Goal: Task Accomplishment & Management: Manage account settings

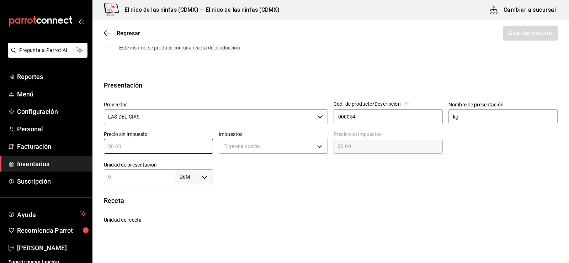
scroll to position [107, 0]
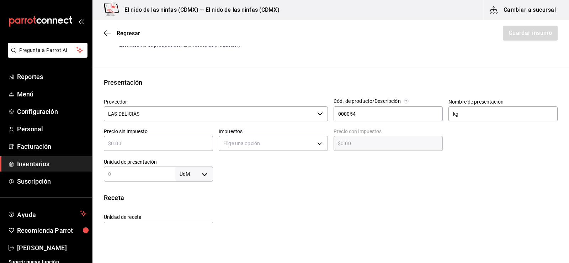
type input "$4"
type input "$4.00"
type input "$40"
type input "$40.00"
type input "$40"
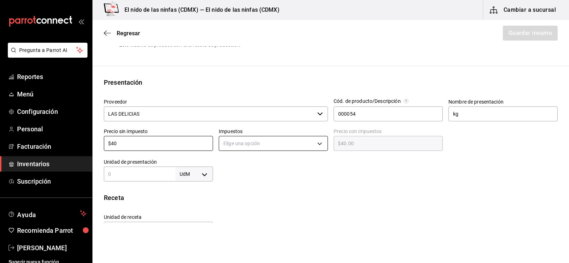
click at [242, 143] on body "Pregunta a Parrot AI Reportes Menú Configuración Personal Facturación Inventari…" at bounding box center [284, 111] width 569 height 223
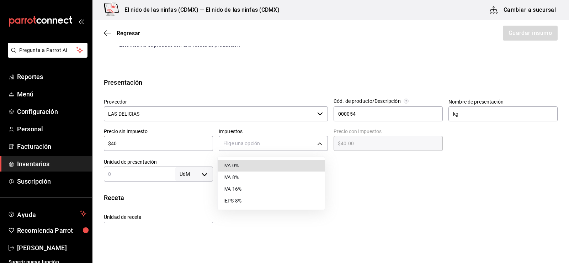
click at [252, 167] on li "IVA 0%" at bounding box center [271, 166] width 107 height 12
type input "IVA_0"
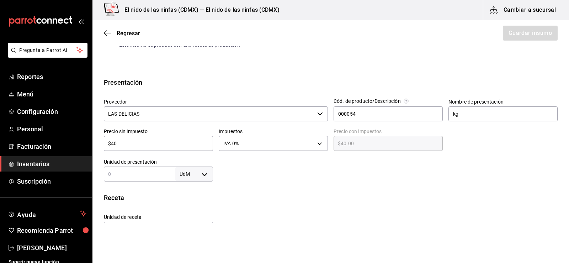
click at [269, 207] on div "Receta Unidad de receta Elige una opción Factor de conversión ​ Ver ayuda de co…" at bounding box center [331, 221] width 477 height 57
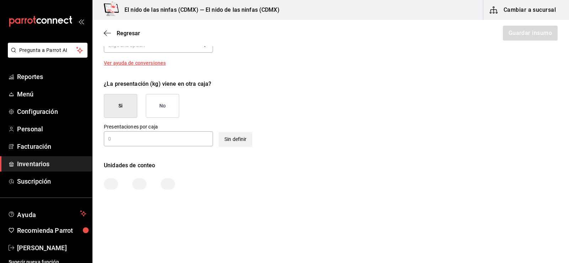
scroll to position [292, 0]
click at [153, 106] on button "No" at bounding box center [162, 105] width 33 height 24
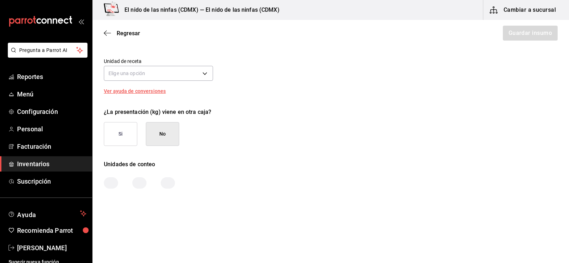
scroll to position [263, 0]
click at [152, 130] on button "No" at bounding box center [162, 134] width 33 height 24
click at [185, 76] on body "Pregunta a Parrot AI Reportes Menú Configuración Personal Facturación Inventari…" at bounding box center [284, 111] width 569 height 223
click at [332, 146] on div at bounding box center [284, 131] width 569 height 263
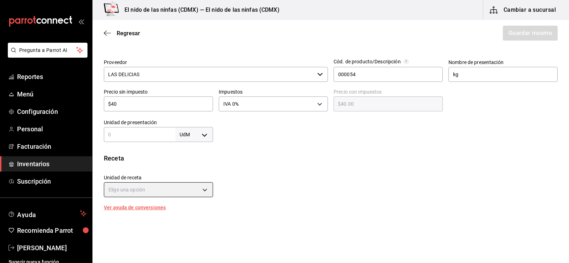
scroll to position [156, 0]
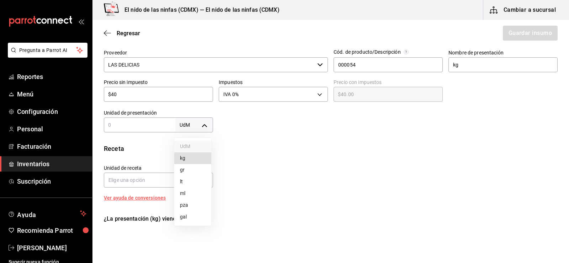
click at [189, 128] on body "Pregunta a Parrot AI Reportes Menú Configuración Personal Facturación Inventari…" at bounding box center [284, 111] width 569 height 223
click at [179, 161] on li "kg" at bounding box center [192, 158] width 37 height 12
type input "KILOGRAM"
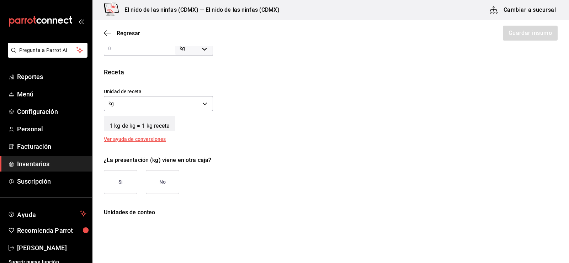
scroll to position [280, 0]
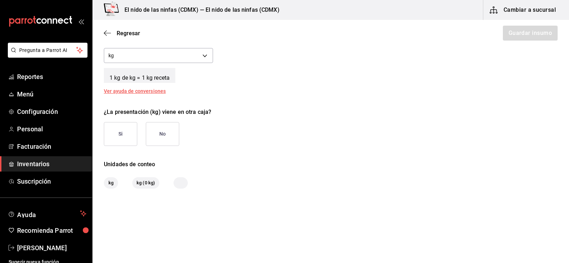
click at [110, 183] on span "kg" at bounding box center [111, 182] width 14 height 7
click at [167, 139] on button "No" at bounding box center [162, 134] width 33 height 24
click at [116, 182] on span "kg" at bounding box center [111, 182] width 14 height 7
drag, startPoint x: 172, startPoint y: 183, endPoint x: 175, endPoint y: 184, distance: 3.9
click at [173, 183] on div "kg kg (0 kg)" at bounding box center [331, 182] width 454 height 11
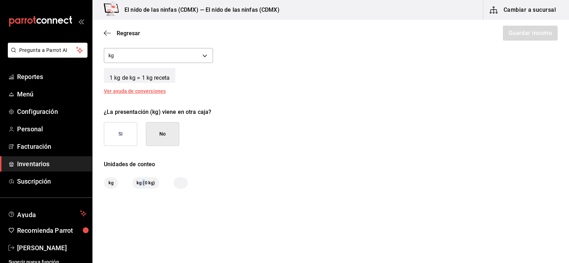
click at [143, 182] on span "kg (0 kg)" at bounding box center [145, 182] width 27 height 7
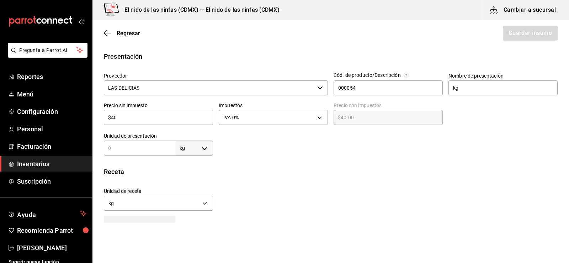
scroll to position [142, 0]
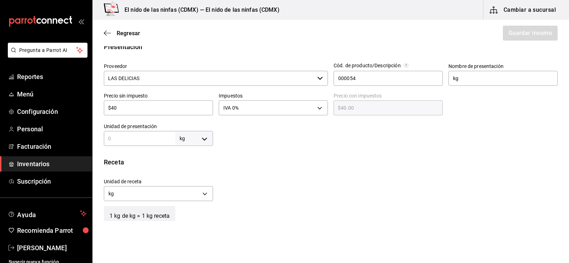
click at [127, 141] on input "text" at bounding box center [140, 138] width 72 height 9
type input "1"
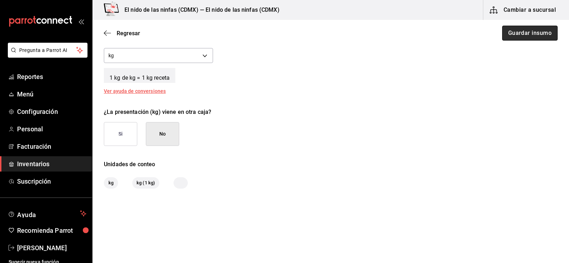
click at [519, 33] on button "Guardar insumo" at bounding box center [531, 33] width 56 height 15
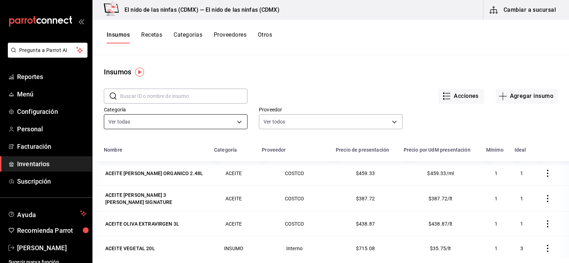
click at [155, 121] on body "Pregunta a Parrot AI Reportes Menú Configuración Personal Facturación Inventari…" at bounding box center [284, 129] width 569 height 258
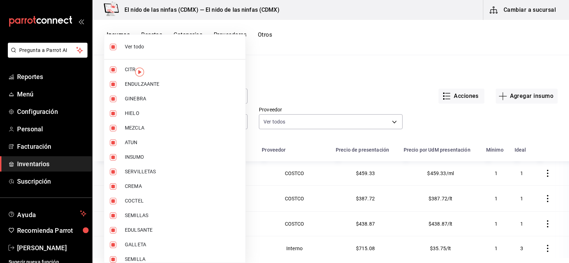
click at [388, 75] on div at bounding box center [284, 131] width 569 height 263
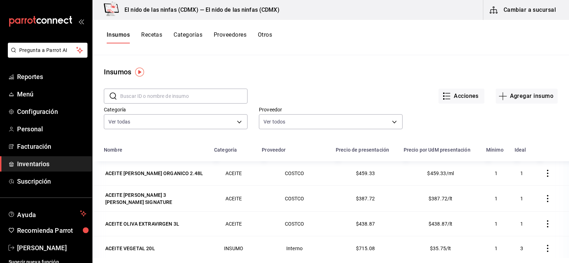
click at [325, 124] on div "Ver todo CITRICO ENDULZAANTE GINEBRA HIELO MEZCLA ATUN INSUMO SERVILLETAS CREMA…" at bounding box center [284, 131] width 569 height 263
click at [145, 36] on button "Recetas" at bounding box center [151, 37] width 21 height 12
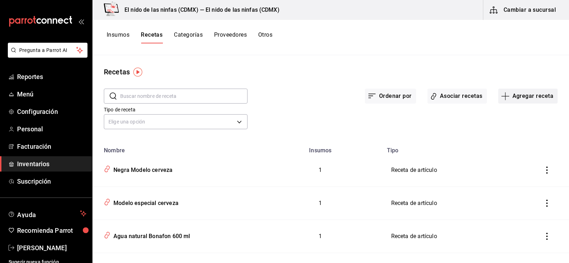
click at [502, 96] on icon "button" at bounding box center [506, 96] width 9 height 9
click at [504, 158] on li "Receta de producción" at bounding box center [523, 153] width 71 height 19
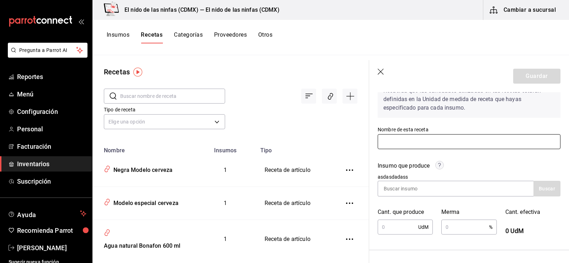
scroll to position [71, 0]
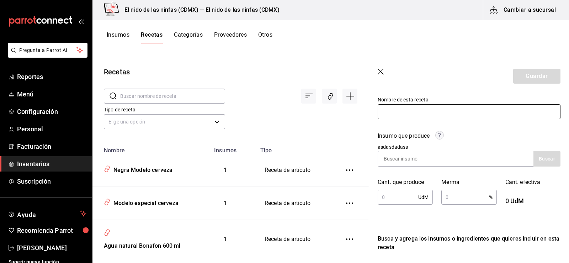
click at [431, 105] on input "text" at bounding box center [469, 111] width 183 height 15
click at [380, 74] on icon "button" at bounding box center [381, 72] width 7 height 7
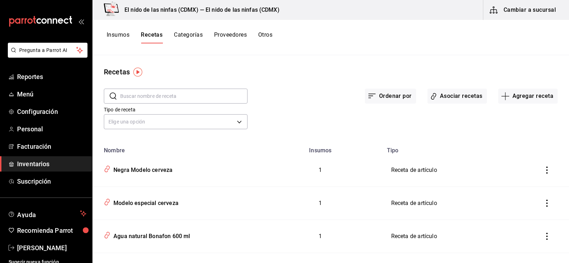
click at [121, 31] on div "Insumos Recetas Categorías Proveedores Otros" at bounding box center [331, 37] width 477 height 35
click at [122, 34] on button "Insumos" at bounding box center [118, 37] width 23 height 12
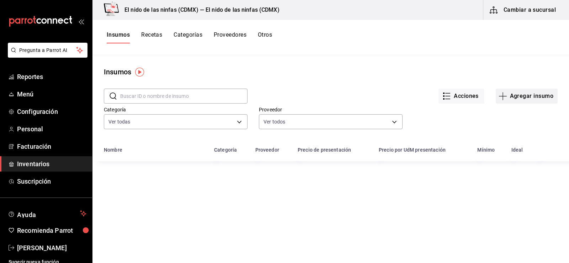
click at [520, 98] on button "Agregar insumo" at bounding box center [527, 96] width 62 height 15
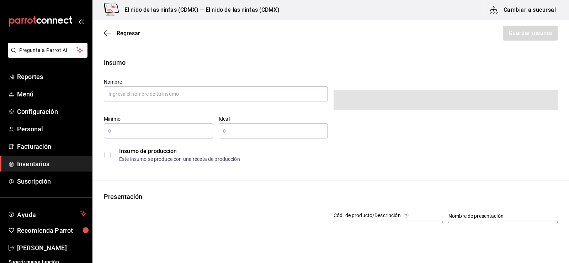
type input "$0.00"
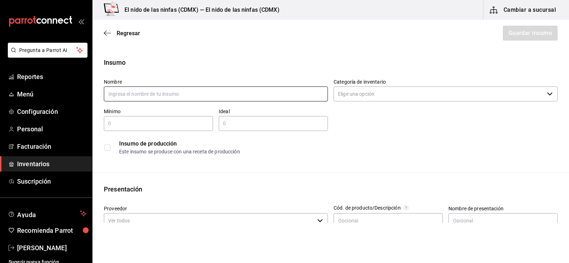
click at [107, 90] on input "text" at bounding box center [216, 93] width 224 height 15
type input "Jugo de limon"
click at [386, 94] on input "Categoría de inventario" at bounding box center [439, 93] width 211 height 15
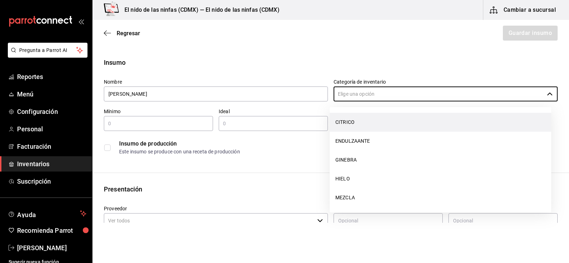
click at [362, 130] on li "CITRICO" at bounding box center [441, 122] width 222 height 19
type input "CITRICO"
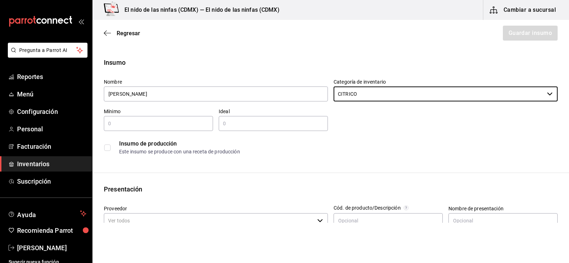
click at [122, 120] on input "text" at bounding box center [158, 123] width 109 height 9
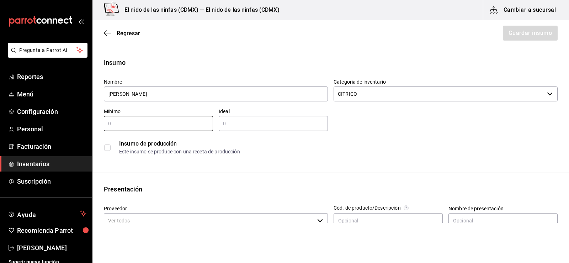
type input "1"
click at [251, 116] on div "​" at bounding box center [273, 123] width 109 height 15
type input "1"
click at [103, 146] on div "Insumo de producción Este insumo se produce con una receta de producción" at bounding box center [328, 144] width 460 height 27
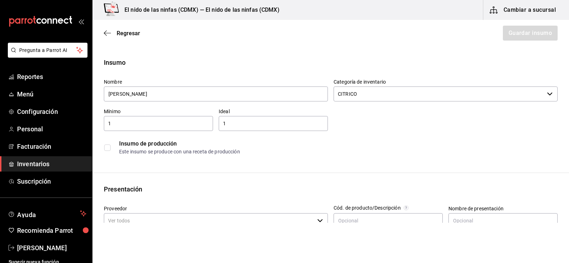
click at [107, 146] on input "checkbox" at bounding box center [107, 148] width 6 height 6
checkbox input "false"
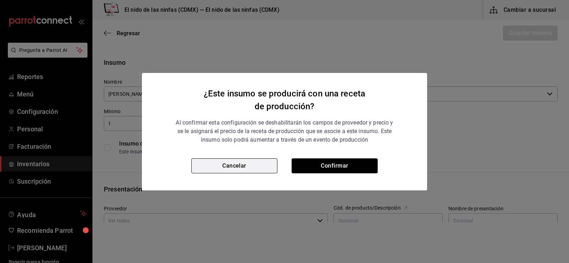
click at [275, 161] on button "Cancelar" at bounding box center [234, 165] width 86 height 15
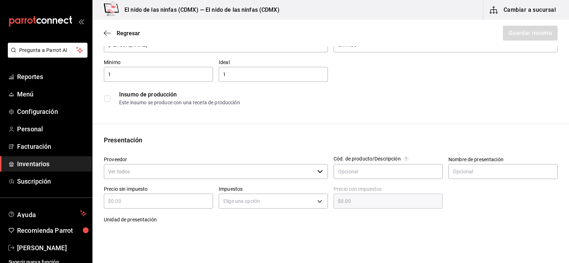
scroll to position [142, 0]
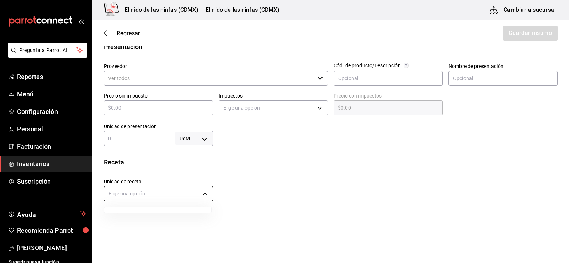
click at [186, 197] on body "Pregunta a Parrot AI Reportes Menú Configuración Personal Facturación Inventari…" at bounding box center [284, 111] width 569 height 223
click at [203, 193] on div at bounding box center [284, 131] width 569 height 263
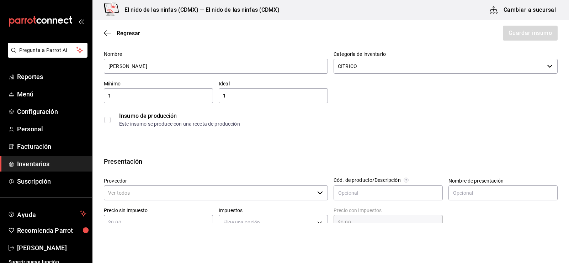
scroll to position [36, 0]
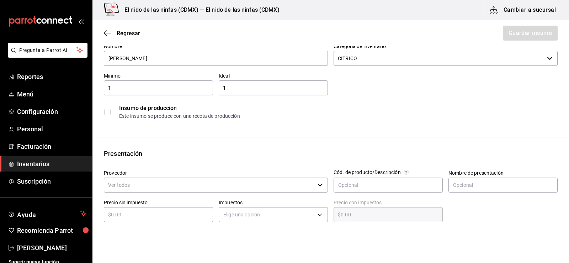
click at [251, 191] on input "Proveedor" at bounding box center [209, 185] width 211 height 15
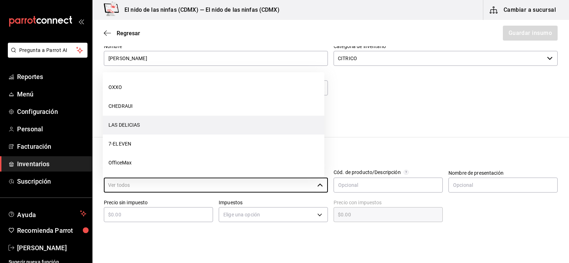
click at [142, 126] on li "LAS DELICIAS" at bounding box center [214, 125] width 222 height 19
type input "LAS DELICIAS"
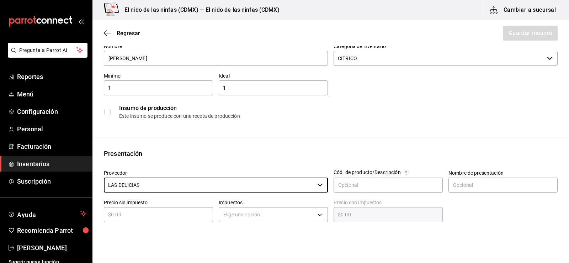
scroll to position [71, 0]
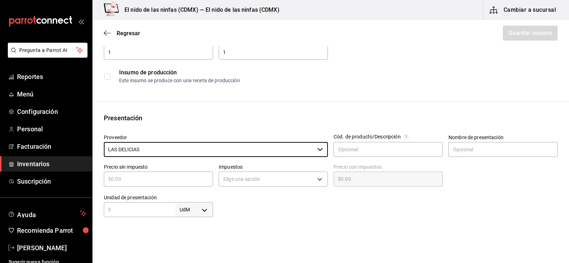
click at [162, 184] on div "​" at bounding box center [158, 179] width 109 height 15
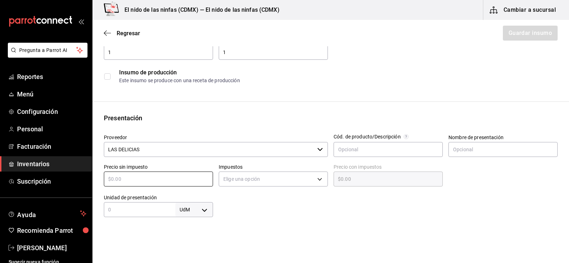
scroll to position [0, 0]
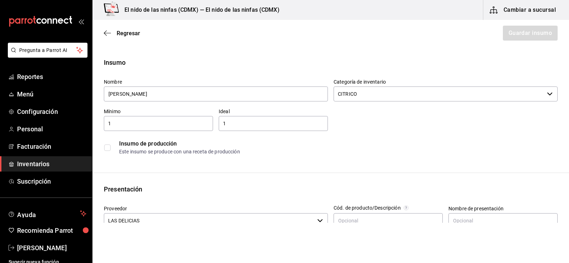
click at [109, 147] on input "checkbox" at bounding box center [107, 148] width 6 height 6
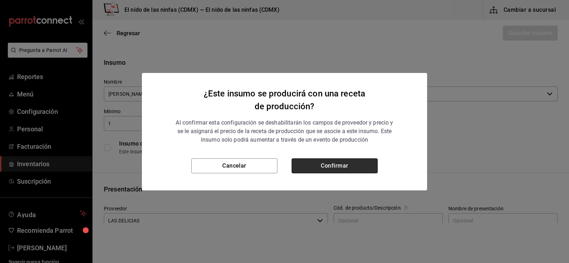
click at [327, 166] on button "Confirmar" at bounding box center [335, 165] width 86 height 15
checkbox input "true"
type input "$0.00"
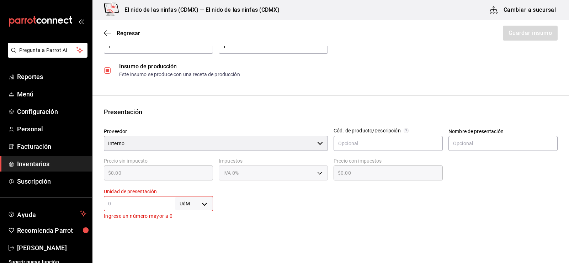
scroll to position [42, 0]
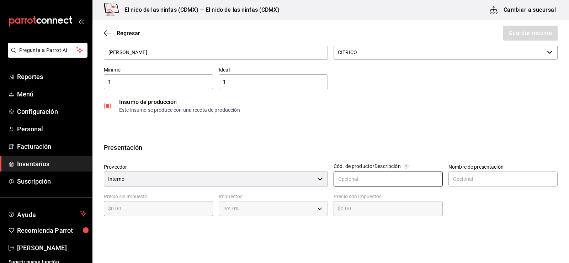
click at [405, 183] on input "text" at bounding box center [388, 179] width 109 height 15
type input "00000097"
click at [496, 185] on input "text" at bounding box center [503, 179] width 109 height 15
type input "litro"
click at [331, 137] on div "Insumo Nombre Jugo de limon Categoría de inventario CITRICO ​ Mínimo 1 ​ Ideal …" at bounding box center [331, 191] width 477 height 351
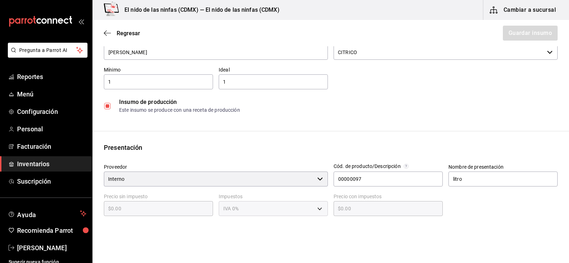
scroll to position [184, 0]
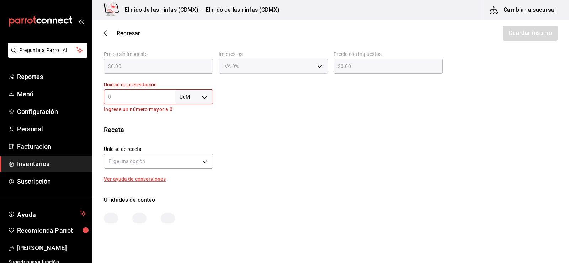
click at [121, 95] on input "text" at bounding box center [140, 97] width 72 height 9
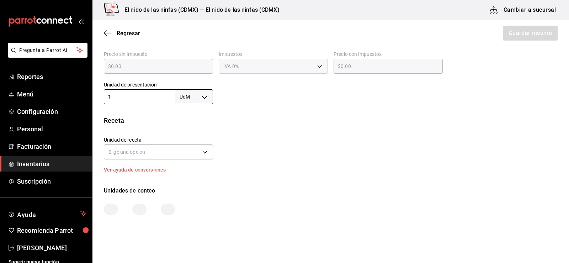
type input "1"
click at [446, 223] on html "Pregunta a Parrot AI Reportes Menú Configuración Personal Facturación Inventari…" at bounding box center [284, 111] width 569 height 223
click at [133, 151] on body "Pregunta a Parrot AI Reportes Menú Configuración Personal Facturación Inventari…" at bounding box center [284, 111] width 569 height 223
click at [193, 152] on div at bounding box center [284, 131] width 569 height 263
click at [206, 152] on body "Pregunta a Parrot AI Reportes Menú Configuración Personal Facturación Inventari…" at bounding box center [284, 111] width 569 height 223
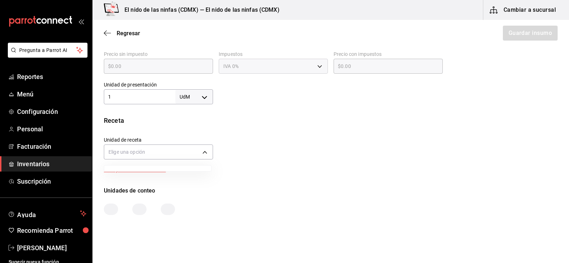
click at [186, 152] on div at bounding box center [284, 131] width 569 height 263
click at [145, 154] on body "Pregunta a Parrot AI Reportes Menú Configuración Personal Facturación Inventari…" at bounding box center [284, 111] width 569 height 223
click at [145, 161] on div at bounding box center [284, 131] width 569 height 263
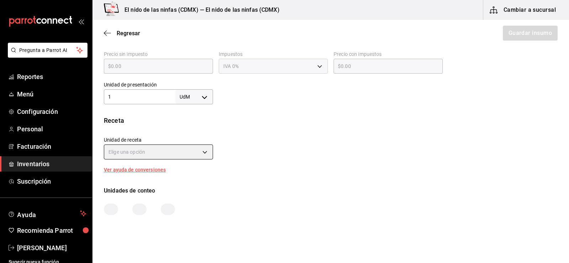
scroll to position [113, 0]
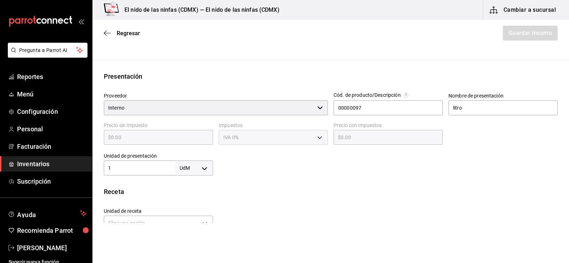
click at [194, 166] on body "Pregunta a Parrot AI Reportes Menú Configuración Personal Facturación Inventari…" at bounding box center [284, 111] width 569 height 223
click at [184, 217] on li "lt" at bounding box center [192, 219] width 37 height 12
type input "LITER"
type input "1"
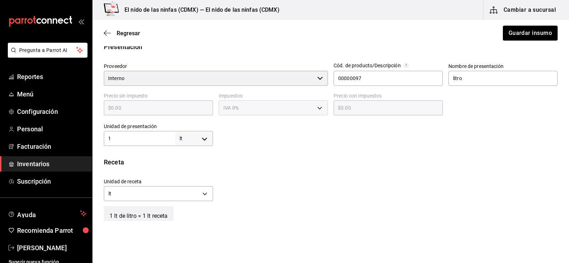
scroll to position [184, 0]
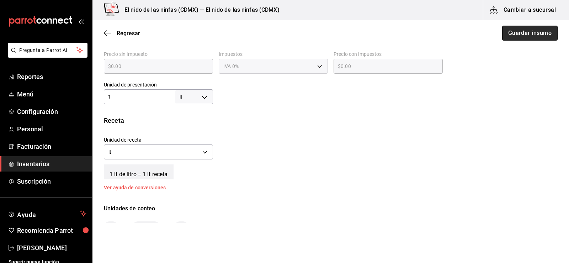
click at [525, 34] on button "Guardar insumo" at bounding box center [531, 33] width 56 height 15
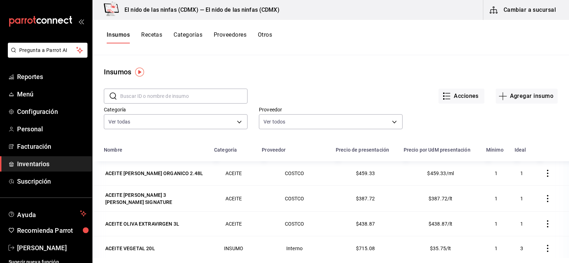
click at [157, 30] on div "Insumos Recetas Categorías Proveedores Otros" at bounding box center [331, 37] width 477 height 35
click at [156, 33] on button "Recetas" at bounding box center [151, 37] width 21 height 12
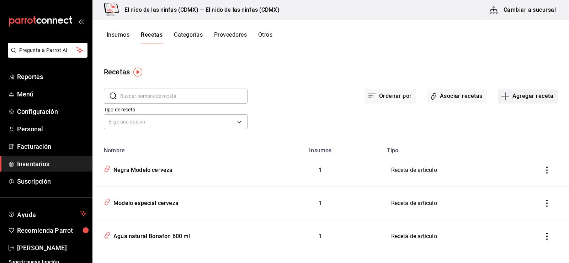
click at [527, 98] on button "Agregar receta" at bounding box center [528, 96] width 59 height 15
click at [527, 160] on li "Receta de producción" at bounding box center [523, 153] width 71 height 19
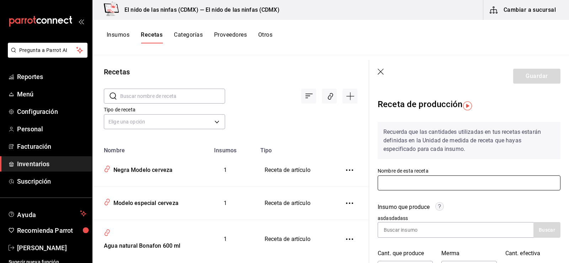
click at [415, 184] on input "text" at bounding box center [469, 182] width 183 height 15
type input "Jugo de limon"
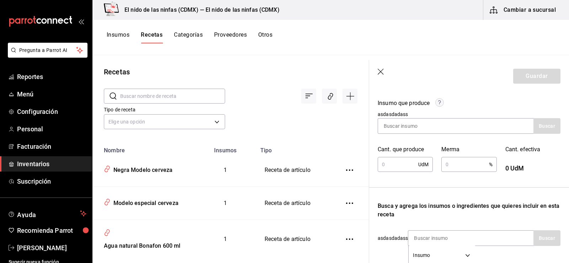
scroll to position [107, 0]
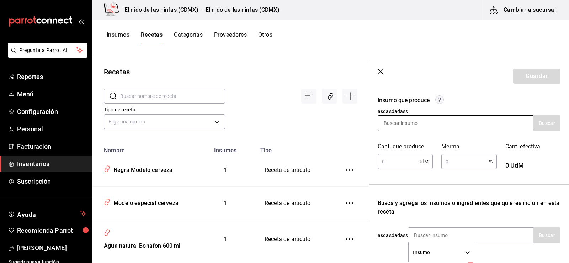
click at [419, 123] on input at bounding box center [413, 123] width 71 height 15
type input "Jugo de limon"
click at [534, 125] on button "Buscar" at bounding box center [547, 123] width 27 height 16
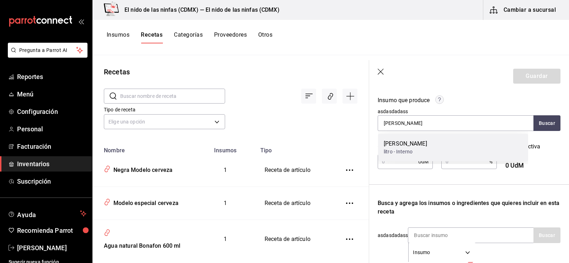
click at [405, 147] on div "Jugo de limon" at bounding box center [405, 144] width 43 height 9
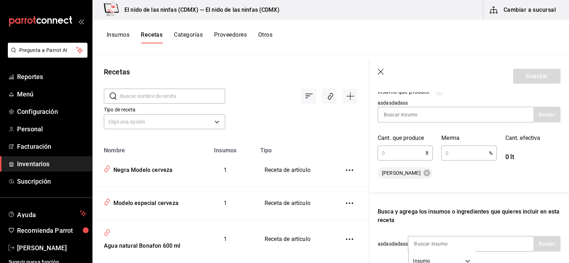
scroll to position [114, 0]
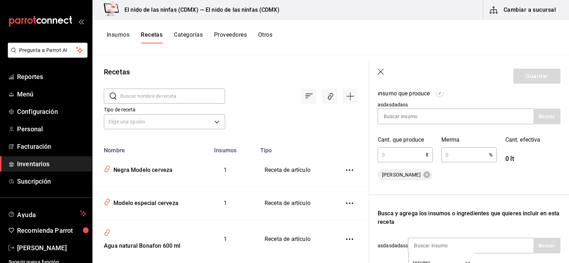
click at [406, 157] on input "text" at bounding box center [402, 155] width 48 height 14
type input "1"
click at [466, 159] on input "text" at bounding box center [465, 155] width 47 height 14
type input "1"
click at [453, 159] on input "1" at bounding box center [465, 155] width 47 height 14
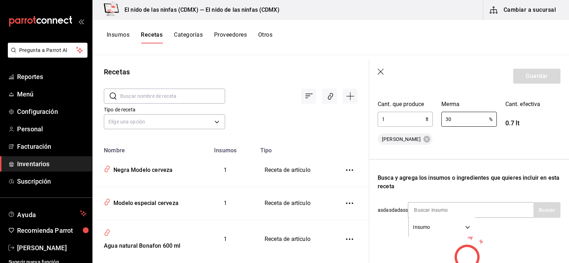
scroll to position [42, 0]
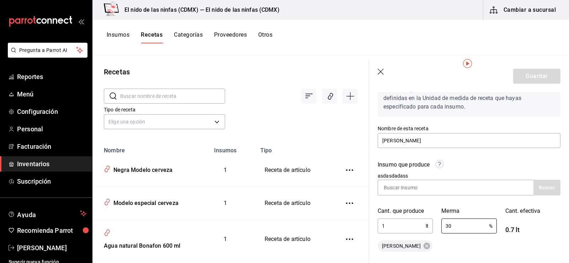
type input "3"
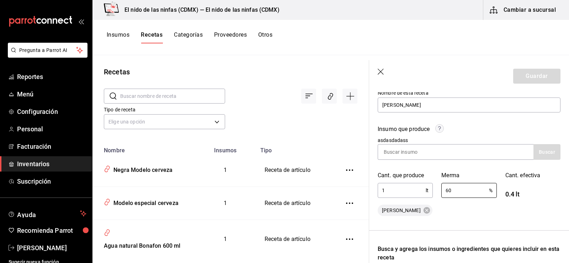
type input "6"
click at [467, 196] on input "text" at bounding box center [465, 190] width 47 height 14
click at [415, 191] on input "1" at bounding box center [402, 190] width 48 height 14
type input "400"
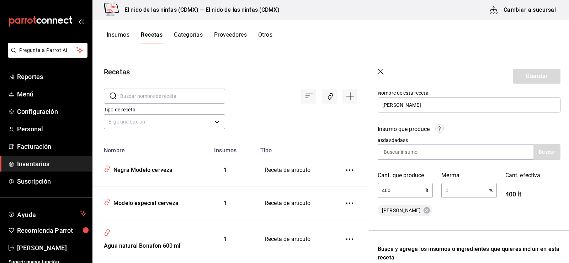
click at [426, 189] on div "400 lt ​" at bounding box center [405, 190] width 55 height 15
click at [400, 198] on div "Cant. que produce 400 lt ​" at bounding box center [401, 181] width 64 height 36
drag, startPoint x: 400, startPoint y: 193, endPoint x: 367, endPoint y: 194, distance: 33.5
click at [367, 194] on div "Recetas ​ ​ Tipo de receta Elige una opción default Nombre Insumos Tipo Negra M…" at bounding box center [331, 156] width 477 height 203
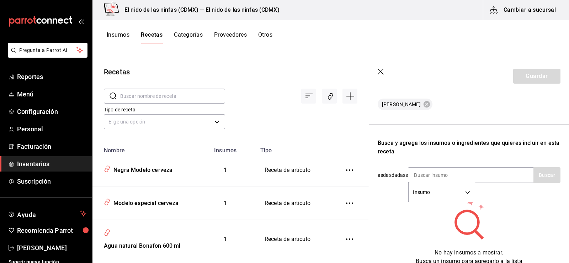
scroll to position [220, 0]
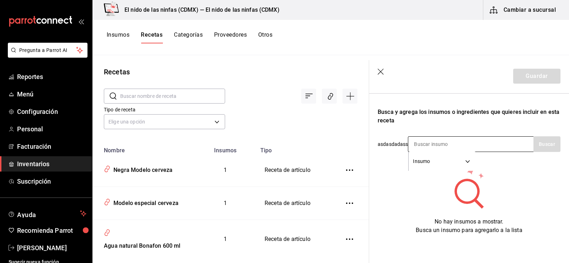
type input "0.4"
click at [458, 151] on body "Pregunta a Parrot AI Reportes Menú Configuración Personal Facturación Inventari…" at bounding box center [284, 129] width 569 height 258
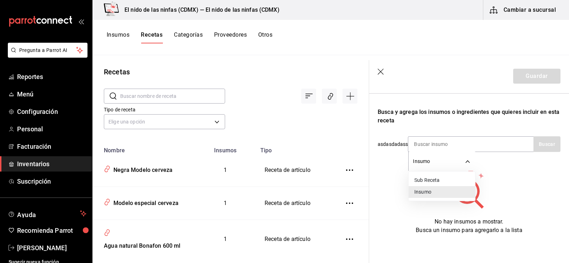
click at [363, 187] on div at bounding box center [284, 131] width 569 height 263
click at [460, 130] on div "Recuerda que las cantidades utilizadas en tus recetas estarán definidas en la U…" at bounding box center [469, 67] width 183 height 333
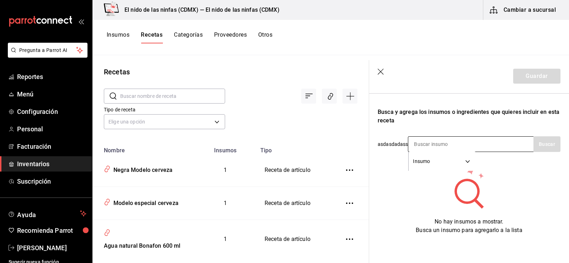
click at [458, 138] on input at bounding box center [444, 144] width 71 height 15
type input "limon"
click at [534, 138] on button "Buscar" at bounding box center [547, 144] width 27 height 16
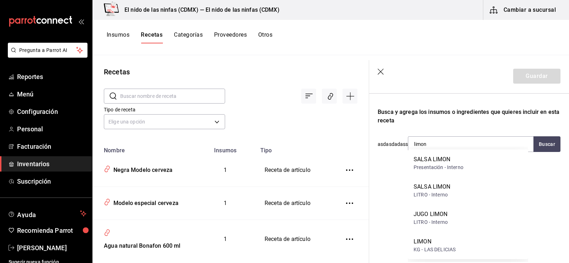
click at [450, 250] on div "KG - LAS DELICIAS" at bounding box center [435, 249] width 42 height 7
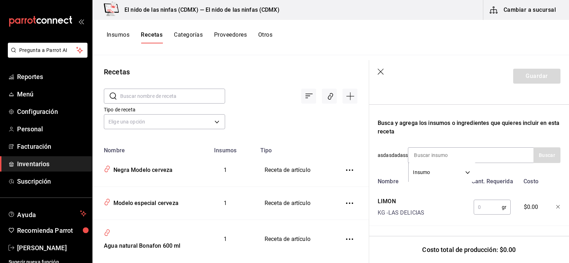
click at [480, 202] on input "text" at bounding box center [488, 207] width 28 height 14
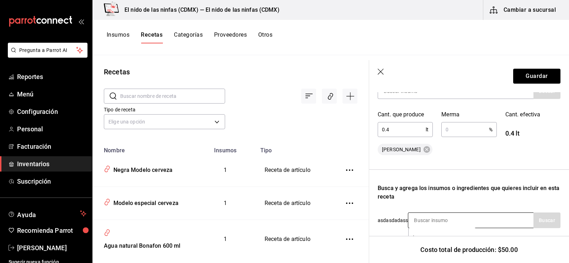
scroll to position [138, 0]
type input "1,000"
click at [394, 130] on input "0.4" at bounding box center [402, 130] width 48 height 14
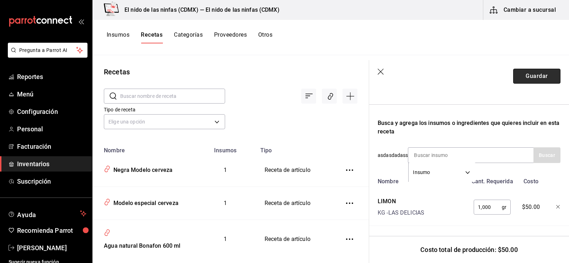
type input "0.5"
click at [535, 76] on button "Guardar" at bounding box center [537, 76] width 47 height 15
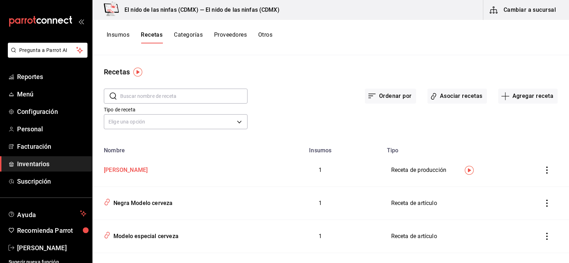
click at [152, 167] on div "Jugo de limon" at bounding box center [175, 168] width 149 height 11
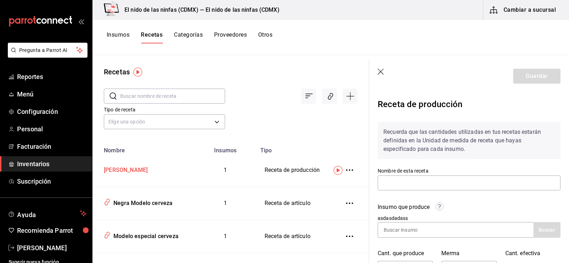
type input "Jugo de limon"
type input "0.5"
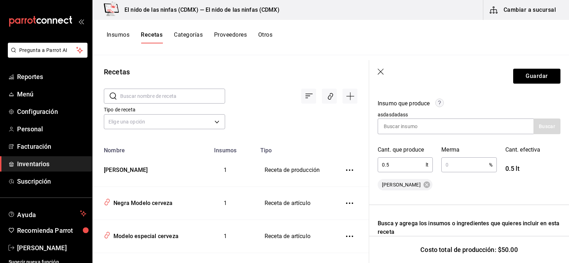
scroll to position [103, 0]
click at [518, 76] on button "Guardar" at bounding box center [537, 76] width 47 height 15
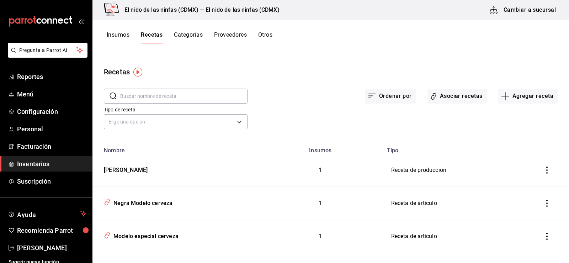
click at [122, 36] on button "Insumos" at bounding box center [118, 37] width 23 height 12
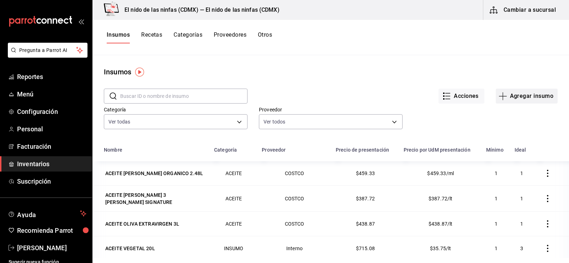
click at [525, 96] on button "Agregar insumo" at bounding box center [527, 96] width 62 height 15
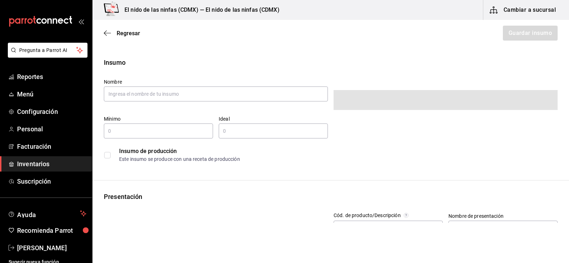
type input "$0.00"
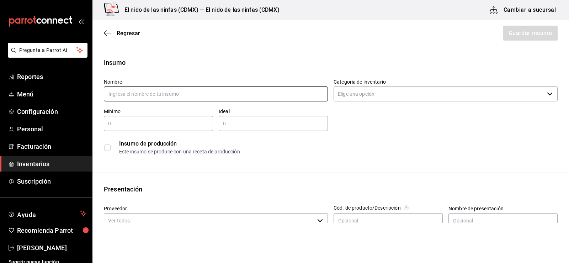
click at [271, 94] on input "text" at bounding box center [216, 93] width 224 height 15
click at [399, 97] on input "Categoría de inventario" at bounding box center [439, 93] width 211 height 15
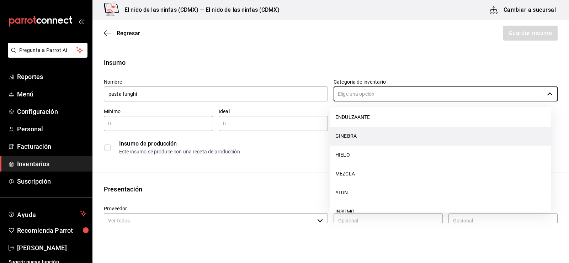
scroll to position [36, 0]
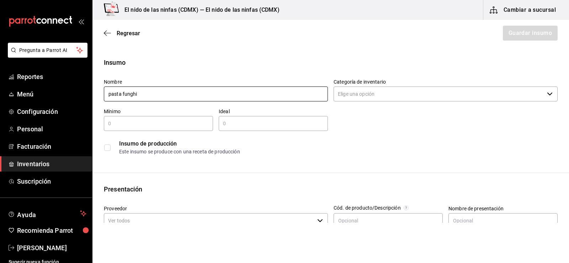
click at [122, 96] on input "pasta funghi" at bounding box center [216, 93] width 224 height 15
type input "salsa funghi"
click at [547, 95] on icon "button" at bounding box center [550, 94] width 6 height 6
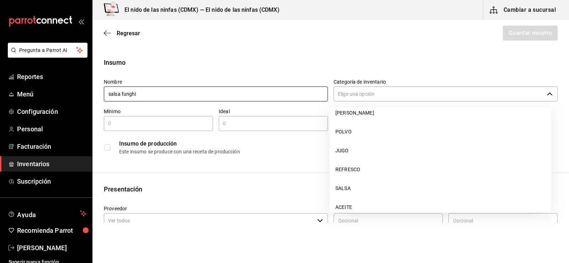
scroll to position [849, 0]
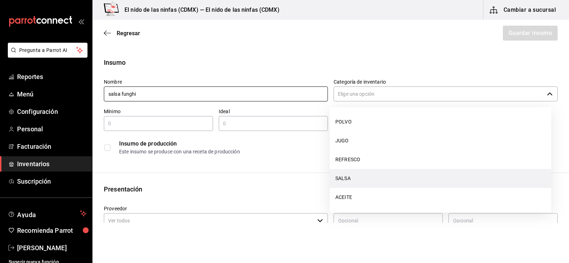
click at [348, 175] on li "SALSA" at bounding box center [441, 178] width 222 height 19
type input "SALSA"
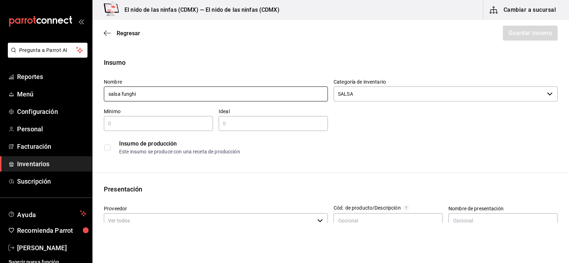
type input "salsa funghi"
click at [179, 120] on input "text" at bounding box center [158, 123] width 109 height 9
type input "2"
click at [237, 122] on input "text" at bounding box center [273, 123] width 109 height 9
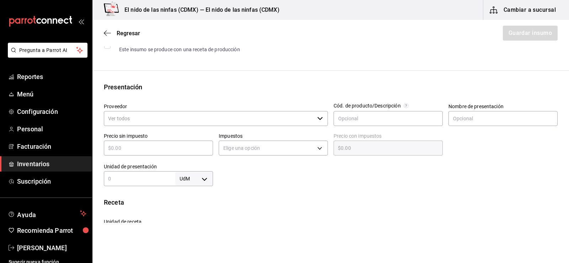
scroll to position [36, 0]
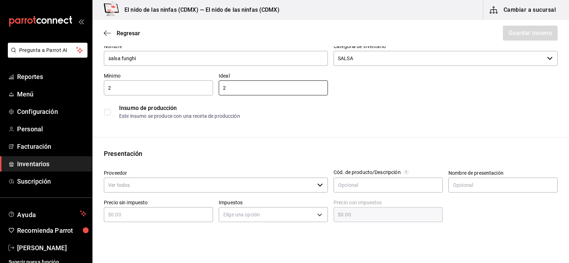
type input "2"
click at [109, 110] on input "checkbox" at bounding box center [107, 112] width 6 height 6
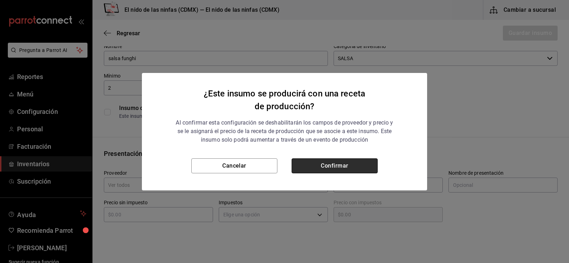
click at [341, 169] on button "Confirmar" at bounding box center [335, 165] width 86 height 15
checkbox input "true"
type input "$0.00"
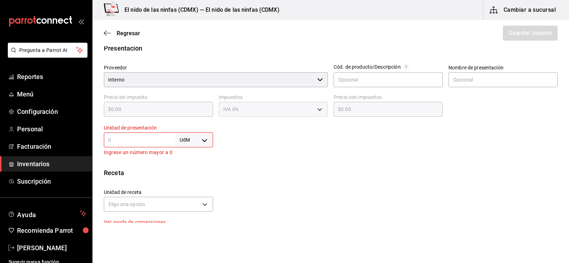
scroll to position [142, 0]
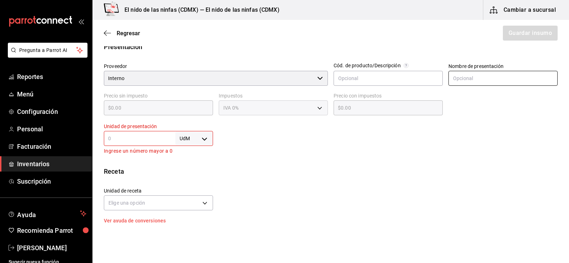
click at [469, 76] on input "text" at bounding box center [503, 78] width 109 height 15
type input "5154815"
click at [188, 140] on body "Pregunta a Parrot AI Reportes Menú Configuración Personal Facturación Inventari…" at bounding box center [284, 111] width 569 height 223
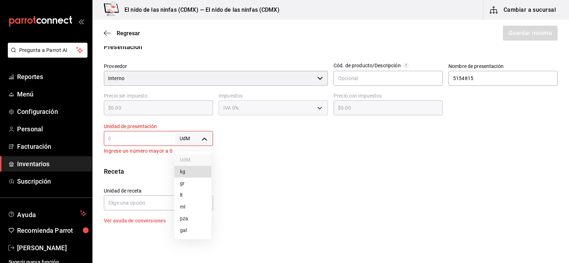
click at [187, 194] on li "lt" at bounding box center [192, 195] width 37 height 12
type input "LITER"
click at [202, 140] on body "Pregunta a Parrot AI Reportes Menú Configuración Personal Facturación Inventari…" at bounding box center [284, 111] width 569 height 223
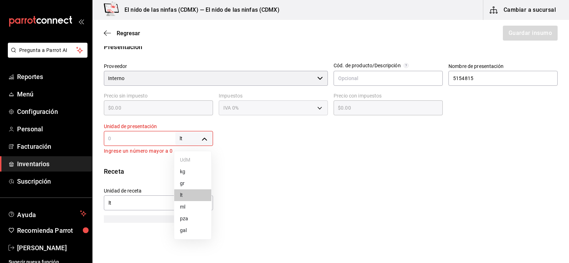
click at [184, 180] on li "gr" at bounding box center [192, 184] width 37 height 12
type input "GRAM"
click at [202, 134] on body "Pregunta a Parrot AI Reportes Menú Configuración Personal Facturación Inventari…" at bounding box center [284, 111] width 569 height 223
click at [190, 175] on li "kg" at bounding box center [192, 172] width 37 height 12
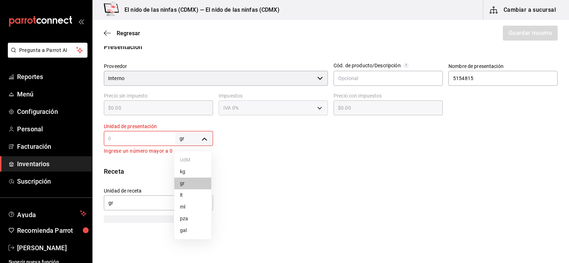
type input "KILOGRAM"
click at [131, 140] on input "text" at bounding box center [140, 138] width 72 height 9
type input "1"
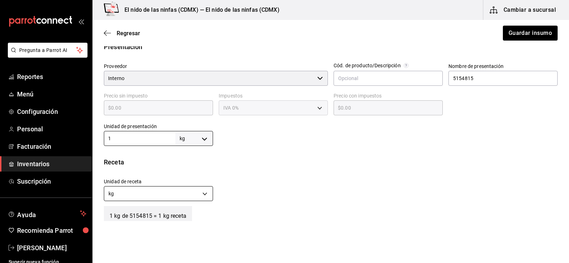
type input "1"
click at [179, 198] on body "Pregunta a Parrot AI Reportes Menú Configuración Personal Facturación Inventari…" at bounding box center [284, 111] width 569 height 223
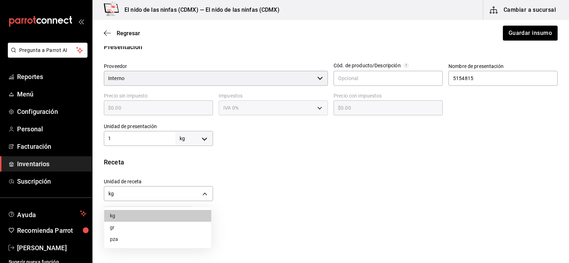
click at [124, 230] on li "gr" at bounding box center [157, 228] width 107 height 12
type input "GRAM"
type input "1,000"
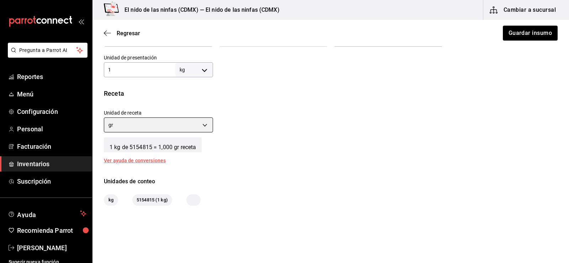
scroll to position [228, 0]
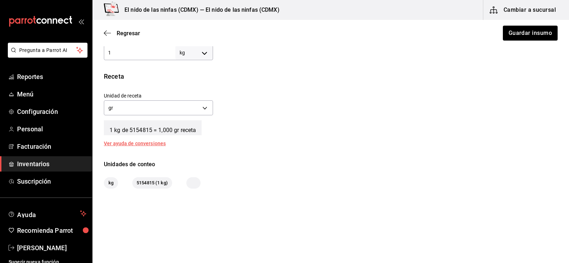
click at [282, 193] on main "Regresar Guardar insumo Insumo Nombre salsa funghi Categoría de inventario SALS…" at bounding box center [331, 7] width 477 height 431
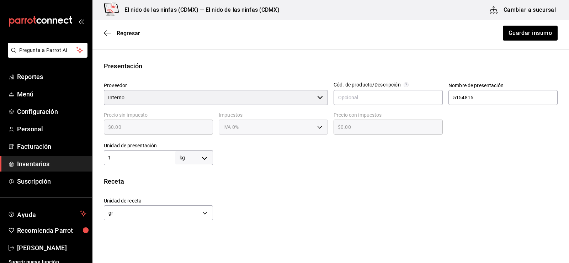
scroll to position [121, 0]
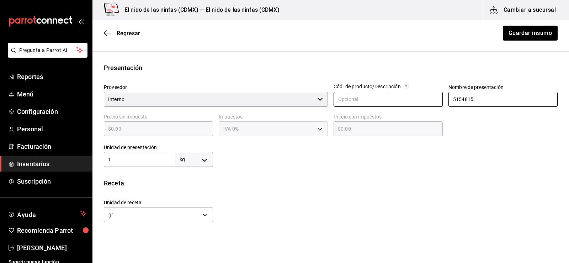
drag, startPoint x: 484, startPoint y: 98, endPoint x: 428, endPoint y: 102, distance: 56.0
click at [428, 102] on div "Proveedor Interno ​ Cód. de producto/Descripción Nombre de presentación 5154815…" at bounding box center [328, 122] width 460 height 89
type input "gramos"
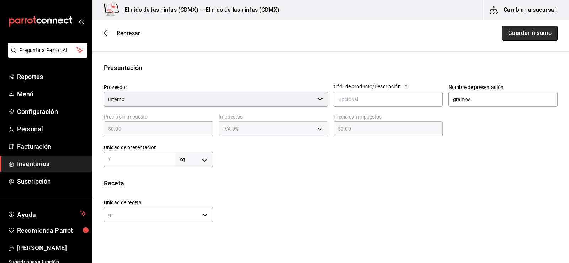
click at [527, 34] on button "Guardar insumo" at bounding box center [531, 33] width 56 height 15
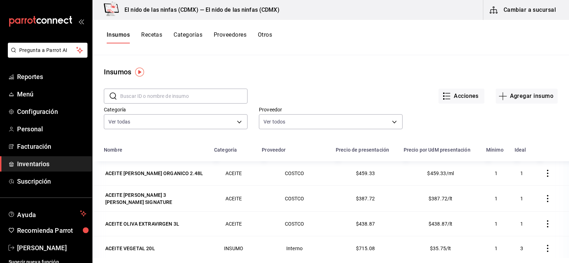
click at [160, 36] on button "Recetas" at bounding box center [151, 37] width 21 height 12
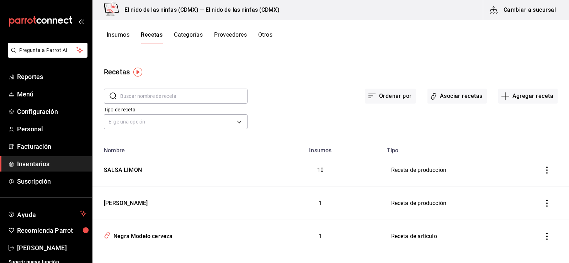
click at [332, 61] on div "Recetas ​ ​ Ordenar por Asociar recetas Agregar receta Tipo de receta Elige una…" at bounding box center [331, 156] width 477 height 203
click at [348, 62] on div "Recetas ​ ​ Ordenar por Asociar recetas Agregar receta Tipo de receta Elige una…" at bounding box center [331, 156] width 477 height 203
click at [365, 53] on div "Insumos Recetas Categorías Proveedores Otros" at bounding box center [331, 37] width 477 height 35
click at [118, 33] on button "Insumos" at bounding box center [118, 37] width 23 height 12
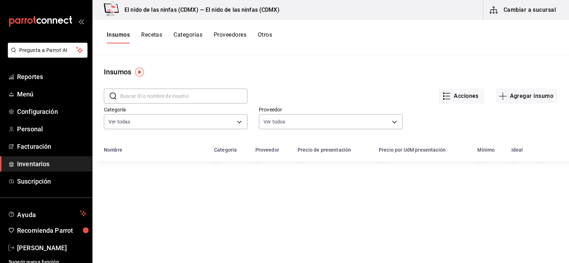
click at [135, 96] on input "text" at bounding box center [183, 96] width 127 height 14
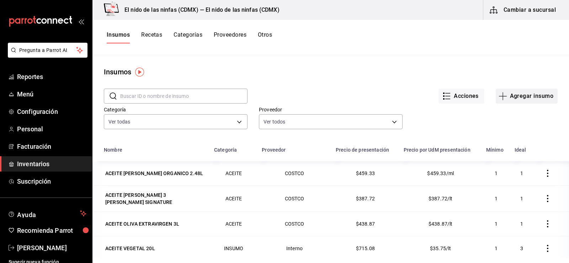
click at [517, 99] on button "Agregar insumo" at bounding box center [527, 96] width 62 height 15
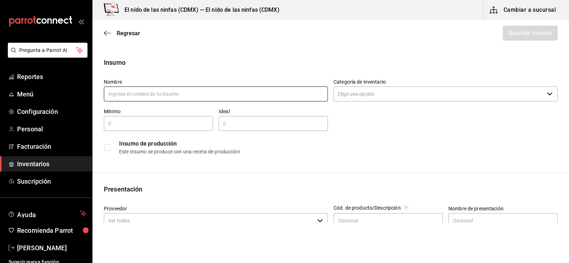
click at [251, 96] on input "text" at bounding box center [216, 93] width 224 height 15
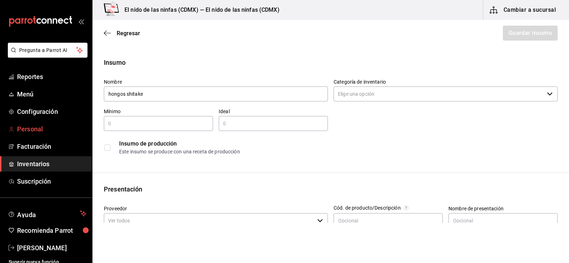
drag, startPoint x: 251, startPoint y: 96, endPoint x: 62, endPoint y: 125, distance: 191.6
click at [62, 125] on div "Pregunta a Parrot AI Reportes Menú Configuración Personal Facturación Inventari…" at bounding box center [284, 111] width 569 height 223
type input "hongos shitake"
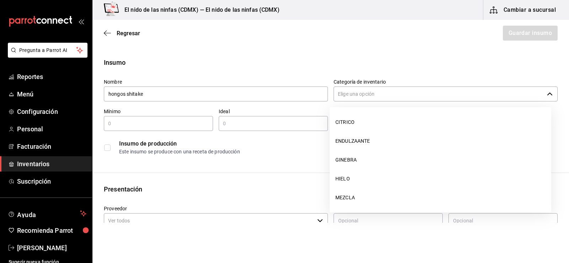
click at [394, 93] on input "Categoría de inventario" at bounding box center [439, 93] width 211 height 15
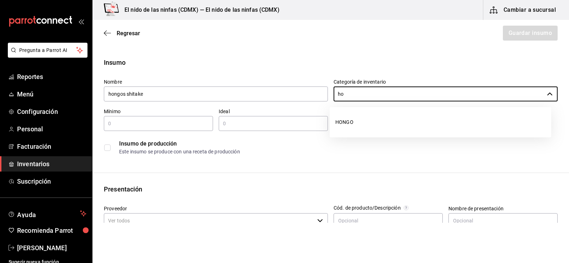
type input "h"
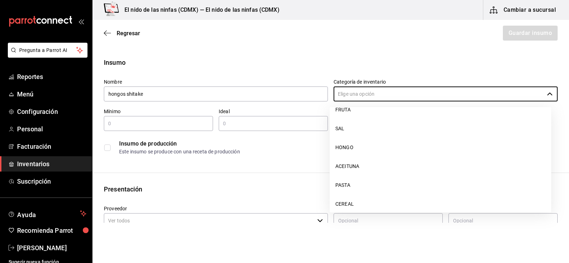
scroll to position [605, 0]
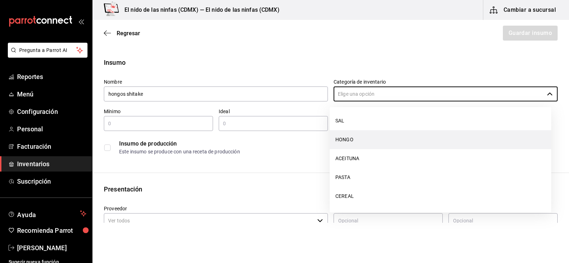
click at [342, 138] on li "HONGO" at bounding box center [441, 139] width 222 height 19
type input "HONGO"
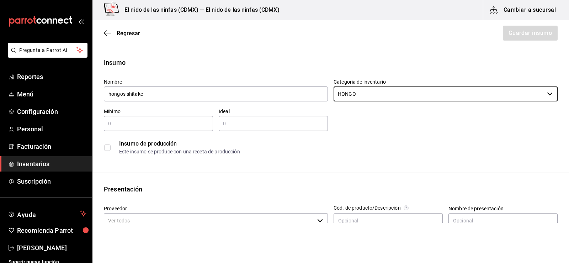
click at [132, 129] on div "​" at bounding box center [158, 123] width 109 height 15
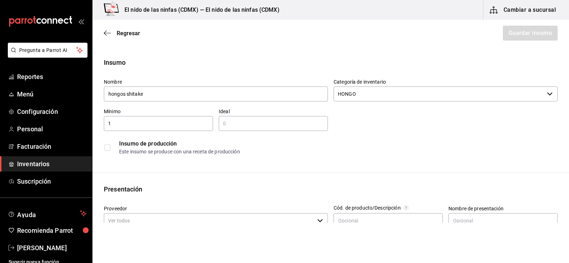
type input "1"
type input "2"
click at [104, 147] on input "checkbox" at bounding box center [107, 148] width 6 height 6
checkbox input "false"
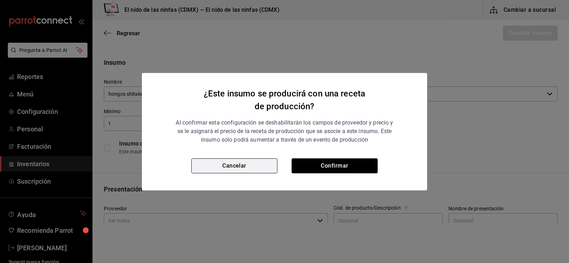
click at [261, 162] on button "Cancelar" at bounding box center [234, 165] width 86 height 15
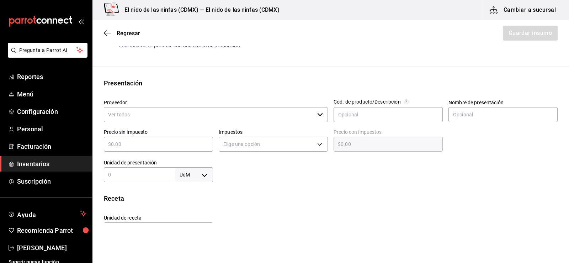
scroll to position [107, 0]
click at [169, 111] on input "Proveedor" at bounding box center [209, 113] width 211 height 15
click at [320, 116] on icon "button" at bounding box center [320, 114] width 6 height 6
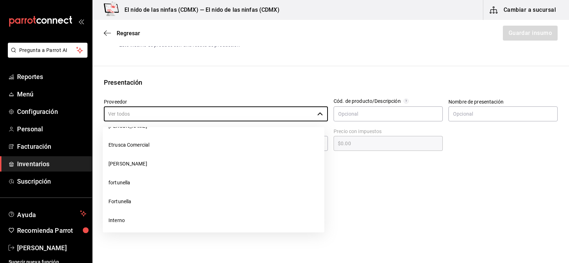
scroll to position [679, 0]
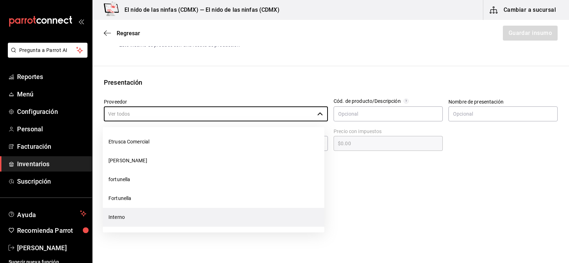
click at [148, 214] on li "Interno" at bounding box center [214, 217] width 222 height 19
type input "Interno"
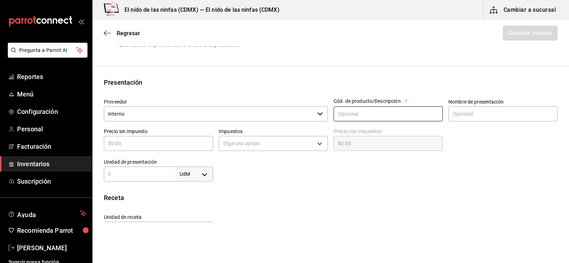
click at [362, 110] on input "text" at bounding box center [388, 113] width 109 height 15
type input "8482"
click at [519, 112] on input "text" at bounding box center [503, 113] width 109 height 15
type input "paquete"
click at [167, 147] on input "text" at bounding box center [158, 143] width 109 height 9
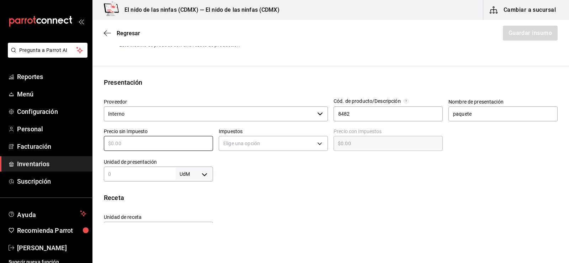
click at [260, 201] on div "Receta" at bounding box center [331, 198] width 454 height 10
click at [154, 145] on input "text" at bounding box center [158, 143] width 109 height 9
type input "$5"
type input "$5.00"
type input "$55"
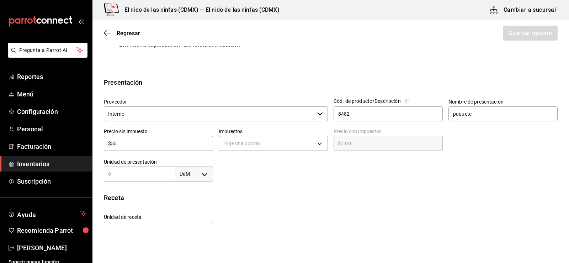
type input "$55.00"
type input "$558"
type input "$558.00"
type input "$558"
click at [285, 137] on body "Pregunta a Parrot AI Reportes Menú Configuración Personal Facturación Inventari…" at bounding box center [284, 111] width 569 height 223
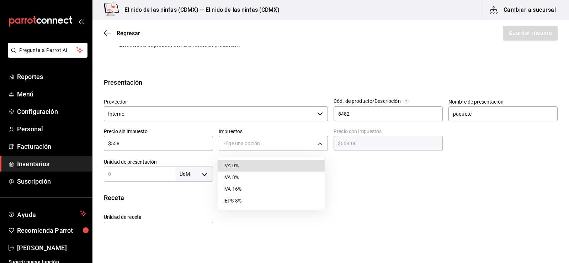
click at [270, 167] on li "IVA 0%" at bounding box center [271, 166] width 107 height 12
type input "IVA_0"
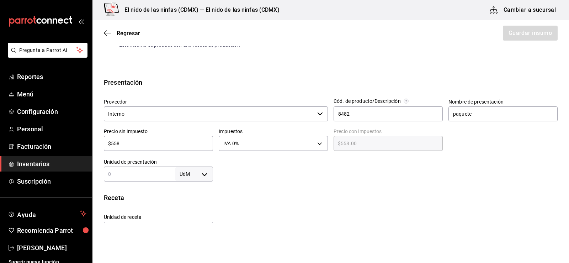
click at [166, 176] on input "text" at bounding box center [140, 174] width 72 height 9
click at [194, 173] on body "Pregunta a Parrot AI Reportes Menú Configuración Personal Facturación Inventari…" at bounding box center [284, 111] width 569 height 223
click at [188, 238] on li "pza" at bounding box center [192, 242] width 37 height 12
type input "UNIT"
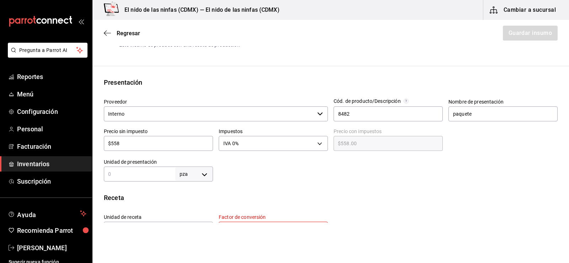
click at [142, 172] on input "text" at bounding box center [140, 174] width 72 height 9
type input "1"
click at [272, 177] on div at bounding box center [385, 167] width 345 height 28
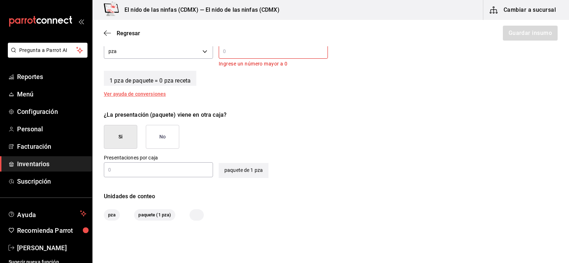
click at [183, 84] on span "1 pza de paquete = 0 pza receta" at bounding box center [150, 78] width 93 height 15
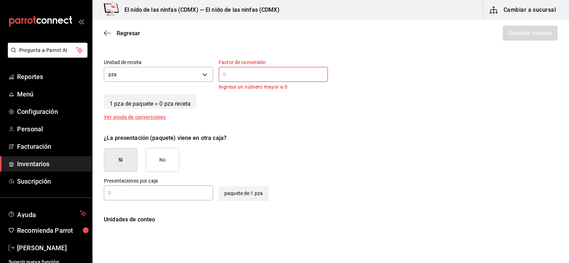
scroll to position [249, 0]
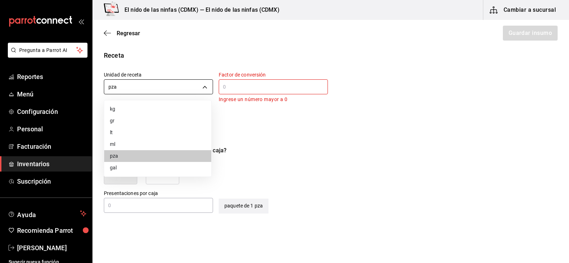
click at [196, 81] on body "Pregunta a Parrot AI Reportes Menú Configuración Personal Facturación Inventari…" at bounding box center [284, 111] width 569 height 223
click at [121, 121] on li "gr" at bounding box center [157, 121] width 107 height 12
type input "GRAM"
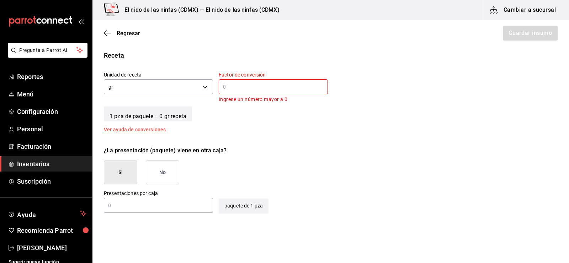
click at [261, 89] on input "text" at bounding box center [273, 87] width 109 height 9
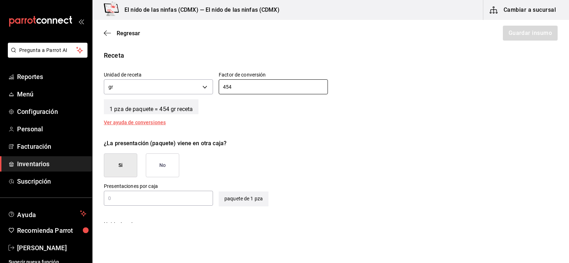
type input "454"
click at [319, 110] on div "1 pza de paquete = 454 gr receta" at bounding box center [331, 105] width 454 height 18
click at [157, 163] on button "No" at bounding box center [162, 165] width 33 height 24
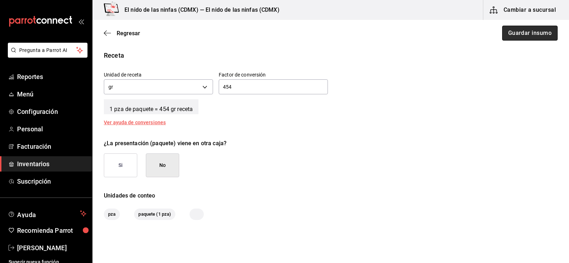
click at [523, 35] on button "Guardar insumo" at bounding box center [531, 33] width 56 height 15
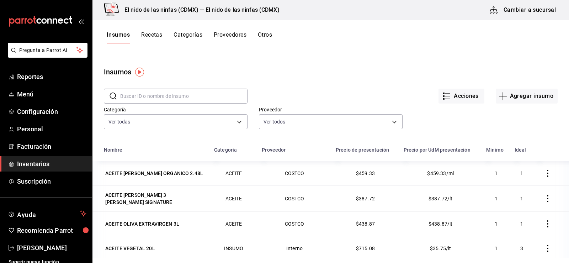
click at [158, 96] on input "text" at bounding box center [183, 96] width 127 height 14
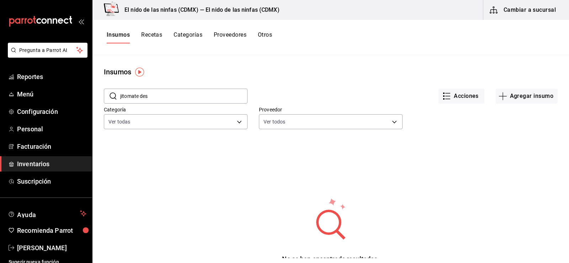
click at [151, 91] on input "jitomate des" at bounding box center [183, 96] width 127 height 14
type input "jitodesmate"
drag, startPoint x: 158, startPoint y: 98, endPoint x: 115, endPoint y: 97, distance: 43.1
click at [115, 97] on div "​ jitodesmate ​" at bounding box center [176, 96] width 144 height 15
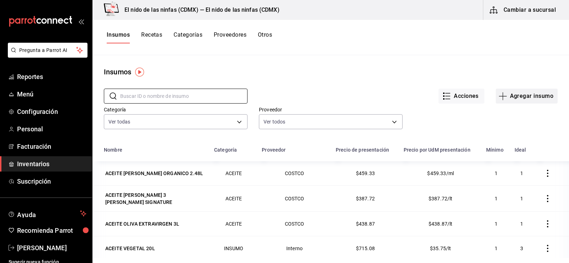
click at [538, 96] on button "Agregar insumo" at bounding box center [527, 96] width 62 height 15
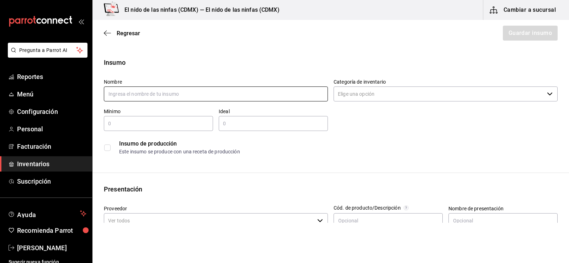
click at [182, 94] on input "text" at bounding box center [216, 93] width 224 height 15
type input "j"
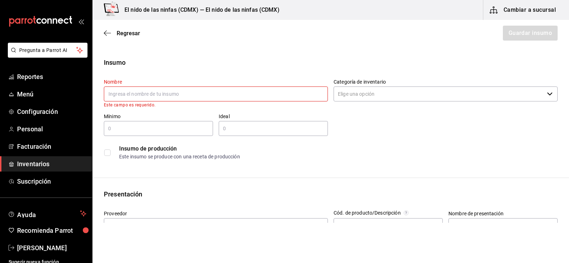
click at [151, 96] on input "text" at bounding box center [216, 93] width 224 height 15
click at [113, 31] on span "Regresar" at bounding box center [122, 33] width 36 height 7
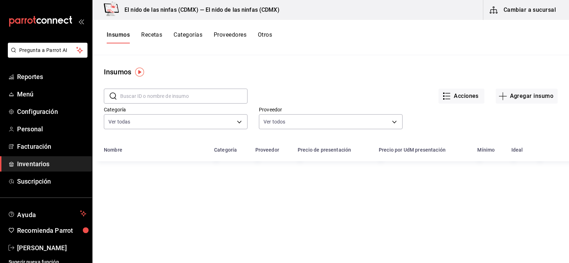
click at [152, 89] on input "text" at bounding box center [183, 96] width 127 height 14
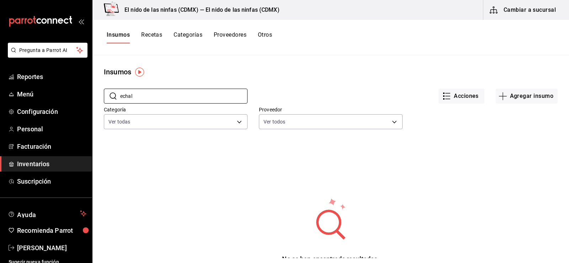
type input "echalo"
click at [179, 96] on input "echalo" at bounding box center [183, 96] width 127 height 14
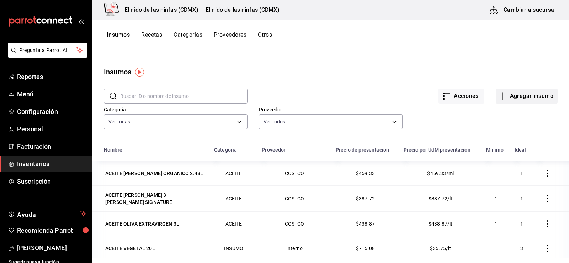
click at [524, 99] on button "Agregar insumo" at bounding box center [527, 96] width 62 height 15
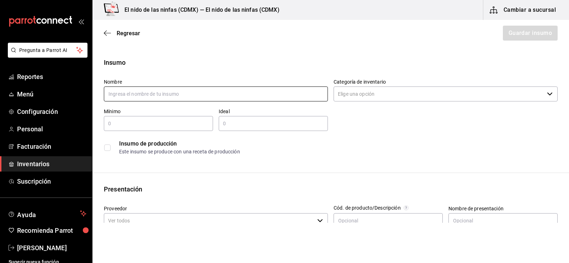
click at [185, 90] on input "text" at bounding box center [216, 93] width 224 height 15
click at [187, 91] on input "echalotes" at bounding box center [216, 93] width 224 height 15
type input "Echalotes"
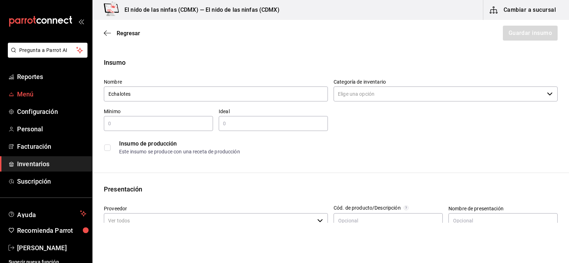
click at [26, 89] on span "Menú" at bounding box center [51, 94] width 69 height 10
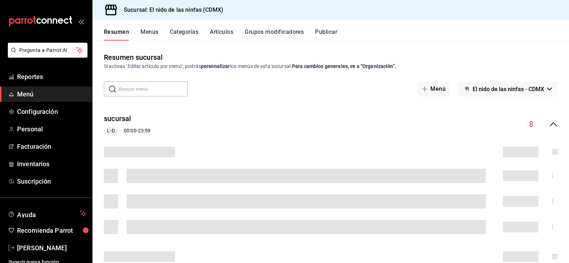
click at [174, 33] on button "Categorías" at bounding box center [184, 34] width 29 height 12
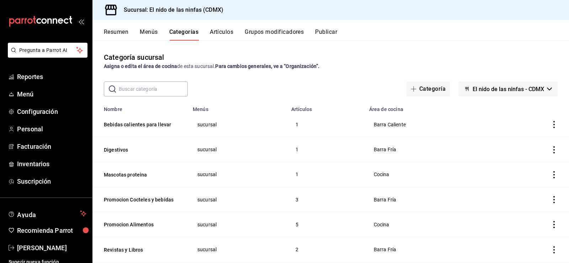
click at [145, 33] on button "Menús" at bounding box center [149, 34] width 18 height 12
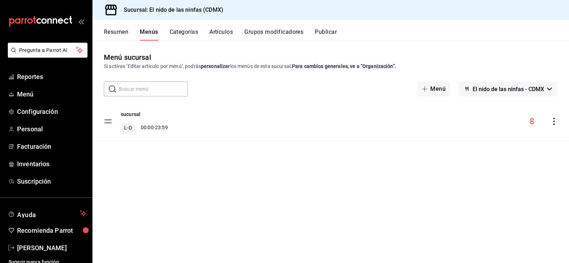
click at [217, 32] on button "Artículos" at bounding box center [221, 34] width 23 height 12
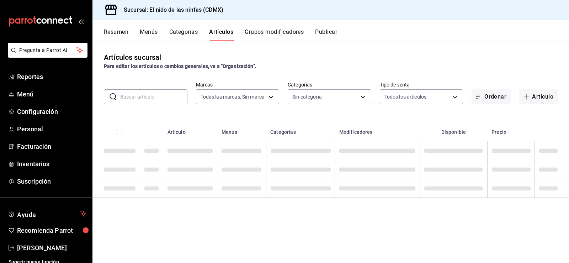
type input "d2e7f705-a92e-4b5a-9c7a-3f8867cbe88b"
click at [157, 96] on input "text" at bounding box center [153, 97] width 67 height 14
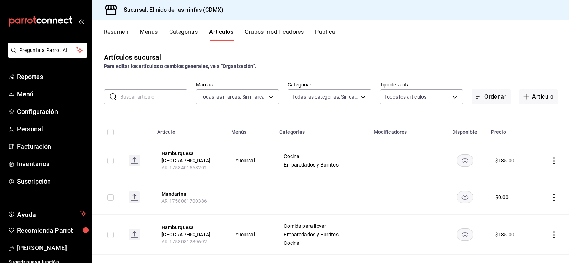
type input "5c205893-a101-45fe-a5e9-0d3a7003fba1,4b68dad8-5fea-4f89-9963-c0d84c3836ef,d07fc…"
click at [136, 95] on input "text" at bounding box center [153, 97] width 67 height 14
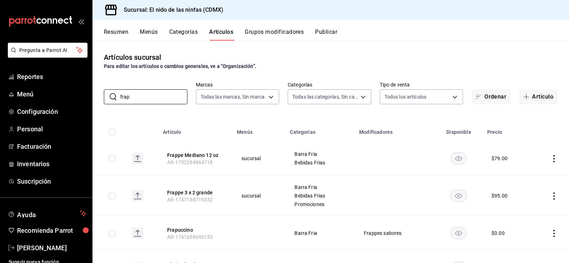
type input "frap"
click at [551, 160] on icon "actions" at bounding box center [554, 158] width 7 height 7
click at [522, 179] on li "Editar" at bounding box center [521, 175] width 43 height 15
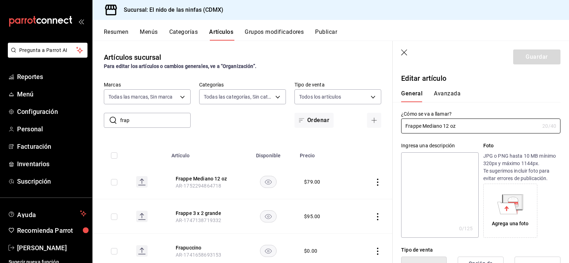
type input "$79.00"
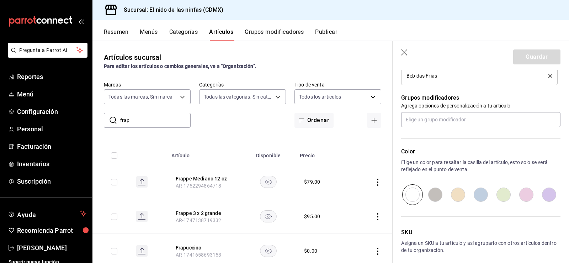
scroll to position [320, 0]
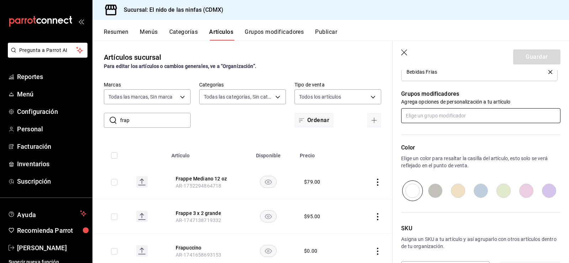
click at [456, 114] on input "text" at bounding box center [480, 115] width 159 height 15
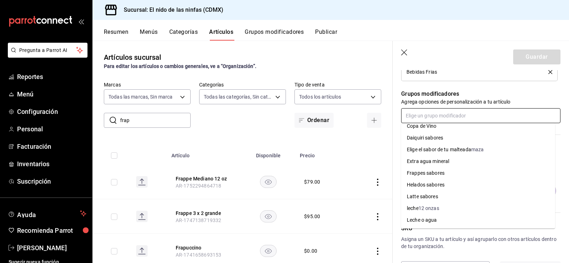
scroll to position [71, 0]
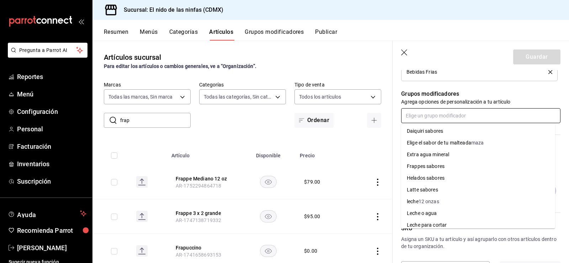
click at [438, 168] on div "Frappes sabores" at bounding box center [426, 166] width 38 height 7
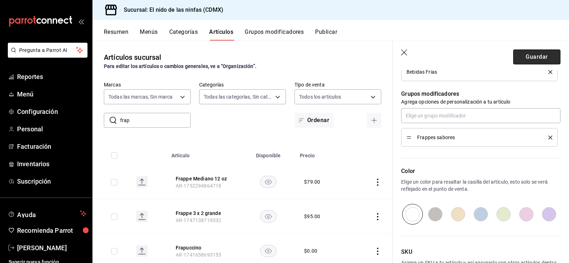
click at [546, 52] on button "Guardar" at bounding box center [537, 56] width 47 height 15
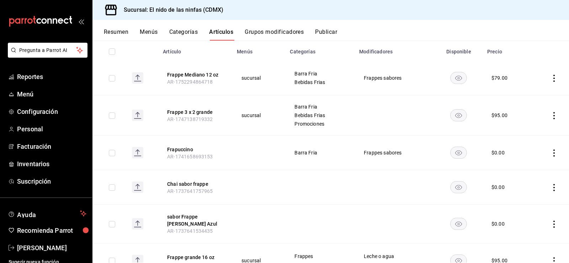
scroll to position [107, 0]
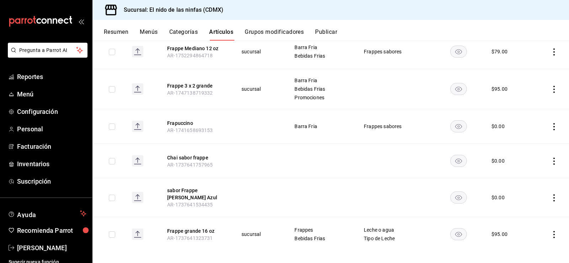
click at [551, 125] on icon "actions" at bounding box center [554, 126] width 7 height 7
click at [529, 141] on span "Editar" at bounding box center [528, 142] width 19 height 7
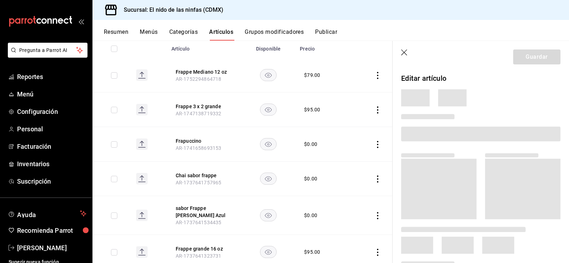
scroll to position [103, 0]
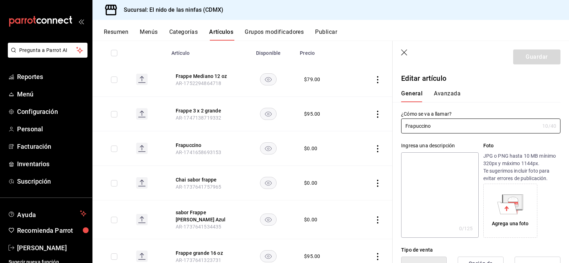
type input "$0.00"
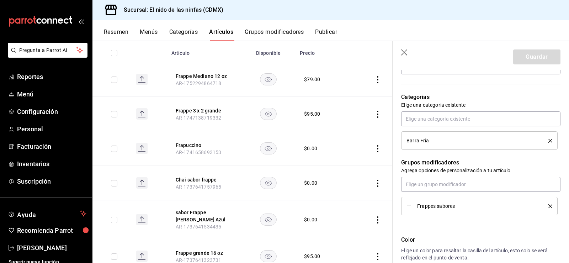
scroll to position [249, 0]
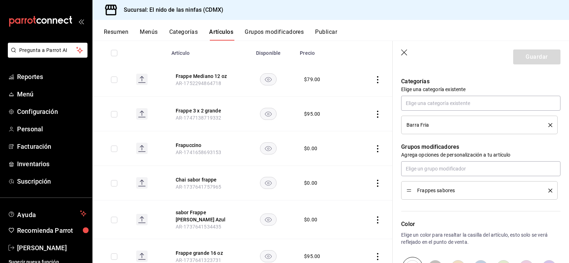
click at [485, 190] on span "Frappes sabores" at bounding box center [478, 190] width 121 height 5
click at [340, 140] on td "$ 0.00" at bounding box center [322, 148] width 53 height 35
click at [404, 52] on icon "button" at bounding box center [404, 52] width 6 height 6
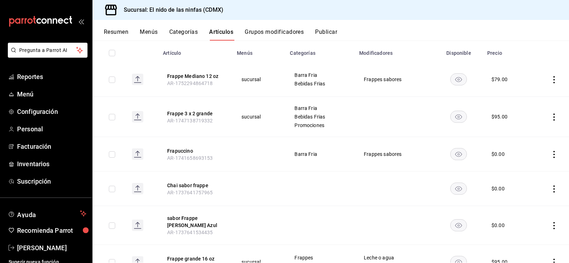
click at [268, 33] on button "Grupos modificadores" at bounding box center [274, 34] width 59 height 12
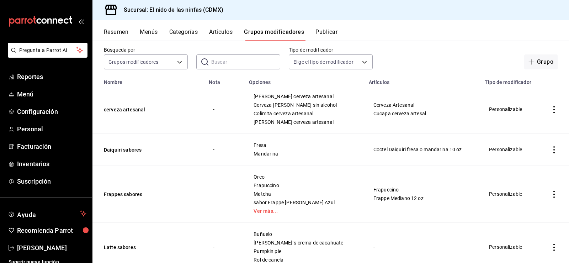
scroll to position [107, 0]
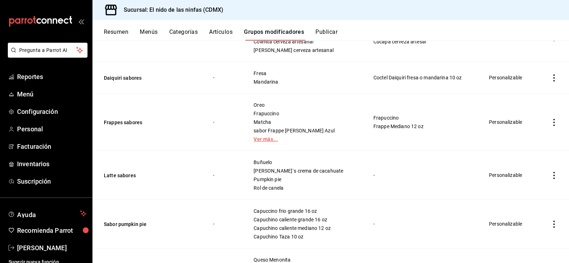
click at [262, 138] on link "Ver más..." at bounding box center [305, 139] width 102 height 5
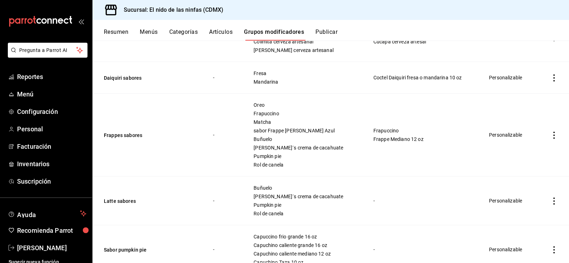
click at [551, 136] on icon "actions" at bounding box center [554, 135] width 7 height 7
click at [523, 153] on span "Editar" at bounding box center [528, 151] width 19 height 7
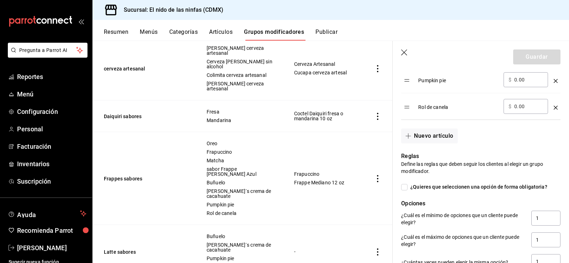
scroll to position [463, 0]
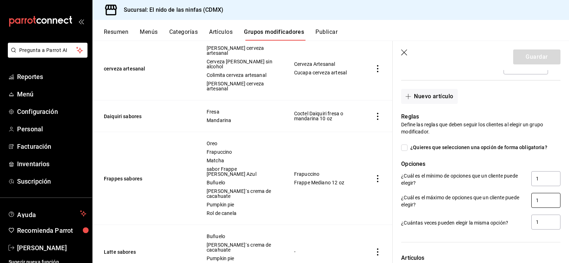
click at [539, 193] on input "1" at bounding box center [546, 200] width 29 height 15
type input "3"
click at [542, 216] on input "1" at bounding box center [546, 222] width 29 height 15
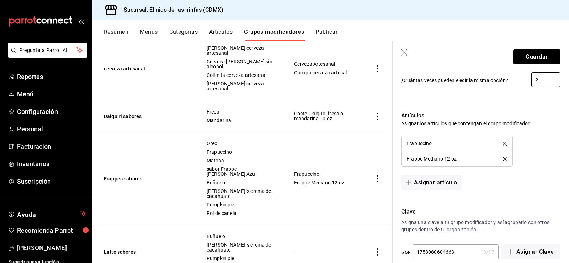
scroll to position [609, 0]
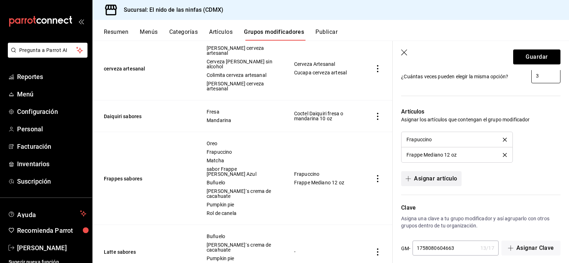
type input "3"
click at [445, 171] on button "Asignar artículo" at bounding box center [431, 178] width 60 height 15
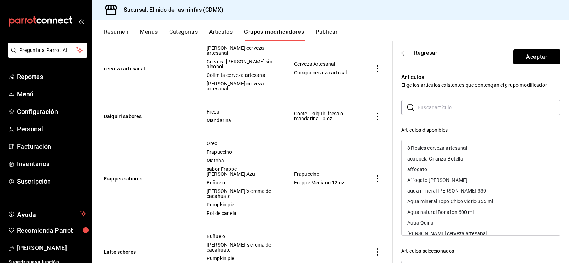
click at [452, 106] on input "text" at bounding box center [489, 107] width 143 height 14
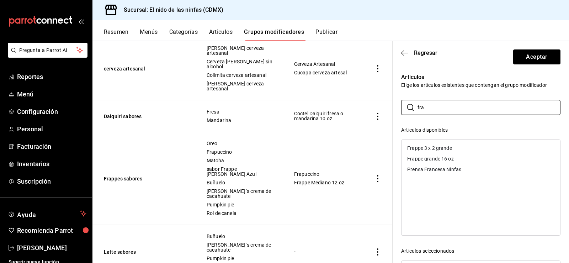
type input "fra"
click at [437, 146] on div "Frappe 3 x 2 grande" at bounding box center [430, 148] width 45 height 5
click at [448, 148] on div "Frappe grande 16 oz" at bounding box center [431, 148] width 47 height 5
click at [538, 58] on button "Aceptar" at bounding box center [537, 56] width 47 height 15
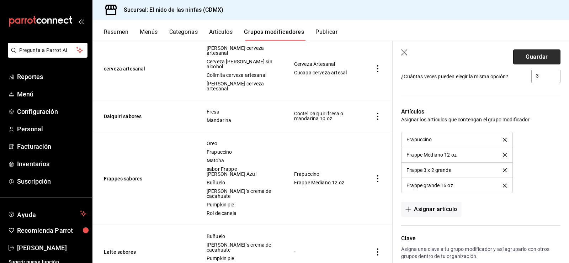
click at [523, 55] on button "Guardar" at bounding box center [537, 56] width 47 height 15
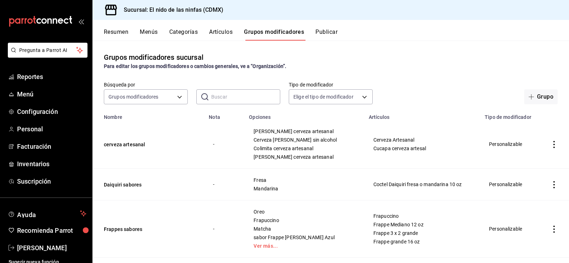
click at [219, 27] on div "Resumen Menús Categorías Artículos Grupos modificadores Publicar" at bounding box center [331, 30] width 477 height 21
click at [222, 31] on button "Artículos" at bounding box center [220, 34] width 23 height 12
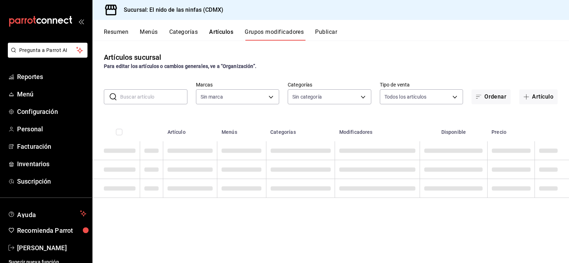
click at [136, 99] on input "text" at bounding box center [153, 97] width 67 height 14
type input "d2e7f705-a92e-4b5a-9c7a-3f8867cbe88b"
click at [136, 98] on input "text" at bounding box center [153, 97] width 67 height 14
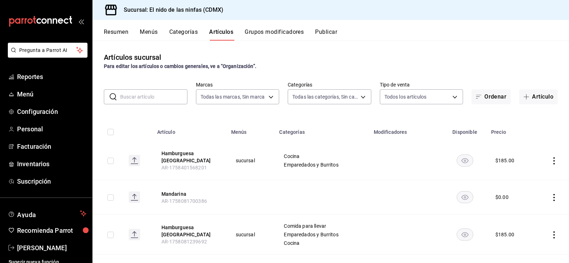
type input "d2e7f705-a92e-4b5a-9c7a-3f8867cbe88b"
type input "5c205893-a101-45fe-a5e9-0d3a7003fba1,4b68dad8-5fea-4f89-9963-c0d84c3836ef,d07fc…"
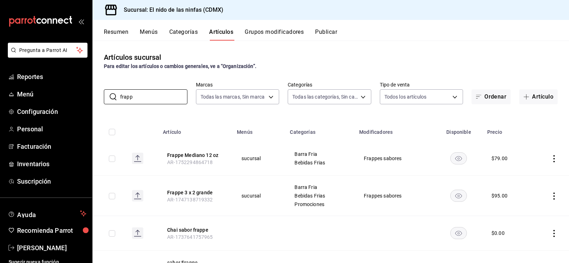
type input "frapp"
click at [551, 195] on icon "actions" at bounding box center [554, 196] width 7 height 7
click at [523, 214] on span "Editar" at bounding box center [528, 212] width 19 height 7
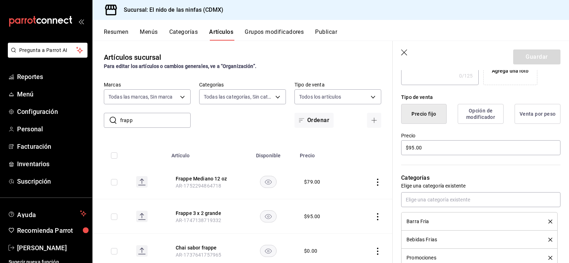
scroll to position [140, 0]
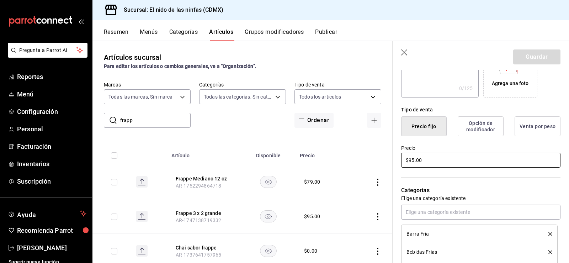
click at [429, 161] on input "$95.00" at bounding box center [480, 160] width 159 height 15
type input "$9.00"
type input "$190.00"
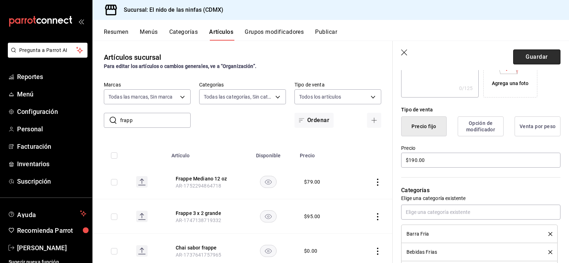
click at [547, 59] on button "Guardar" at bounding box center [537, 56] width 47 height 15
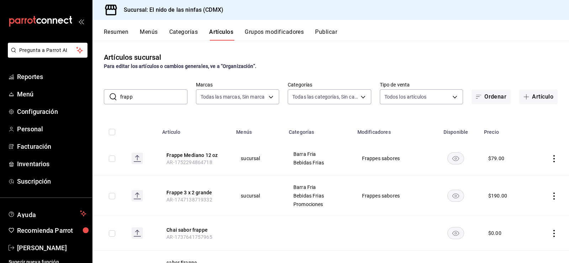
click at [264, 30] on button "Grupos modificadores" at bounding box center [274, 34] width 59 height 12
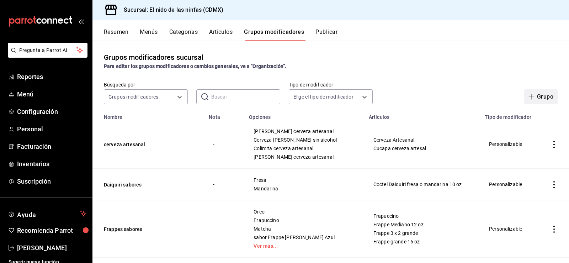
click at [540, 95] on button "Grupo" at bounding box center [541, 96] width 33 height 15
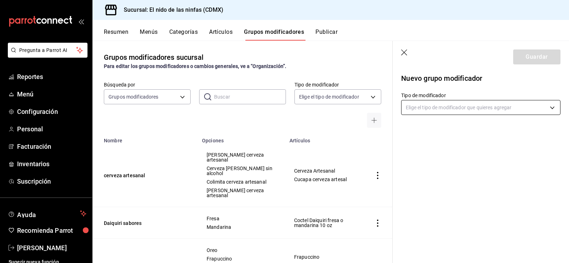
click at [450, 106] on body "Pregunta a Parrot AI Reportes Menú Configuración Personal Facturación Inventari…" at bounding box center [284, 131] width 569 height 263
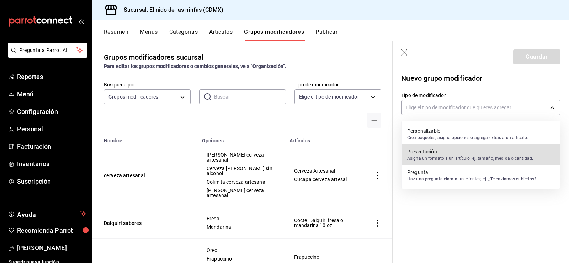
click at [463, 147] on div "Presentación Asigna un formato a un artículo; ej. tamaño, medida o cantidad." at bounding box center [471, 155] width 126 height 16
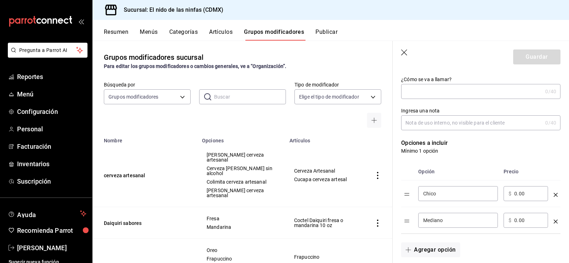
scroll to position [107, 0]
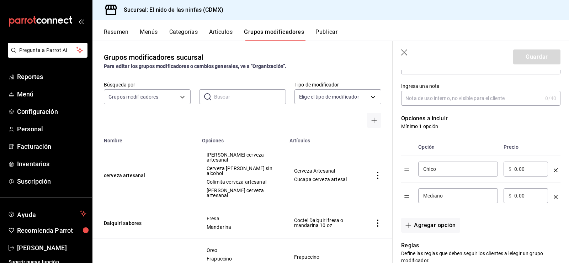
click at [554, 168] on div "optionsTable" at bounding box center [556, 168] width 4 height 12
click at [554, 169] on icon "optionsTable" at bounding box center [556, 170] width 4 height 4
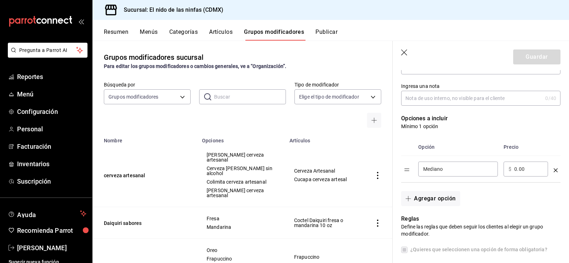
click at [554, 169] on icon "optionsTable" at bounding box center [556, 170] width 4 height 4
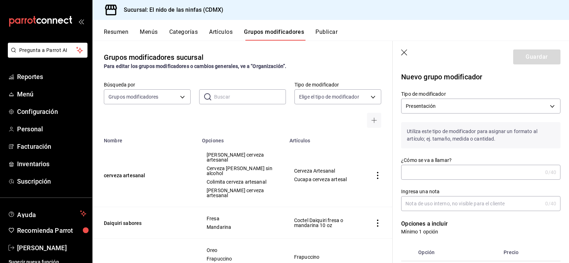
scroll to position [0, 0]
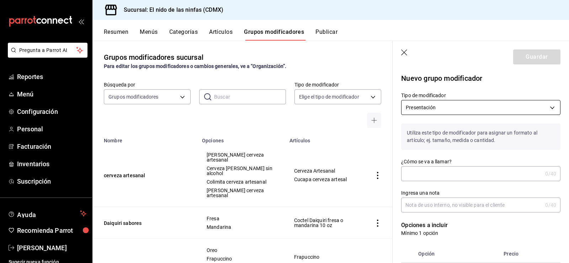
click at [454, 109] on body "Pregunta a Parrot AI Reportes Menú Configuración Personal Facturación Inventari…" at bounding box center [284, 131] width 569 height 263
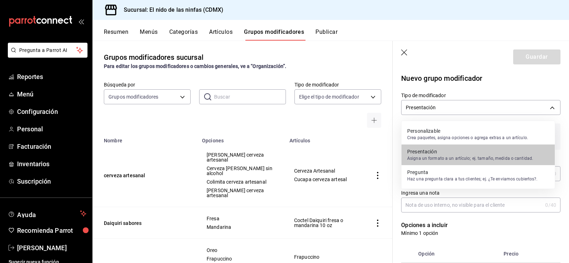
click at [462, 138] on p "Crea paquetes, asigna opciones o agrega extras a un artículo." at bounding box center [468, 138] width 121 height 6
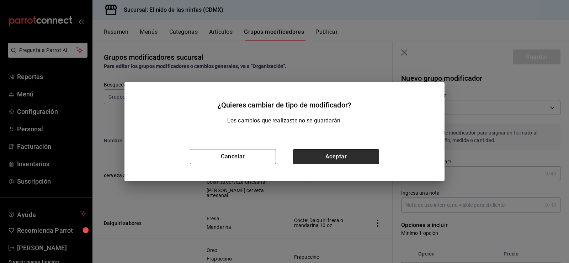
click at [322, 158] on button "Aceptar" at bounding box center [336, 156] width 86 height 15
type input "CUSTOMIZABLE"
checkbox input "false"
type input "0"
type input "1758926947960"
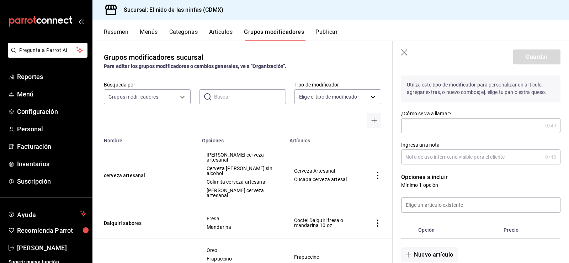
scroll to position [36, 0]
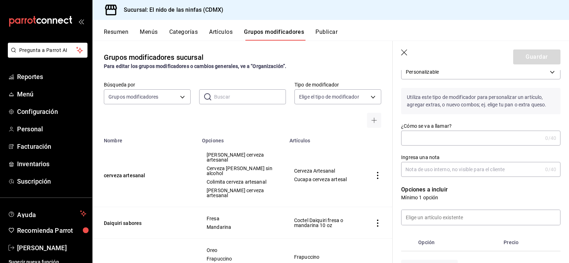
click at [447, 136] on input "¿Cómo se va a llamar?" at bounding box center [471, 138] width 141 height 14
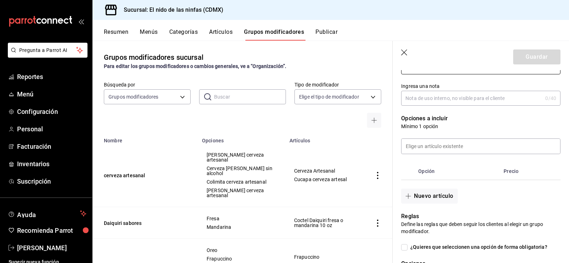
scroll to position [71, 0]
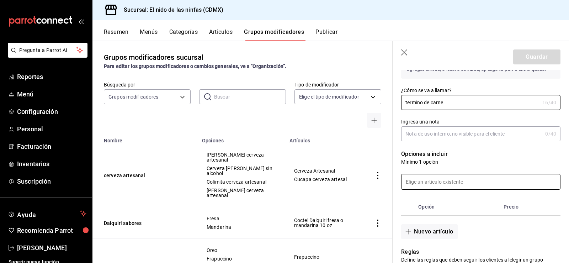
type input "termino de carne"
click at [434, 187] on input at bounding box center [481, 181] width 159 height 15
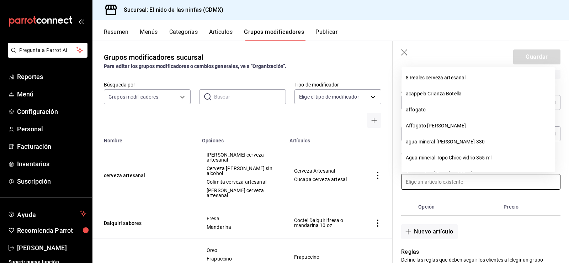
click at [509, 213] on th "Precio" at bounding box center [524, 206] width 47 height 17
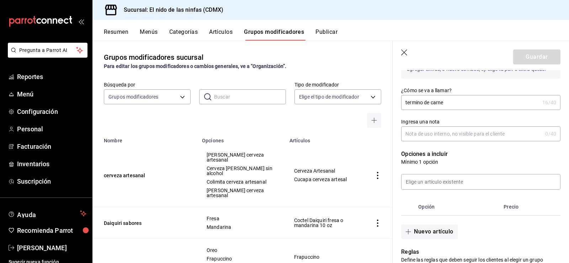
scroll to position [0, 0]
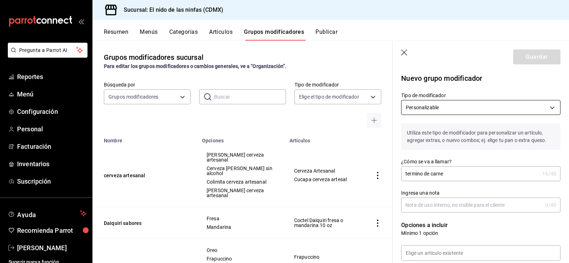
click at [450, 105] on body "Pregunta a Parrot AI Reportes Menú Configuración Personal Facturación Inventari…" at bounding box center [284, 131] width 569 height 263
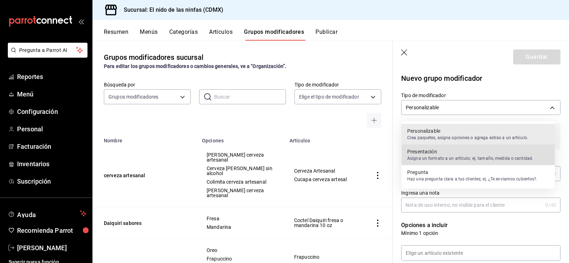
click at [448, 149] on p "Presentación" at bounding box center [471, 151] width 126 height 7
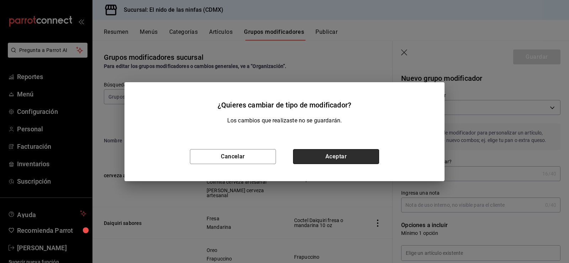
click at [333, 161] on button "Aceptar" at bounding box center [336, 156] width 86 height 15
type input "PRESENTATION"
checkbox input "true"
type input "1"
type input "1758926971298"
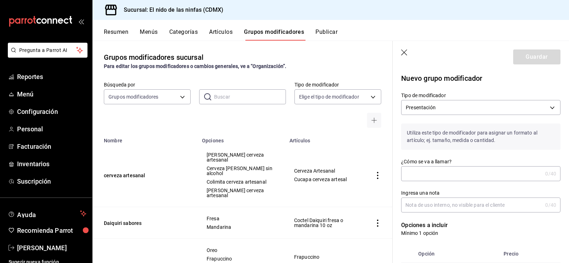
click at [439, 175] on input "¿Cómo se va a llamar?" at bounding box center [471, 174] width 141 height 14
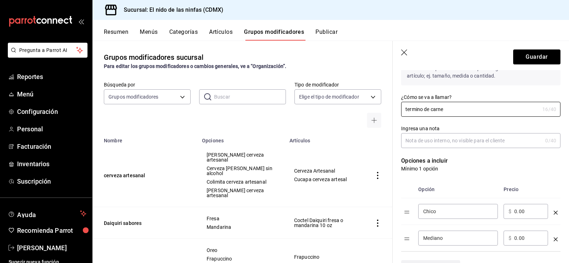
scroll to position [142, 0]
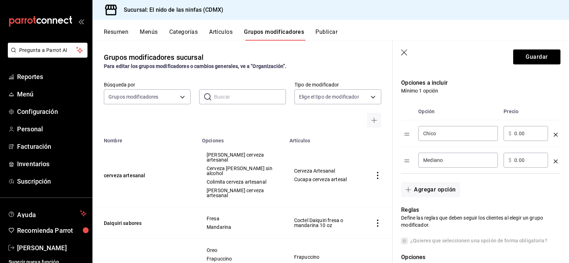
type input "termino de carne"
click at [457, 135] on input "Chico" at bounding box center [459, 133] width 70 height 7
type input "medio"
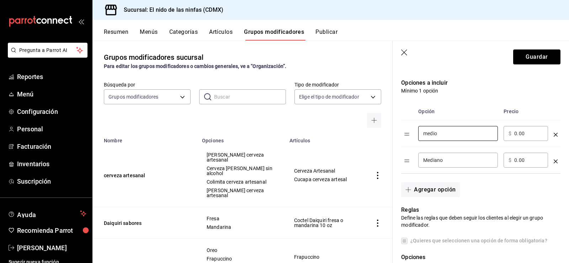
click at [456, 162] on input "Mediano" at bounding box center [459, 160] width 70 height 7
click at [455, 162] on input "Mediano" at bounding box center [459, 160] width 70 height 7
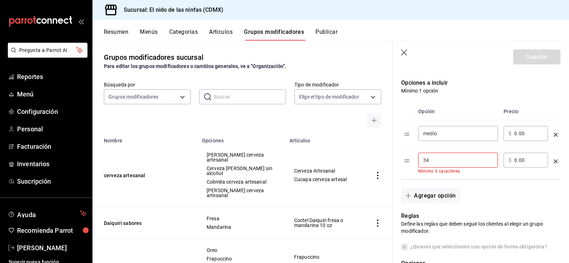
type input "3"
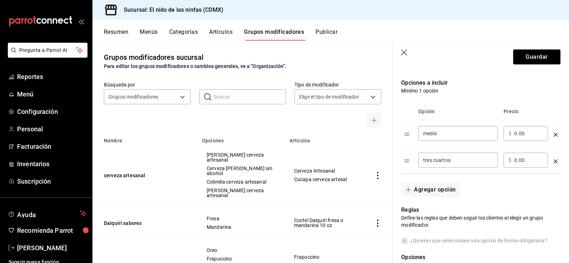
type input "tres cuartos"
click at [421, 192] on button "Agregar opción" at bounding box center [430, 189] width 59 height 15
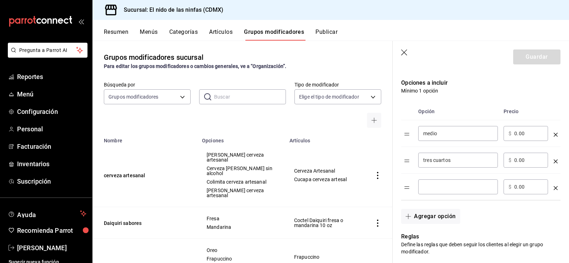
click at [425, 188] on input "optionsTable" at bounding box center [459, 186] width 70 height 7
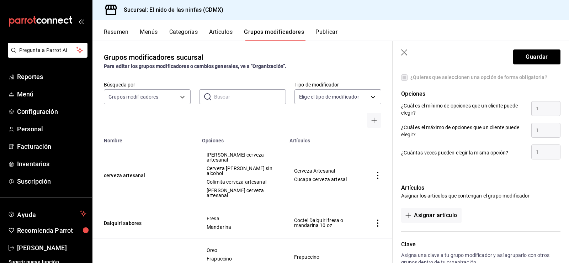
scroll to position [377, 0]
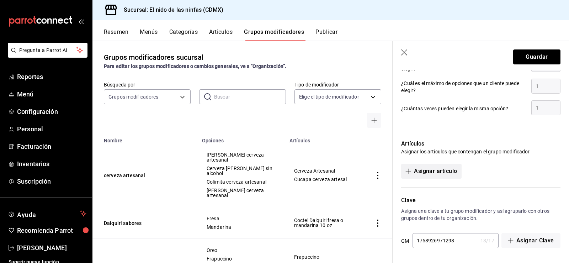
type input "bien cocida"
click at [443, 171] on button "Asignar artículo" at bounding box center [431, 171] width 60 height 15
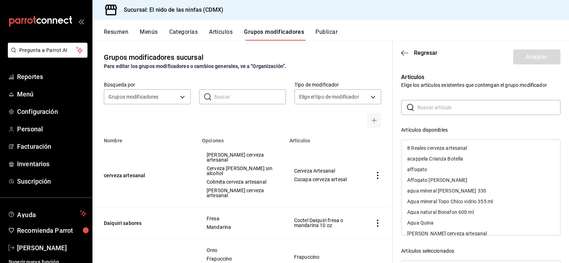
click at [447, 109] on input "text" at bounding box center [489, 107] width 143 height 14
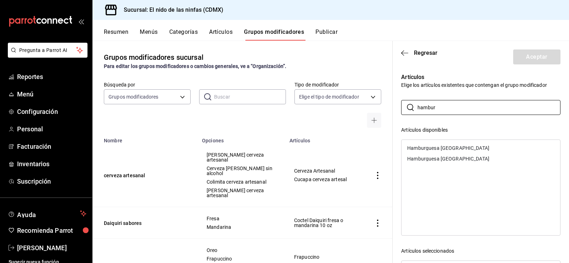
type input "hambur"
click at [431, 146] on div "Hamburguesa [GEOGRAPHIC_DATA]" at bounding box center [449, 148] width 82 height 5
click at [433, 149] on div "Hamburguesa [GEOGRAPHIC_DATA]" at bounding box center [449, 148] width 82 height 5
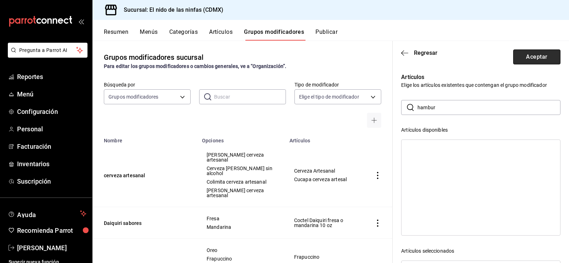
click at [523, 59] on button "Aceptar" at bounding box center [537, 56] width 47 height 15
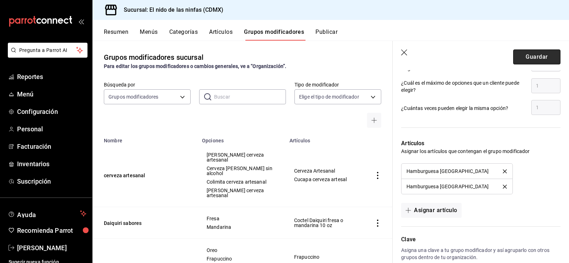
click at [529, 56] on button "Guardar" at bounding box center [537, 56] width 47 height 15
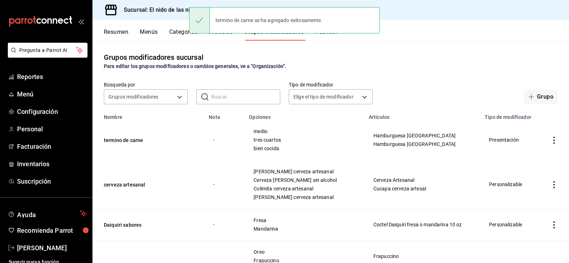
click at [231, 35] on div "termino de carne se ha agregado exitosamente." at bounding box center [284, 20] width 191 height 31
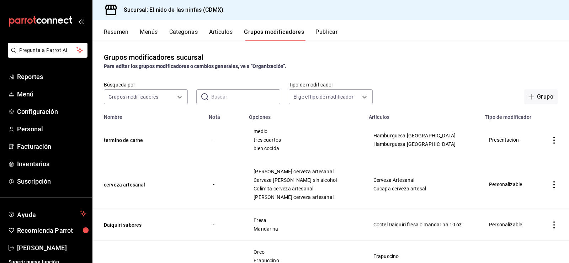
click at [230, 32] on button "Artículos" at bounding box center [220, 34] width 23 height 12
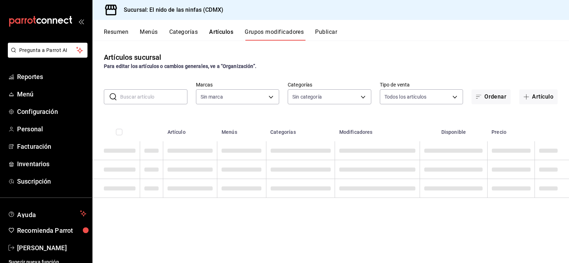
type input "d2e7f705-a92e-4b5a-9c7a-3f8867cbe88b"
click at [172, 91] on input "text" at bounding box center [153, 97] width 67 height 14
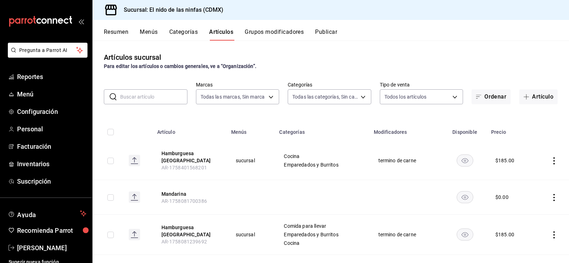
type input "d2e7f705-a92e-4b5a-9c7a-3f8867cbe88b"
type input "5c205893-a101-45fe-a5e9-0d3a7003fba1,4b68dad8-5fea-4f89-9963-c0d84c3836ef,d07fc…"
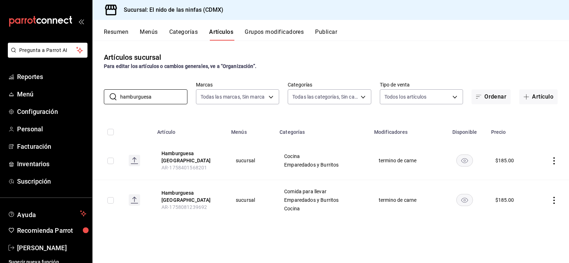
type input "hamburguesa"
click at [554, 197] on icon "actions" at bounding box center [554, 200] width 7 height 7
click at [465, 197] on div at bounding box center [284, 131] width 569 height 263
click at [463, 204] on rect "availability-product" at bounding box center [465, 200] width 16 height 12
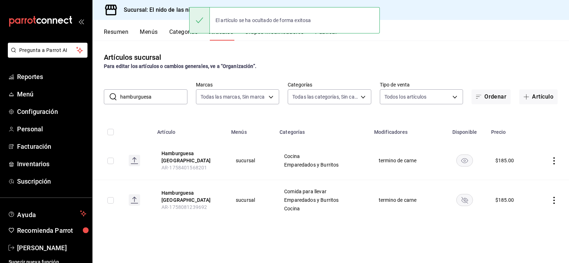
click at [434, 213] on td "termino de carne" at bounding box center [406, 200] width 73 height 40
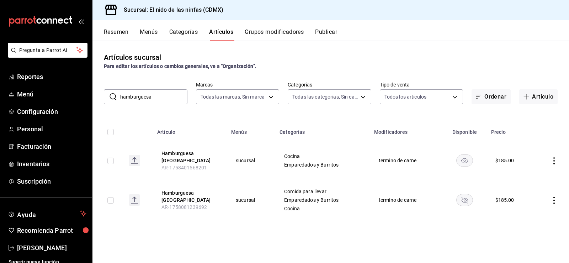
click at [271, 31] on button "Grupos modificadores" at bounding box center [274, 34] width 59 height 12
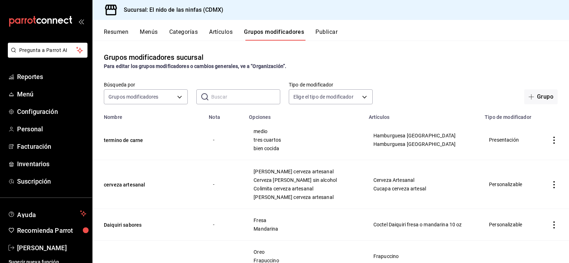
click at [231, 32] on button "Artículos" at bounding box center [220, 34] width 23 height 12
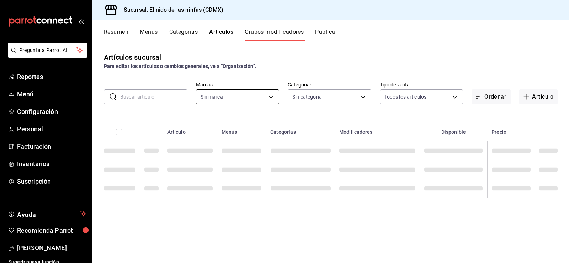
type input "d2e7f705-a92e-4b5a-9c7a-3f8867cbe88b"
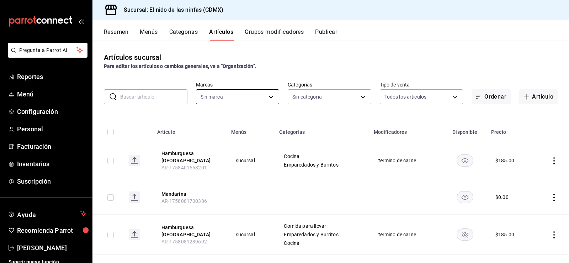
click at [269, 96] on body "Pregunta a Parrot AI Reportes Menú Configuración Personal Facturación Inventari…" at bounding box center [284, 131] width 569 height 263
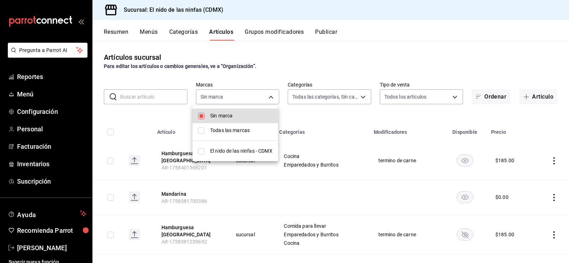
type input "5c205893-a101-45fe-a5e9-0d3a7003fba1,4b68dad8-5fea-4f89-9963-c0d84c3836ef,d07fc…"
type input "d2e7f705-a92e-4b5a-9c7a-3f8867cbe88b"
checkbox input "true"
click at [244, 148] on span "El nido de las ninfas - CDMX" at bounding box center [241, 150] width 62 height 7
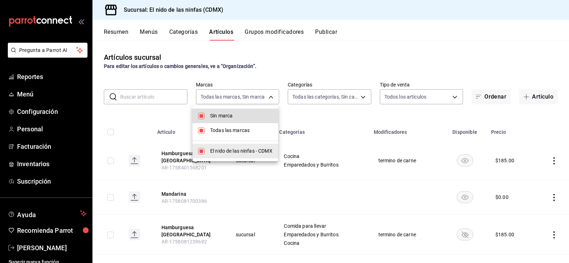
checkbox input "false"
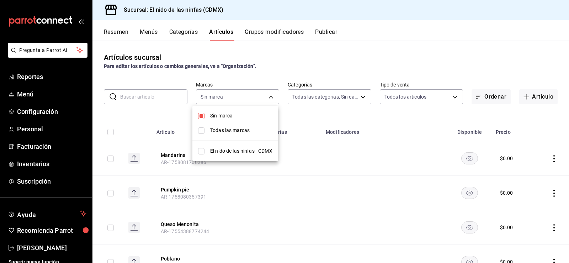
click at [353, 95] on div at bounding box center [284, 131] width 569 height 263
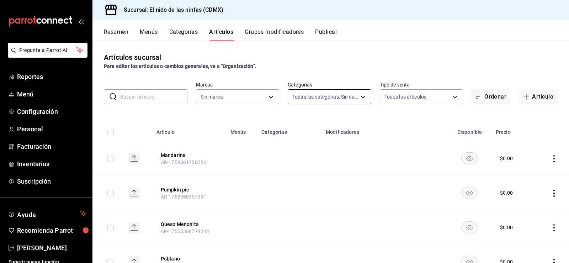
click at [352, 98] on body "Pregunta a Parrot AI Reportes Menú Configuración Personal Facturación Inventari…" at bounding box center [284, 131] width 569 height 263
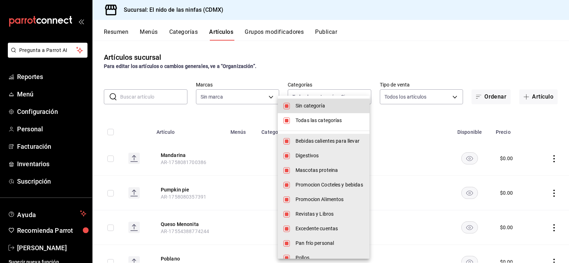
click at [288, 111] on li "Sin categoría" at bounding box center [324, 106] width 92 height 15
checkbox input "false"
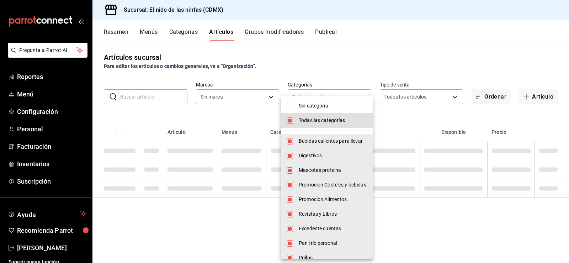
click at [292, 121] on input "checkbox" at bounding box center [290, 120] width 6 height 6
checkbox input "false"
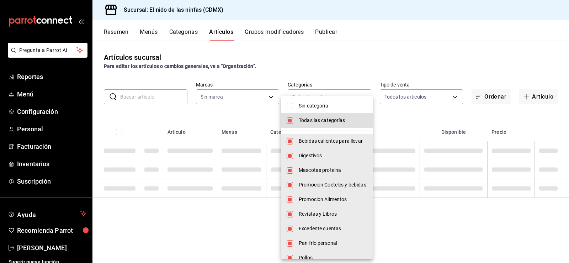
checkbox input "false"
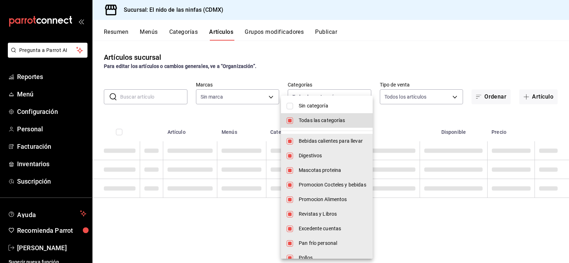
checkbox input "false"
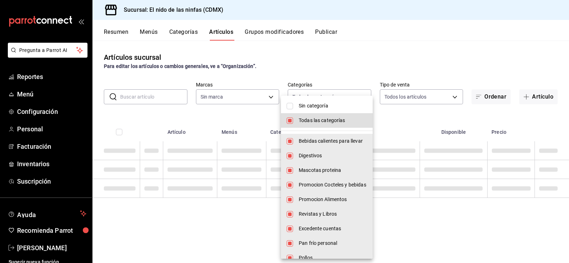
checkbox input "false"
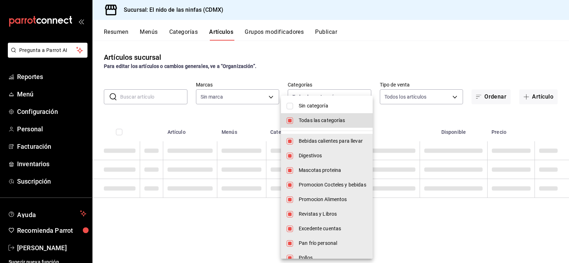
checkbox input "false"
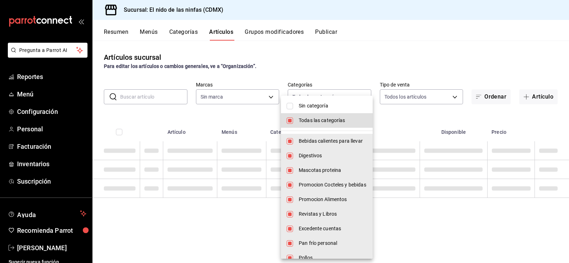
checkbox input "false"
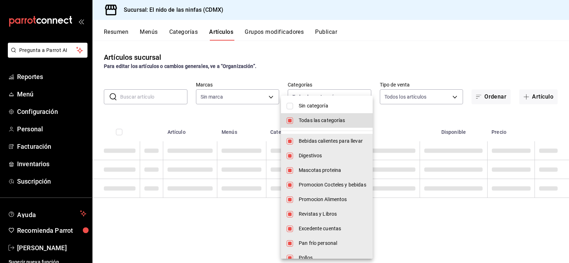
checkbox input "false"
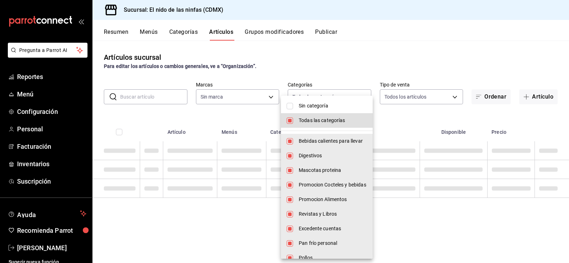
checkbox input "false"
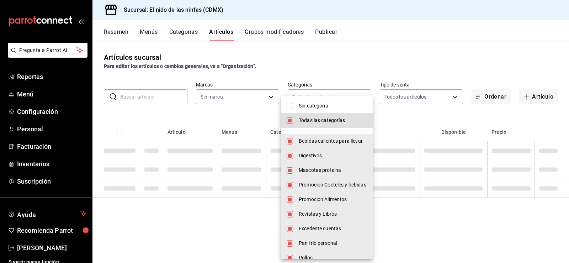
checkbox input "false"
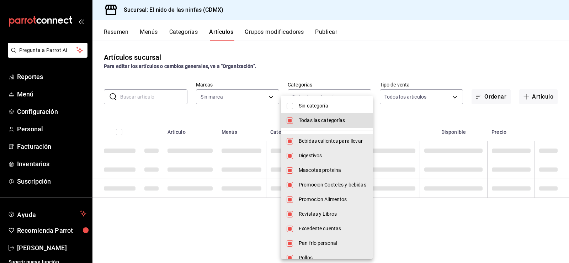
checkbox input "false"
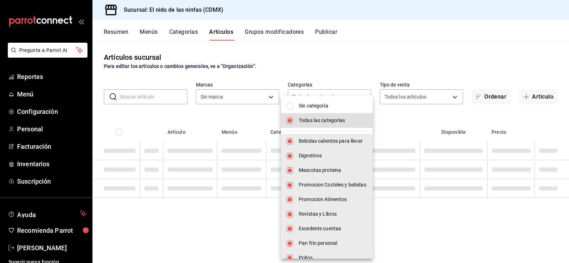
checkbox input "false"
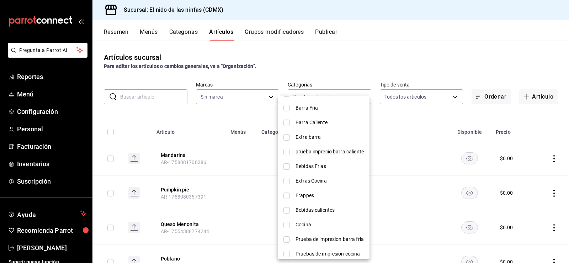
scroll to position [320, 0]
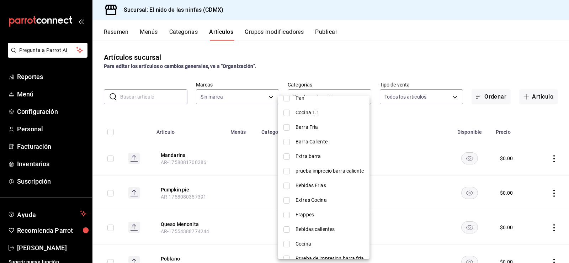
click at [313, 141] on span "Barra Caliente" at bounding box center [330, 141] width 68 height 7
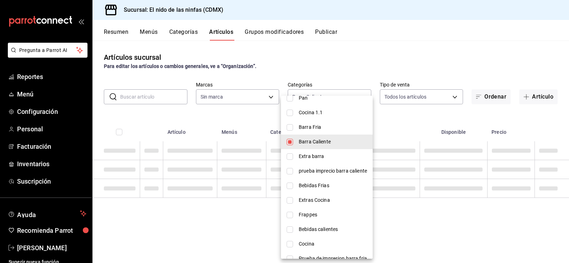
type input "eee01ca3-d817-4806-a676-fc44061c8229"
checkbox input "true"
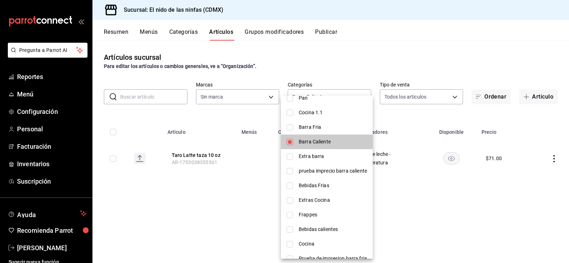
click at [251, 117] on div at bounding box center [284, 131] width 569 height 263
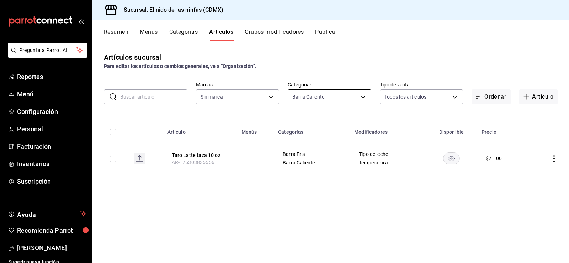
click at [339, 99] on body "Pregunta a Parrot AI Reportes Menú Configuración Personal Facturación Inventari…" at bounding box center [284, 131] width 569 height 263
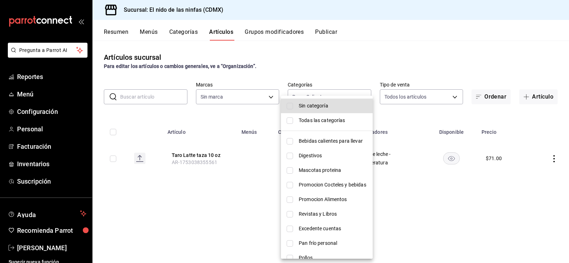
click at [292, 118] on input "checkbox" at bounding box center [290, 120] width 6 height 6
checkbox input "true"
type input "5c205893-a101-45fe-a5e9-0d3a7003fba1,4b68dad8-5fea-4f89-9963-c0d84c3836ef,d07fc…"
checkbox input "true"
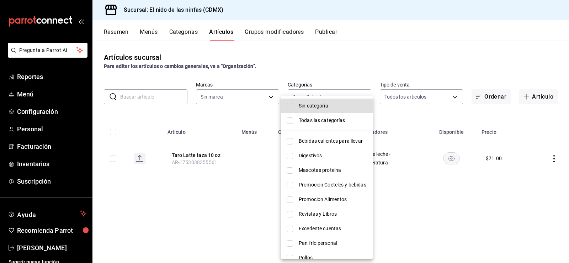
checkbox input "true"
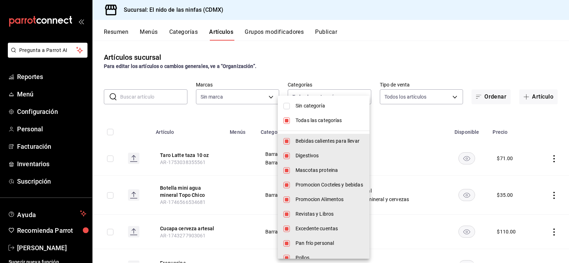
click at [342, 66] on div at bounding box center [284, 131] width 569 height 263
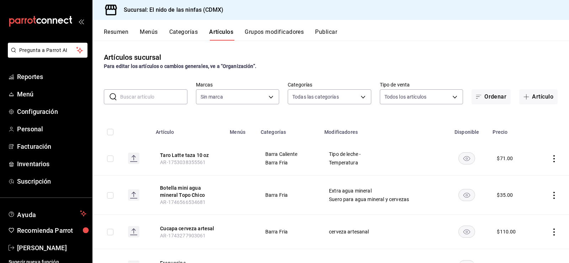
click at [161, 99] on input "text" at bounding box center [153, 97] width 67 height 14
click at [144, 95] on input "text" at bounding box center [153, 97] width 67 height 14
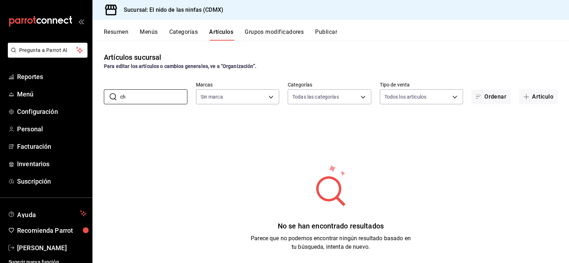
type input "c"
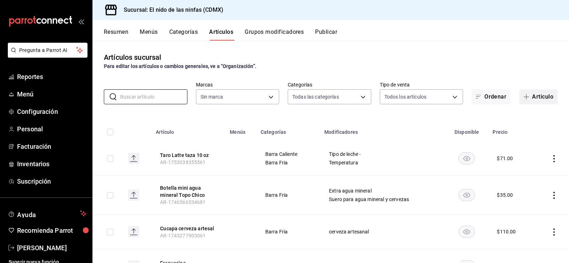
click at [540, 95] on button "Artículo" at bounding box center [539, 96] width 38 height 15
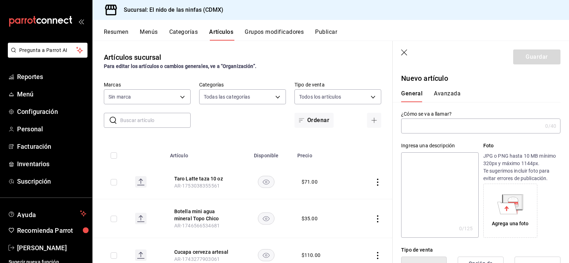
click at [458, 127] on input "text" at bounding box center [471, 126] width 141 height 14
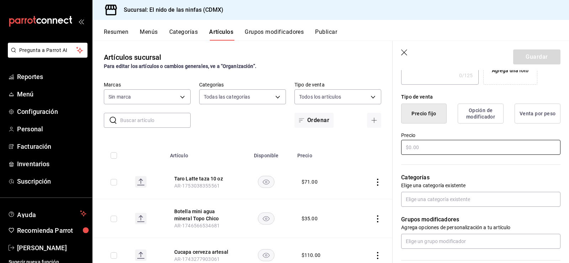
scroll to position [142, 0]
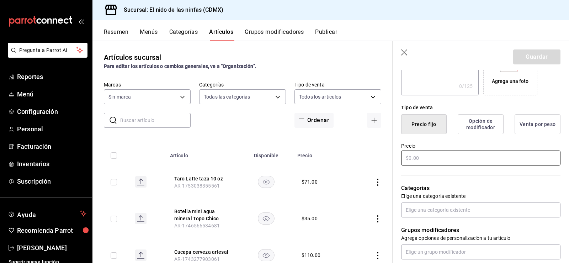
type input "chai latte taza"
click at [457, 161] on input "text" at bounding box center [480, 158] width 159 height 15
click at [440, 153] on input "text" at bounding box center [480, 158] width 159 height 15
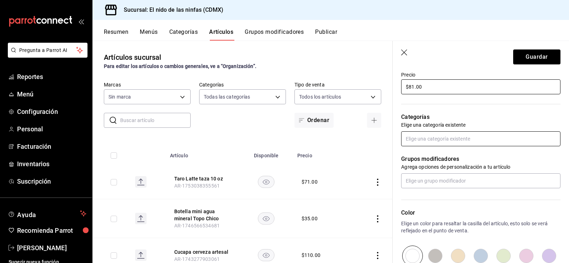
type input "$81.00"
click at [478, 138] on input "text" at bounding box center [480, 138] width 159 height 15
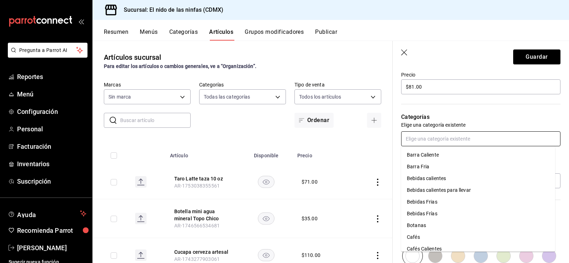
click at [437, 154] on li "Barra Caliente" at bounding box center [478, 155] width 154 height 12
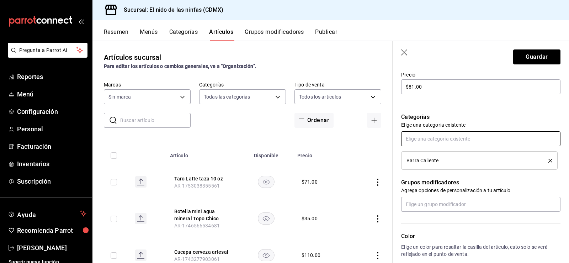
click at [475, 138] on input "text" at bounding box center [480, 138] width 159 height 15
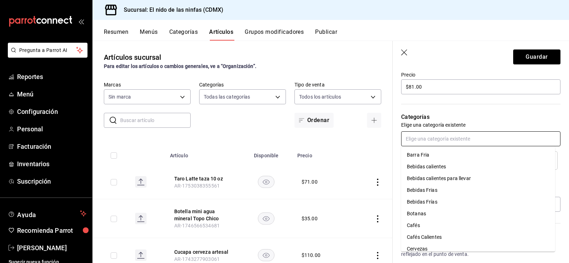
click at [447, 165] on li "Bebidas calientes" at bounding box center [478, 167] width 154 height 12
click at [456, 140] on input "text" at bounding box center [480, 138] width 159 height 15
click at [450, 167] on li "Bebidas calientes para llevar" at bounding box center [478, 167] width 154 height 12
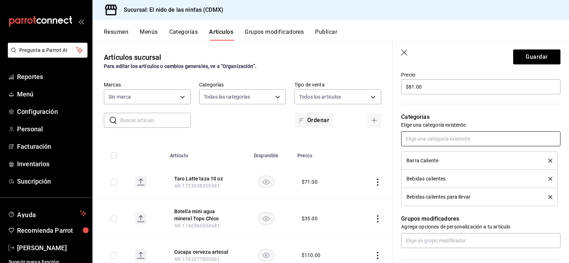
click at [463, 139] on input "text" at bounding box center [480, 138] width 159 height 15
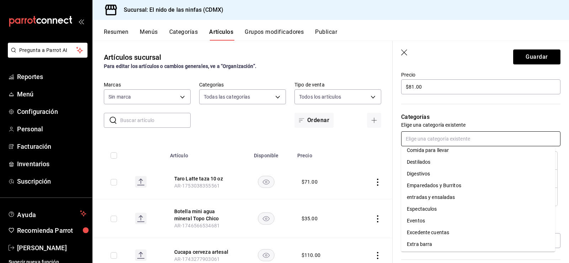
scroll to position [142, 0]
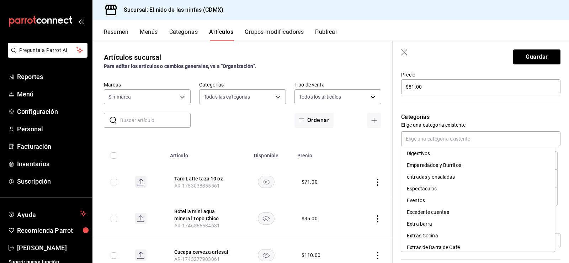
click at [486, 114] on p "Categorías" at bounding box center [480, 117] width 159 height 9
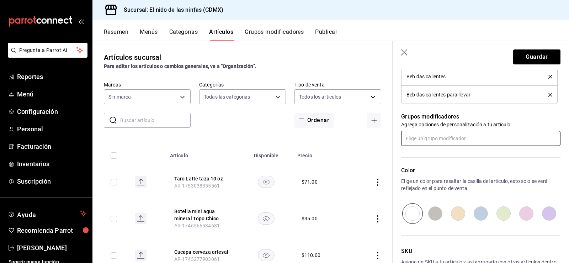
scroll to position [356, 0]
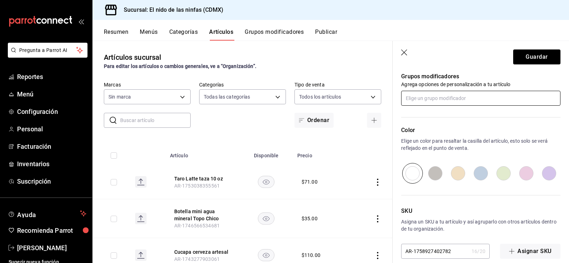
click at [443, 95] on input "text" at bounding box center [480, 98] width 159 height 15
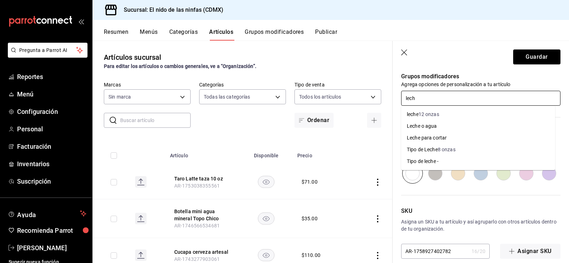
type input "leche"
click at [446, 159] on li "Tipo de leche -" at bounding box center [478, 162] width 154 height 12
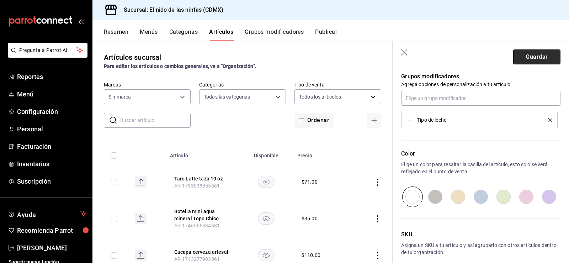
click at [522, 59] on button "Guardar" at bounding box center [537, 56] width 47 height 15
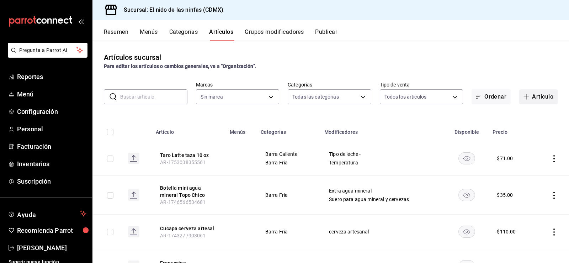
click at [530, 99] on button "Artículo" at bounding box center [539, 96] width 38 height 15
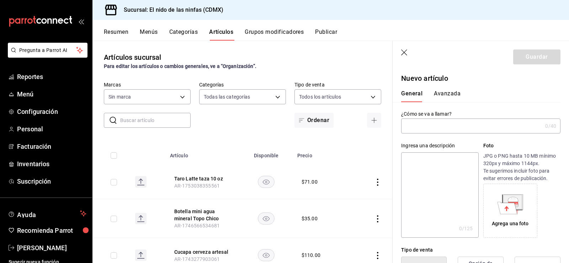
click at [430, 123] on input "text" at bounding box center [471, 126] width 141 height 14
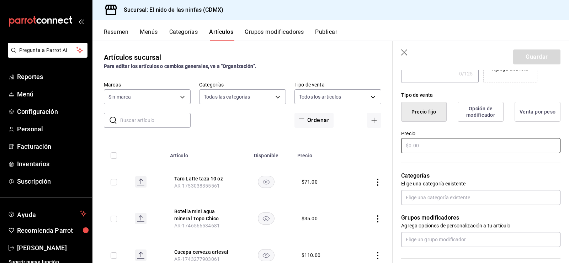
scroll to position [142, 0]
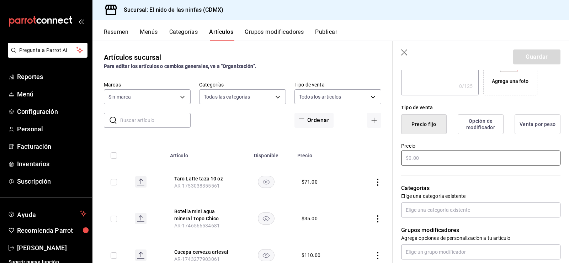
type input "matcha latte"
click at [461, 157] on input "text" at bounding box center [480, 158] width 159 height 15
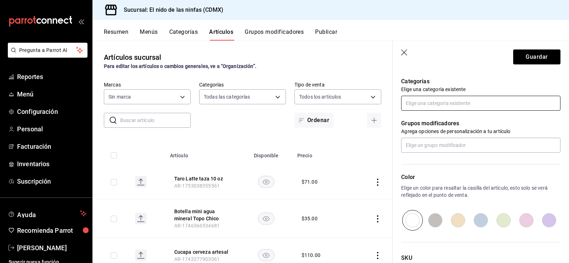
type input "$71.00"
click at [447, 104] on input "text" at bounding box center [480, 103] width 159 height 15
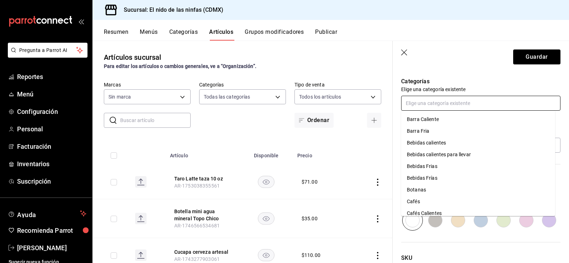
click at [433, 117] on li "Barra Caliente" at bounding box center [478, 120] width 154 height 12
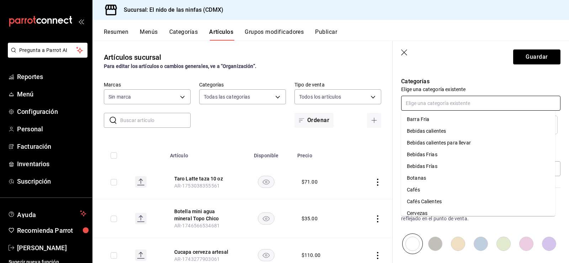
click at [445, 105] on input "text" at bounding box center [480, 103] width 159 height 15
click at [436, 122] on li "Barra Fria" at bounding box center [478, 120] width 154 height 12
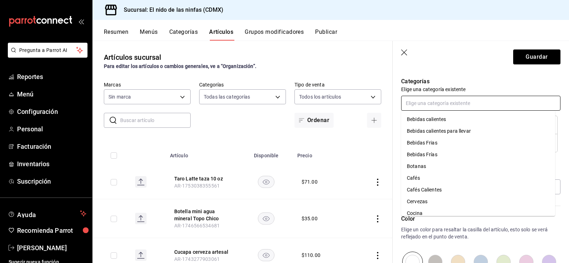
click at [439, 105] on input "text" at bounding box center [480, 103] width 159 height 15
click at [431, 122] on li "Bebidas calientes" at bounding box center [478, 120] width 154 height 12
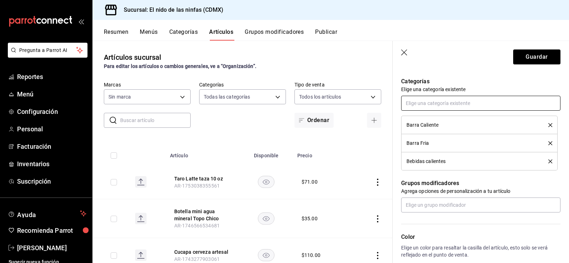
click at [443, 103] on input "text" at bounding box center [480, 103] width 159 height 15
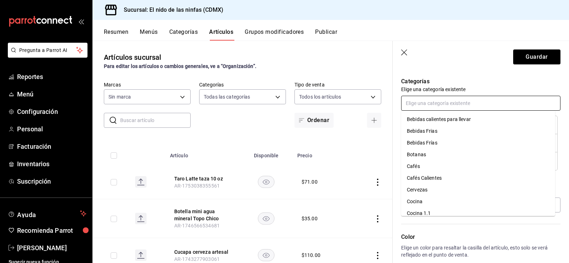
click at [437, 120] on li "Bebidas calientes para llevar" at bounding box center [478, 120] width 154 height 12
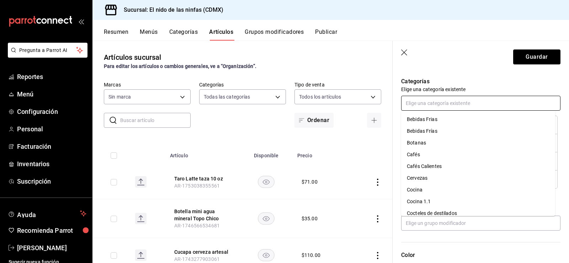
click at [443, 104] on input "text" at bounding box center [480, 103] width 159 height 15
click at [439, 120] on li "Bebidas Frias" at bounding box center [478, 120] width 154 height 12
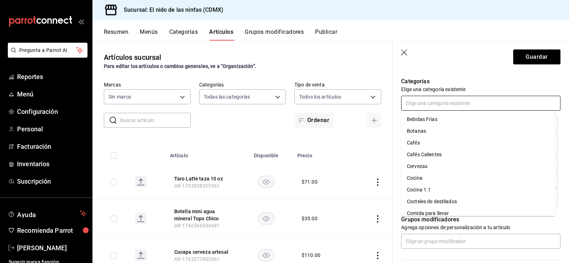
click at [442, 105] on input "text" at bounding box center [480, 103] width 159 height 15
click at [441, 120] on li "Bebidas Frías" at bounding box center [478, 120] width 154 height 12
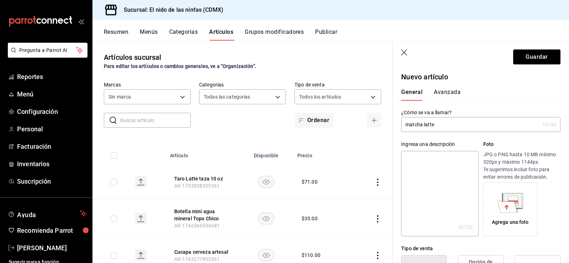
scroll to position [0, 0]
click at [455, 128] on input "matcha latte" at bounding box center [470, 126] width 138 height 14
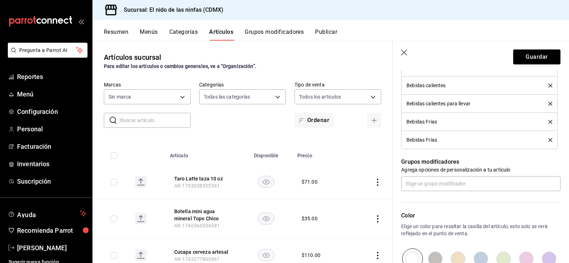
scroll to position [392, 0]
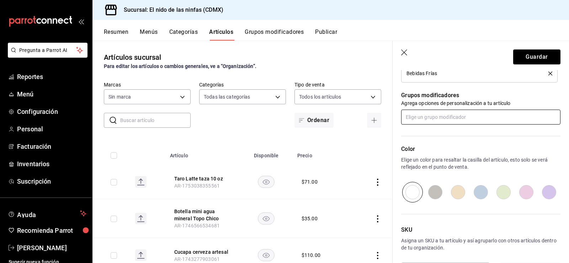
type input "matcha latte taza"
click at [460, 117] on input "text" at bounding box center [480, 117] width 159 height 15
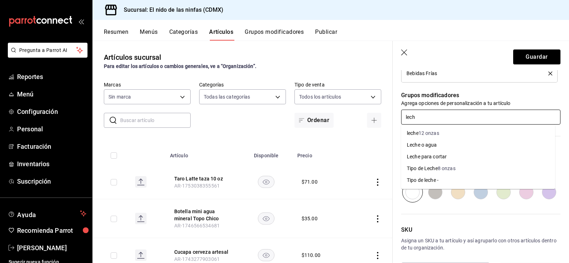
type input "leche"
click at [432, 181] on div "Tipo de leche -" at bounding box center [423, 180] width 32 height 7
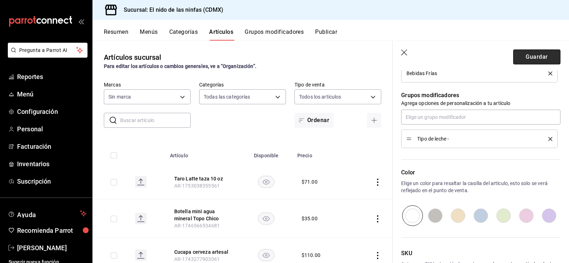
click at [522, 56] on button "Guardar" at bounding box center [537, 56] width 47 height 15
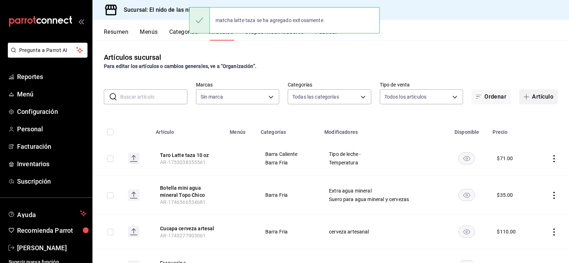
click at [538, 94] on button "Artículo" at bounding box center [539, 96] width 38 height 15
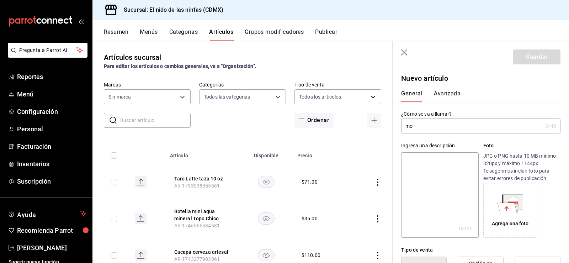
type input "m"
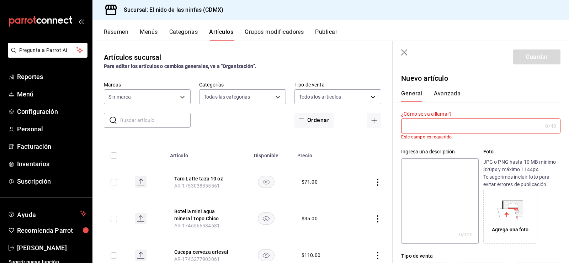
click at [319, 72] on div "Artículos sucursal Para editar los artículos o cambios generales, ve a “Organiz…" at bounding box center [243, 152] width 300 height 222
click at [404, 53] on icon "button" at bounding box center [404, 52] width 7 height 7
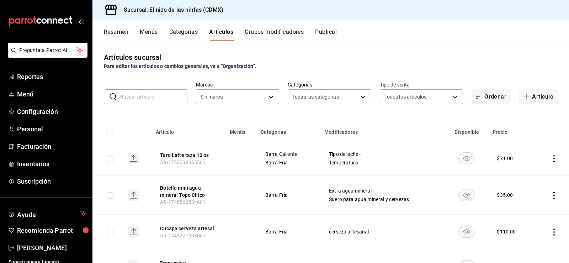
click at [159, 96] on input "text" at bounding box center [153, 97] width 67 height 14
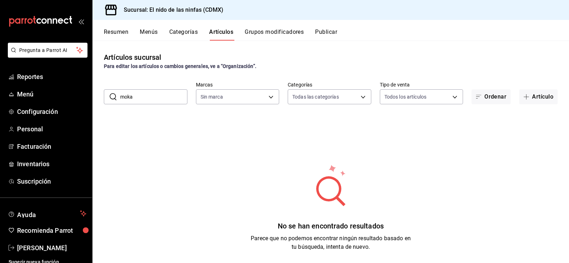
click at [156, 94] on input "moka" at bounding box center [153, 97] width 67 height 14
type input "moka"
click at [356, 96] on body "Pregunta a Parrot AI Reportes Menú Configuración Personal Facturación Inventari…" at bounding box center [284, 131] width 569 height 263
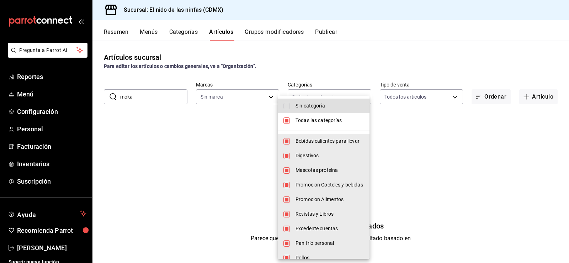
click at [262, 94] on div at bounding box center [284, 131] width 569 height 263
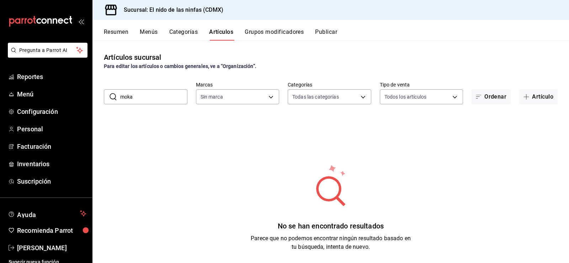
click at [262, 94] on div "Sin categoría Todas las categorías Bebidas calientes para llevar Digestivos Mas…" at bounding box center [284, 131] width 569 height 263
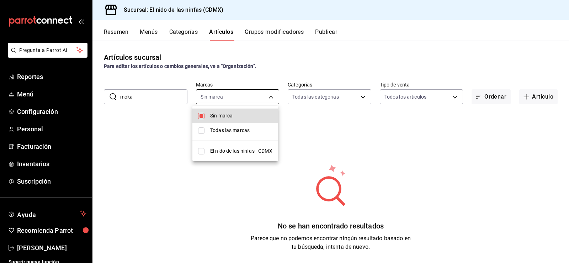
click at [267, 98] on body "Pregunta a Parrot AI Reportes Menú Configuración Personal Facturación Inventari…" at bounding box center [284, 131] width 569 height 263
click at [233, 150] on span "El nido de las ninfas - CDMX" at bounding box center [241, 150] width 62 height 7
type input "d2e7f705-a92e-4b5a-9c7a-3f8867cbe88b"
checkbox input "true"
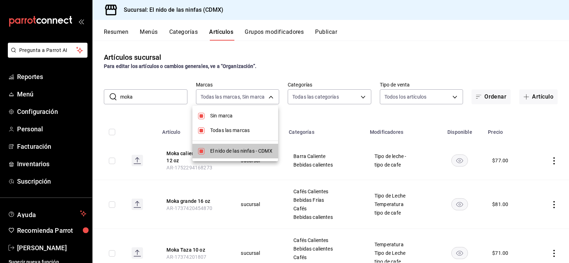
click at [230, 78] on div at bounding box center [284, 131] width 569 height 263
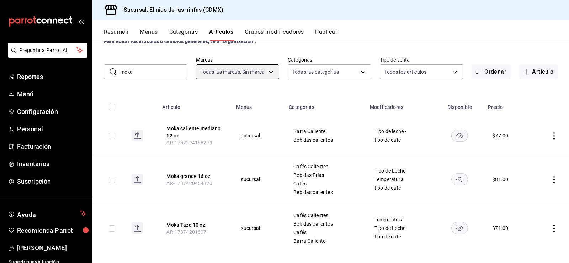
scroll to position [32, 0]
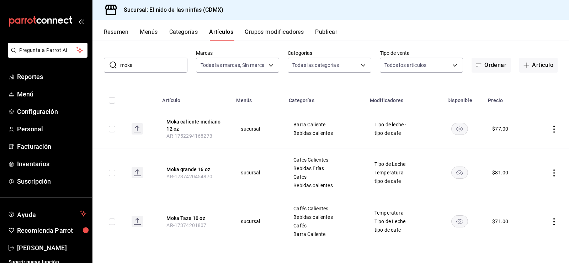
click at [554, 129] on icon "actions" at bounding box center [554, 129] width 1 height 7
click at [517, 147] on div at bounding box center [512, 145] width 13 height 9
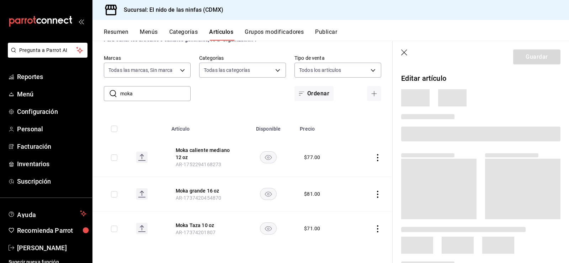
scroll to position [3, 0]
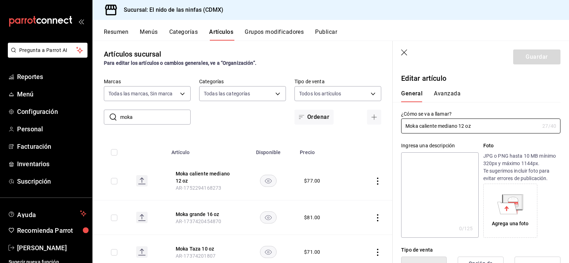
type input "$77.00"
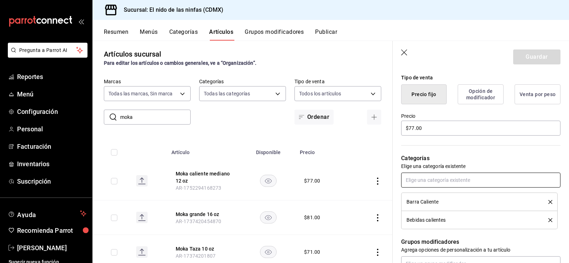
scroll to position [214, 0]
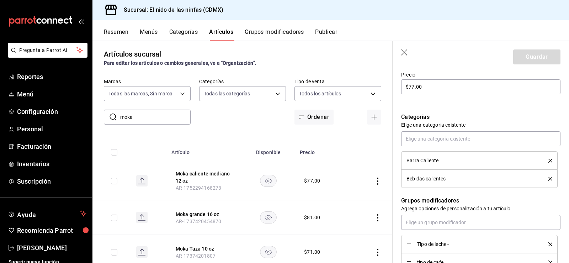
click at [549, 160] on icon "delete" at bounding box center [551, 161] width 4 height 4
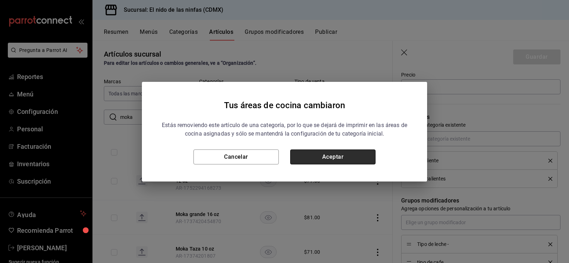
click at [370, 157] on button "Aceptar" at bounding box center [332, 156] width 85 height 15
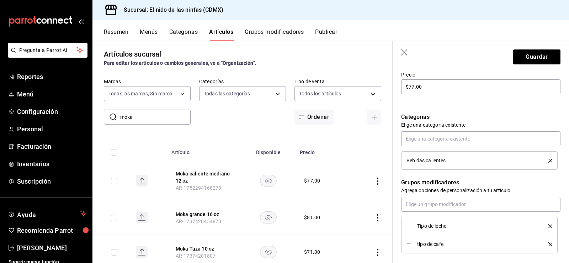
click at [549, 162] on icon "delete" at bounding box center [551, 161] width 4 height 4
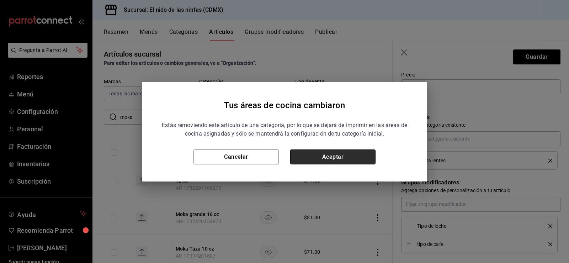
click at [316, 157] on button "Aceptar" at bounding box center [332, 156] width 85 height 15
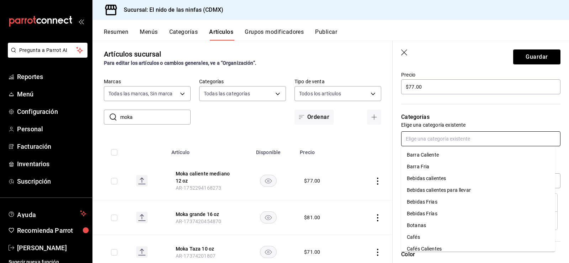
click at [442, 135] on input "text" at bounding box center [480, 138] width 159 height 15
click at [425, 164] on li "Barra Fria" at bounding box center [478, 167] width 154 height 12
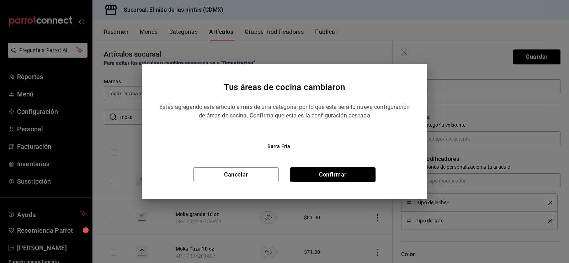
click at [345, 174] on button "Confirmar" at bounding box center [332, 174] width 85 height 15
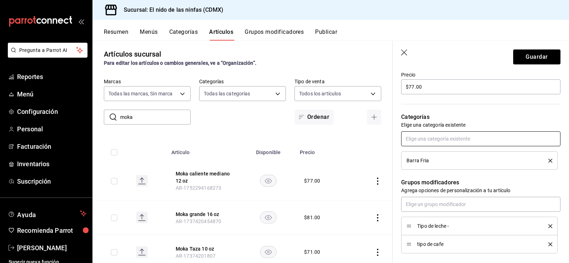
click at [454, 136] on input "text" at bounding box center [480, 138] width 159 height 15
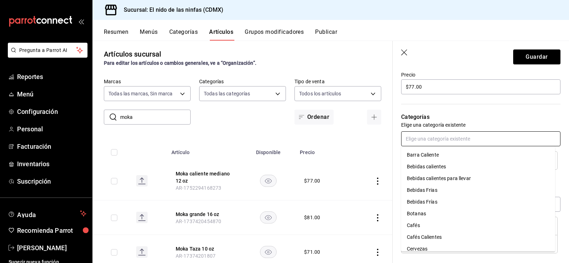
click at [434, 188] on li "Bebidas Frias" at bounding box center [478, 190] width 154 height 12
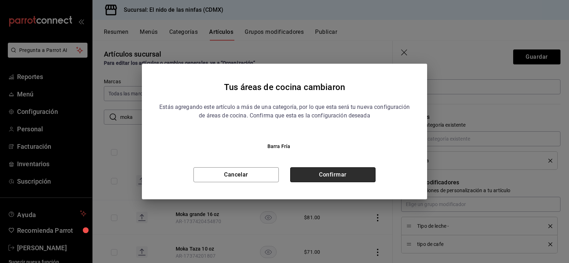
click at [368, 171] on button "Confirmar" at bounding box center [332, 174] width 85 height 15
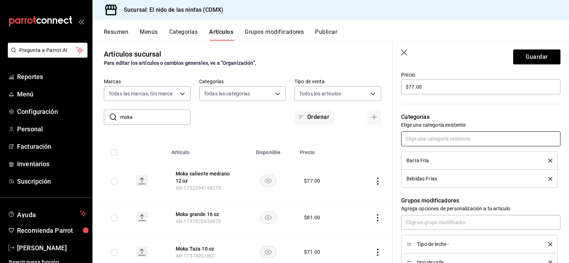
click at [426, 137] on input "text" at bounding box center [480, 138] width 159 height 15
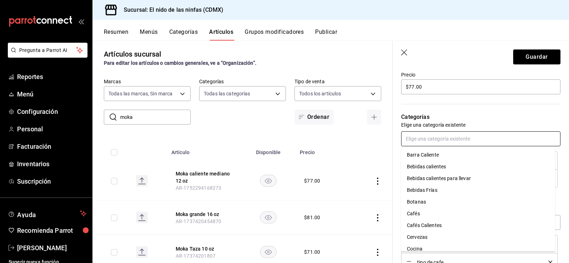
click at [421, 190] on li "Bebidas Frías" at bounding box center [478, 190] width 154 height 12
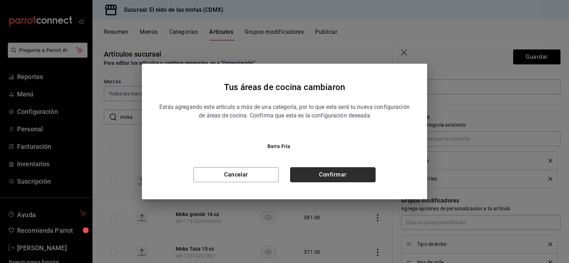
click at [369, 174] on button "Confirmar" at bounding box center [332, 174] width 85 height 15
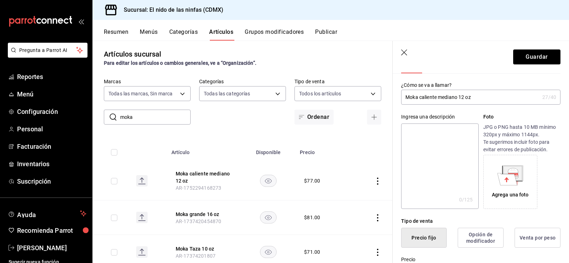
scroll to position [0, 0]
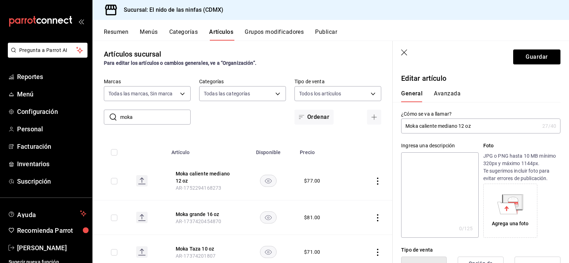
drag, startPoint x: 460, startPoint y: 127, endPoint x: 420, endPoint y: 121, distance: 40.7
click at [420, 121] on input "Moka caliente mediano 12 oz" at bounding box center [470, 126] width 138 height 14
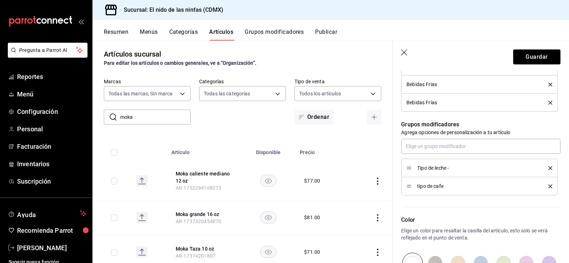
scroll to position [320, 0]
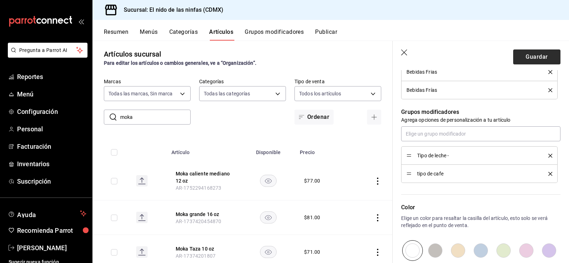
type input "Moka frio 12 oz"
click at [524, 60] on button "Guardar" at bounding box center [537, 56] width 47 height 15
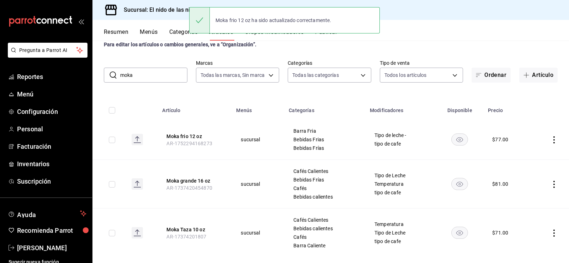
scroll to position [33, 0]
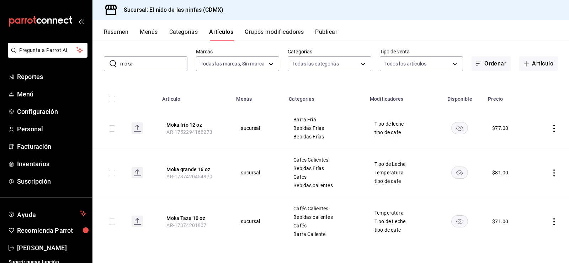
click at [142, 65] on input "moka" at bounding box center [153, 64] width 67 height 14
click at [143, 65] on input "moka" at bounding box center [153, 64] width 67 height 14
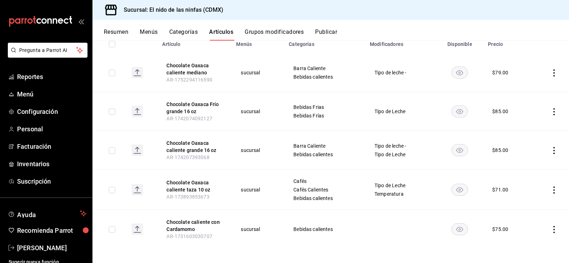
scroll to position [91, 0]
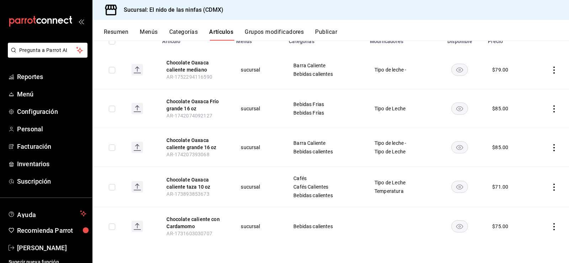
type input "chocolate"
click at [551, 225] on icon "actions" at bounding box center [554, 226] width 7 height 7
click at [527, 179] on div at bounding box center [284, 131] width 569 height 263
click at [551, 227] on icon "actions" at bounding box center [554, 226] width 7 height 7
click at [529, 249] on li "Eliminar" at bounding box center [521, 244] width 43 height 15
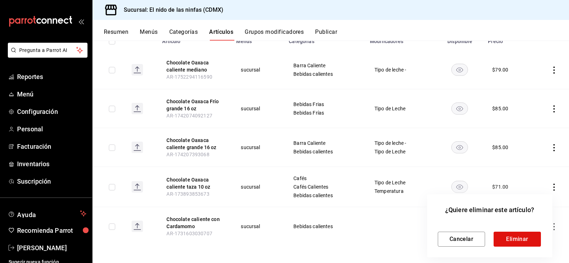
click at [426, 219] on div at bounding box center [284, 131] width 569 height 263
click at [472, 238] on button "Cancelar" at bounding box center [461, 239] width 47 height 15
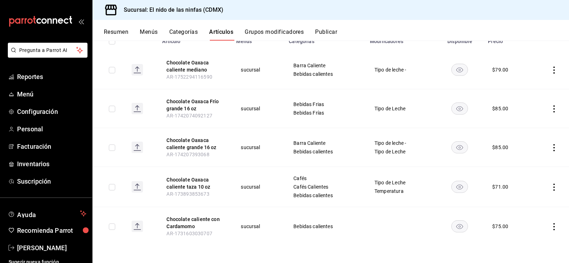
click at [551, 225] on icon "actions" at bounding box center [554, 226] width 7 height 7
click at [525, 245] on span "Eliminar" at bounding box center [528, 244] width 18 height 6
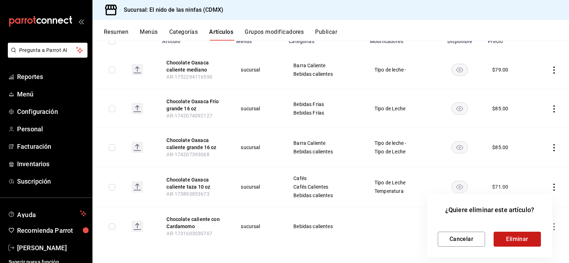
click at [506, 241] on button "Eliminar" at bounding box center [517, 239] width 47 height 15
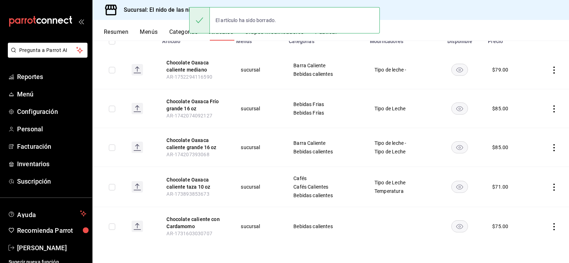
scroll to position [52, 0]
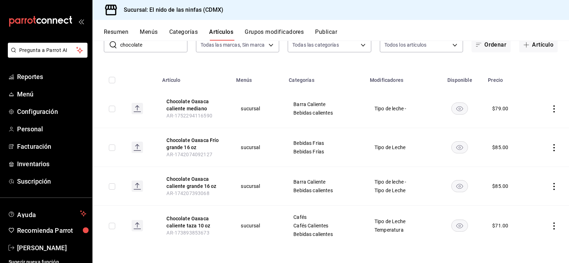
click at [554, 109] on icon "actions" at bounding box center [554, 108] width 1 height 7
click at [268, 122] on div at bounding box center [284, 131] width 569 height 263
click at [551, 185] on icon "actions" at bounding box center [554, 186] width 7 height 7
click at [530, 206] on span "Editar" at bounding box center [528, 202] width 19 height 7
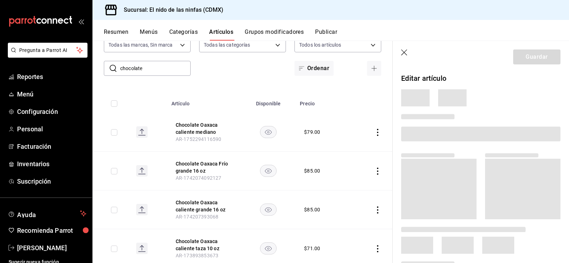
scroll to position [51, 0]
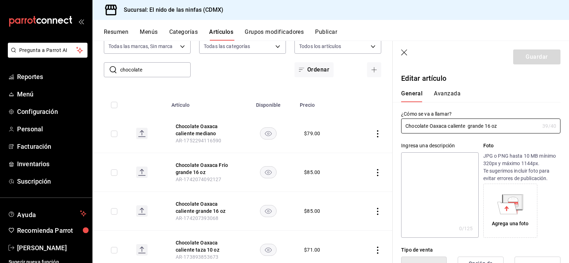
type input "$85.00"
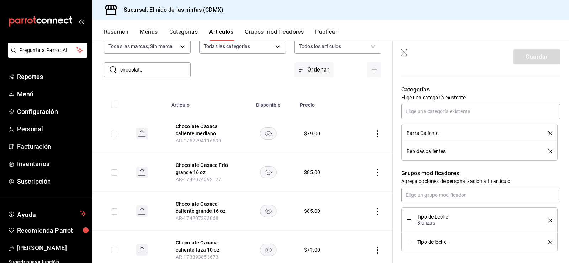
scroll to position [178, 0]
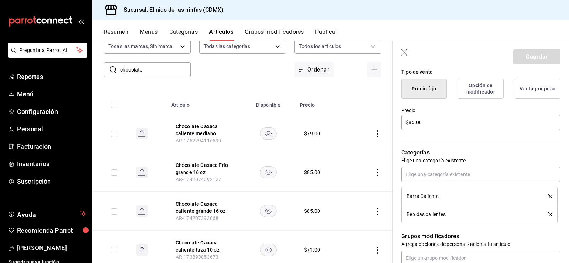
click at [339, 135] on td "$ 79.00" at bounding box center [322, 133] width 53 height 39
click at [403, 54] on icon "button" at bounding box center [404, 52] width 6 height 6
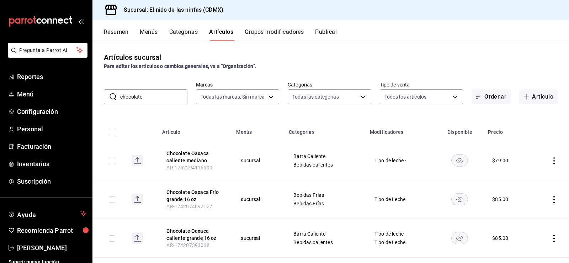
click at [269, 29] on button "Grupos modificadores" at bounding box center [274, 34] width 59 height 12
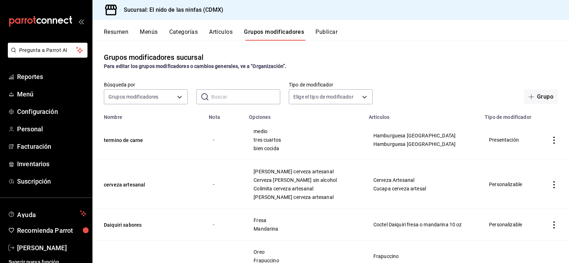
drag, startPoint x: 224, startPoint y: 100, endPoint x: 212, endPoint y: 100, distance: 11.4
click at [224, 100] on input "text" at bounding box center [245, 97] width 69 height 14
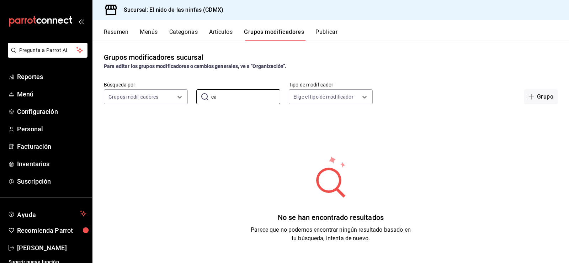
type input "c"
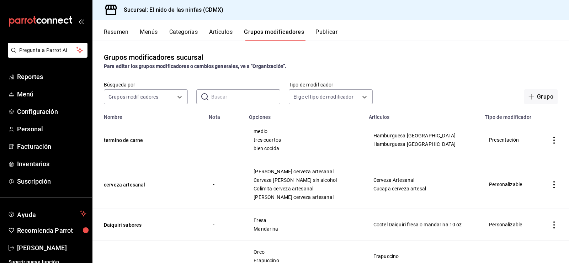
click at [240, 93] on input "text" at bounding box center [245, 97] width 69 height 14
click at [538, 96] on button "Grupo" at bounding box center [541, 96] width 33 height 15
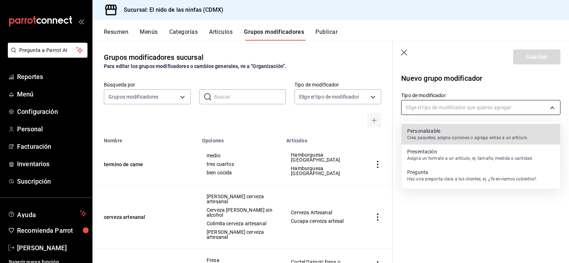
click at [438, 109] on body "Pregunta a Parrot AI Reportes Menú Configuración Personal Facturación Inventari…" at bounding box center [284, 131] width 569 height 263
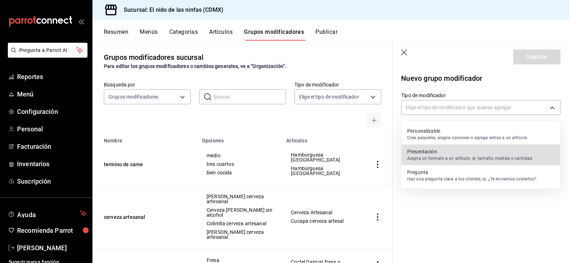
click at [442, 148] on p "Presentación" at bounding box center [471, 151] width 126 height 7
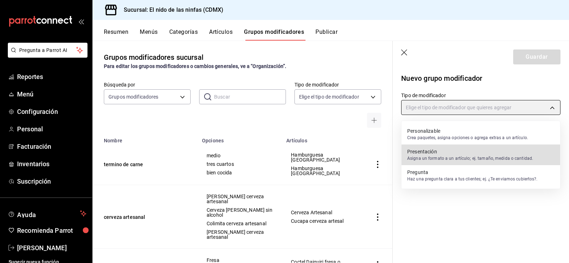
type input "PRESENTATION"
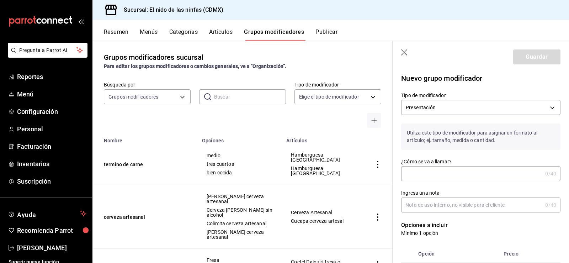
click at [466, 174] on input "¿Cómo se va a llamar?" at bounding box center [471, 174] width 141 height 14
type input "caliente o frio"
click at [449, 203] on input "Ingresa una nota" at bounding box center [471, 205] width 141 height 14
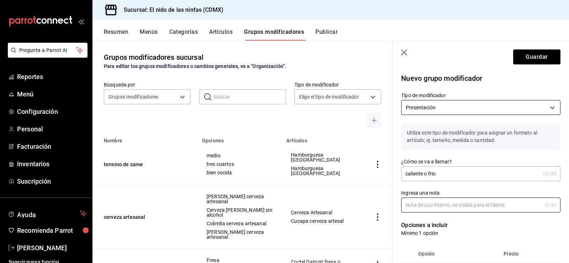
click at [477, 106] on body "Pregunta a Parrot AI Reportes Menú Configuración Personal Facturación Inventari…" at bounding box center [284, 131] width 569 height 263
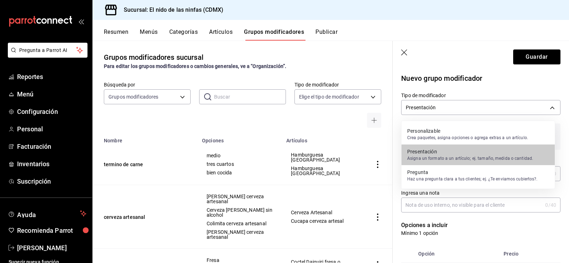
click at [439, 182] on p "Haz una pregunta clara a tus clientes; ej. ¿Te enviamos cubiertos?." at bounding box center [473, 179] width 131 height 6
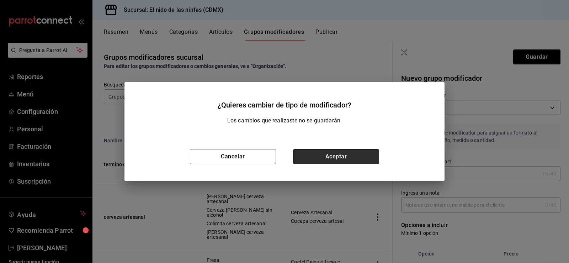
click at [350, 153] on button "Aceptar" at bounding box center [336, 156] width 86 height 15
type input "QUESTION"
type input "1758927966328"
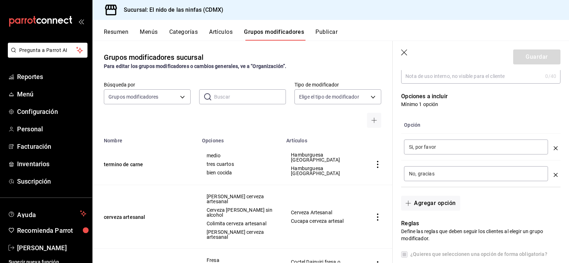
scroll to position [142, 0]
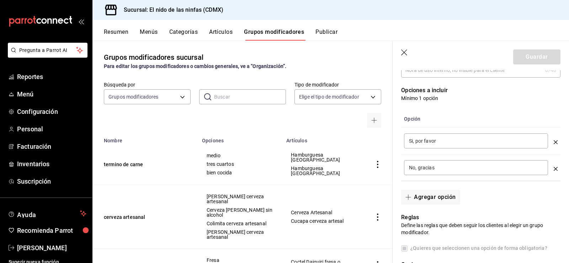
click at [478, 140] on input "Si, por favor" at bounding box center [476, 140] width 134 height 7
drag, startPoint x: 478, startPoint y: 140, endPoint x: 439, endPoint y: 140, distance: 39.9
click at [439, 140] on input "Si, por favor" at bounding box center [476, 140] width 134 height 7
type input "caliente"
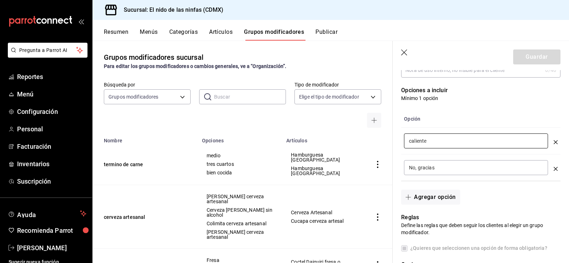
click at [437, 167] on input "No, gracias" at bounding box center [476, 167] width 134 height 7
drag, startPoint x: 437, startPoint y: 167, endPoint x: 429, endPoint y: 164, distance: 8.5
click at [429, 164] on div "No, gracias ​" at bounding box center [476, 167] width 144 height 15
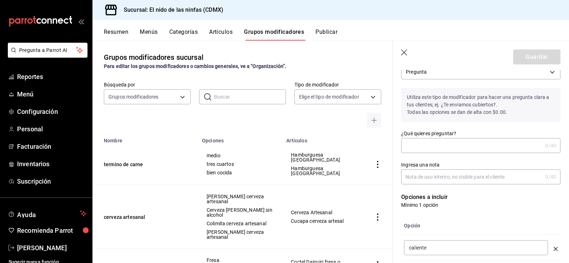
type input "frio"
click at [432, 147] on input "¿Qué quieres preguntar?" at bounding box center [471, 145] width 141 height 14
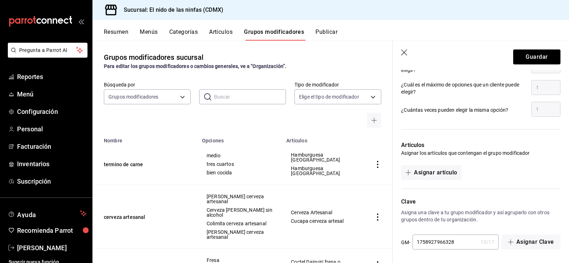
scroll to position [358, 0]
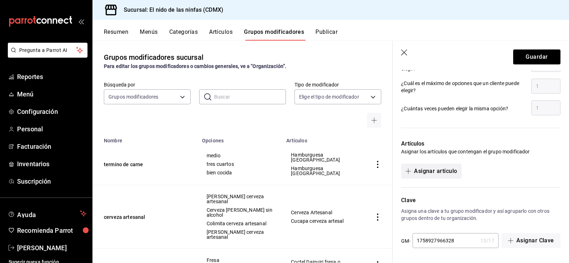
type input "caliente o frio"
click at [452, 170] on button "Asignar artículo" at bounding box center [431, 171] width 60 height 15
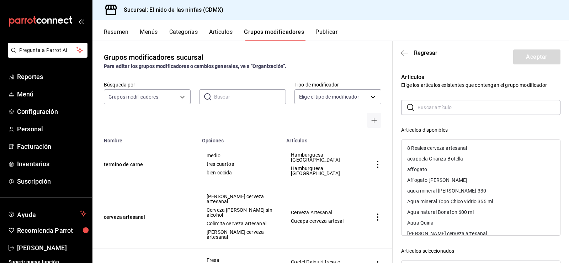
click at [447, 107] on input "text" at bounding box center [489, 107] width 143 height 14
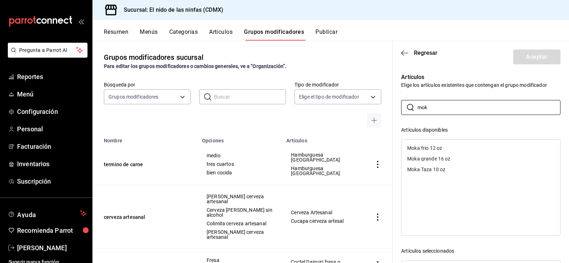
type input "mok"
click at [455, 157] on div "Moka grande 16 oz" at bounding box center [481, 158] width 159 height 11
click at [466, 124] on div "​ [PERSON_NAME] ​ Artículos disponibles Moka frio 12 oz Moka Taza 10 oz Artícul…" at bounding box center [480, 227] width 159 height 254
click at [523, 59] on button "Aceptar" at bounding box center [537, 56] width 47 height 15
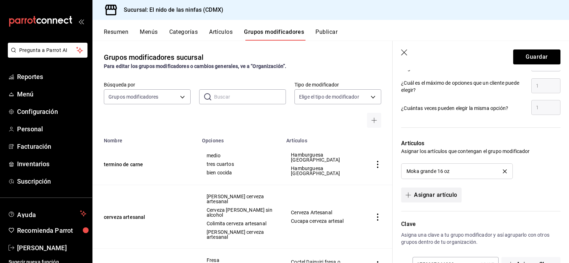
click at [437, 195] on button "Asignar artículo" at bounding box center [431, 195] width 60 height 15
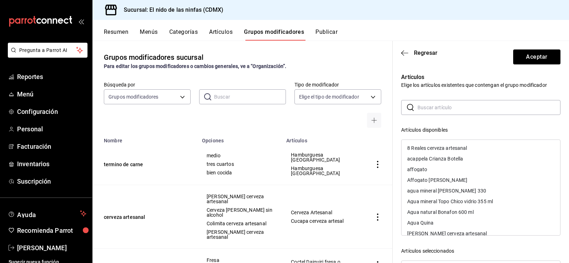
click at [453, 109] on input "text" at bounding box center [489, 107] width 143 height 14
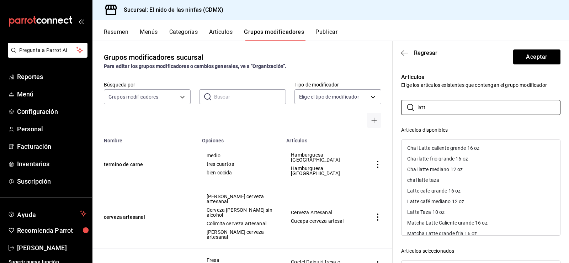
type input "latt"
click at [459, 170] on div "Chai latte mediano 12 oz" at bounding box center [436, 169] width 56 height 5
click at [473, 147] on div "Chai Latte caliente grande 16 oz" at bounding box center [444, 148] width 72 height 5
click at [461, 168] on div "Latte cafe grande 16 oz" at bounding box center [434, 169] width 53 height 5
click at [462, 169] on div "Latte café mediano 12 oz" at bounding box center [436, 169] width 57 height 5
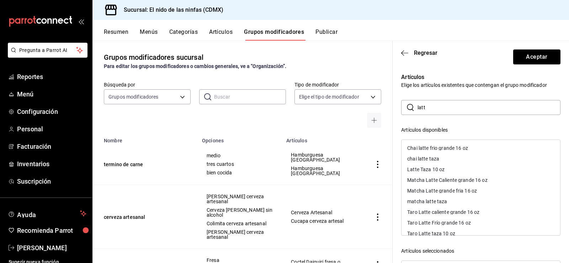
click at [460, 176] on div "Matcha Latte Caliente grande 16 oz" at bounding box center [481, 180] width 159 height 11
click at [464, 201] on div "Taro Latte caliente grande 16 oz" at bounding box center [444, 201] width 72 height 5
click at [404, 52] on icon "button" at bounding box center [404, 53] width 7 height 6
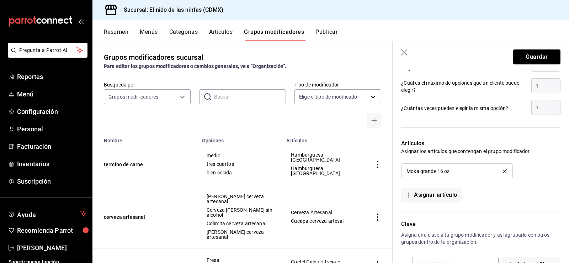
click at [531, 58] on button "Guardar" at bounding box center [537, 56] width 47 height 15
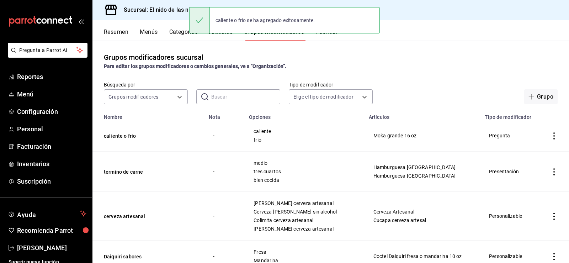
click at [230, 35] on div "caliente o frio se ha agregado exitosamente." at bounding box center [284, 20] width 191 height 31
click at [228, 35] on div "caliente o frio se ha agregado exitosamente." at bounding box center [284, 20] width 191 height 31
click at [232, 33] on div "caliente o frio se ha agregado exitosamente." at bounding box center [284, 20] width 191 height 31
click at [226, 37] on button "Artículos" at bounding box center [220, 34] width 23 height 12
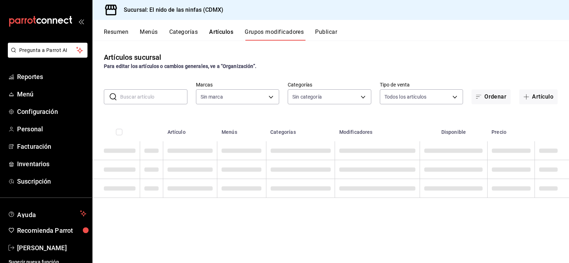
type input "d2e7f705-a92e-4b5a-9c7a-3f8867cbe88b"
click at [144, 95] on input "text" at bounding box center [153, 97] width 67 height 14
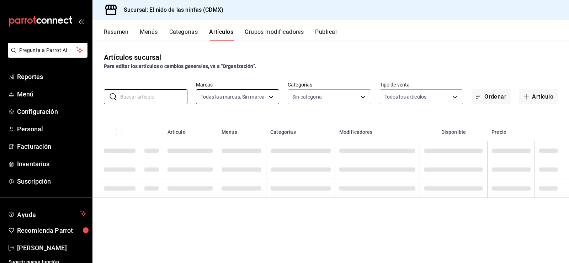
type input "d2e7f705-a92e-4b5a-9c7a-3f8867cbe88b"
type input "mok"
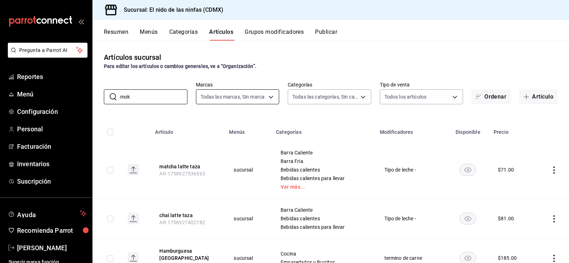
type input "5c205893-a101-45fe-a5e9-0d3a7003fba1,4b68dad8-5fea-4f89-9963-c0d84c3836ef,d07fc…"
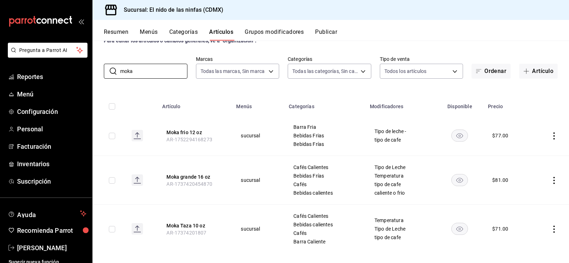
scroll to position [33, 0]
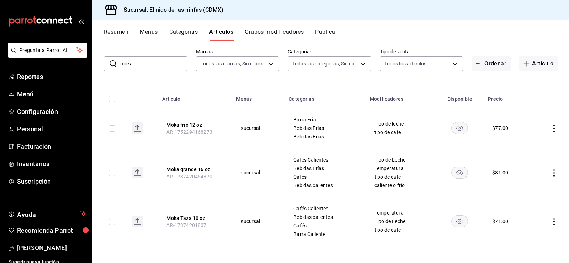
click at [155, 60] on input "moka" at bounding box center [153, 64] width 67 height 14
type input "moka"
click at [554, 173] on icon "actions" at bounding box center [554, 172] width 1 height 7
click at [526, 190] on span "Editar" at bounding box center [528, 188] width 19 height 7
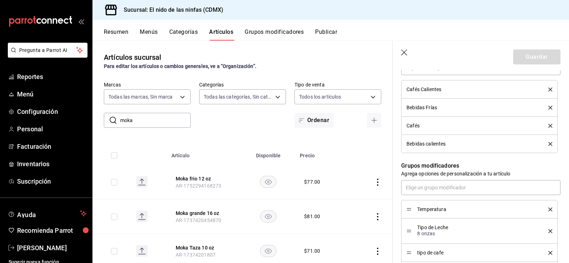
scroll to position [392, 0]
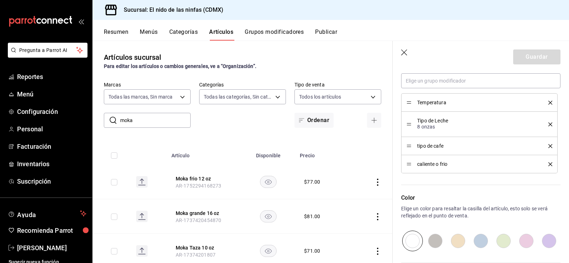
click at [404, 53] on icon "button" at bounding box center [404, 52] width 7 height 7
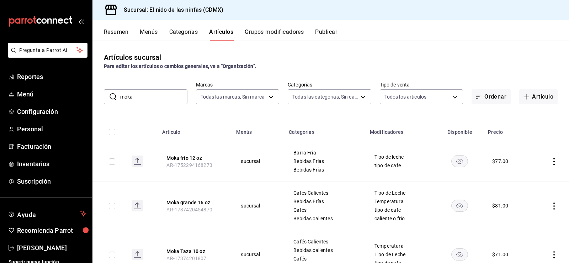
click at [550, 165] on td at bounding box center [550, 161] width 38 height 40
click at [148, 100] on input "moka" at bounding box center [153, 97] width 67 height 14
click at [149, 99] on input "moka" at bounding box center [153, 97] width 67 height 14
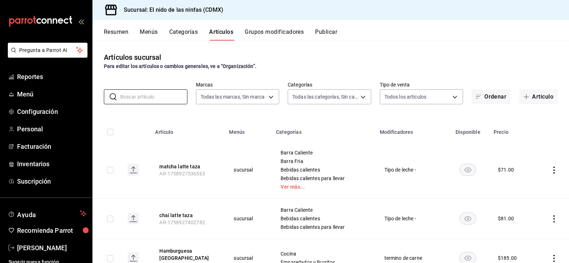
click at [285, 29] on button "Grupos modificadores" at bounding box center [274, 34] width 59 height 12
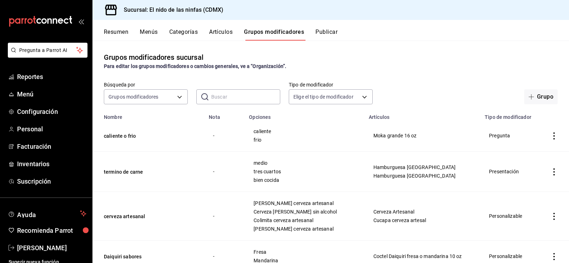
click at [226, 98] on input "text" at bounding box center [245, 97] width 69 height 14
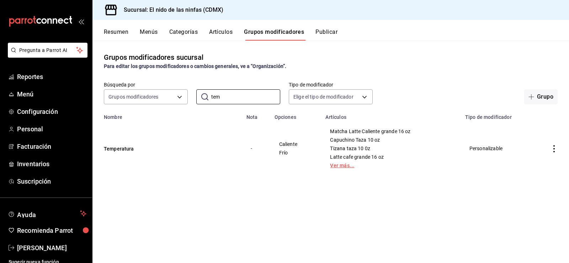
click at [342, 165] on link "Ver más..." at bounding box center [391, 165] width 122 height 5
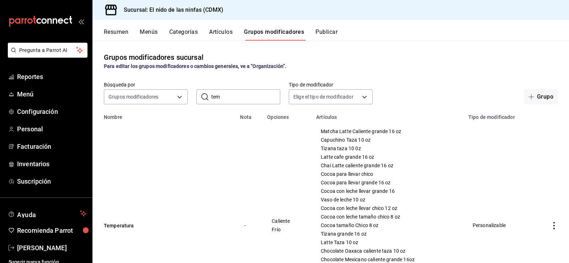
click at [222, 102] on input "tem" at bounding box center [245, 97] width 69 height 14
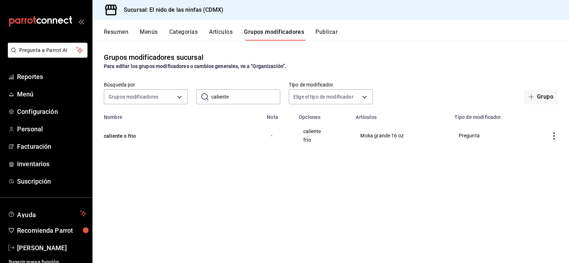
click at [552, 137] on icon "actions" at bounding box center [554, 135] width 7 height 7
click at [522, 182] on div at bounding box center [517, 181] width 13 height 7
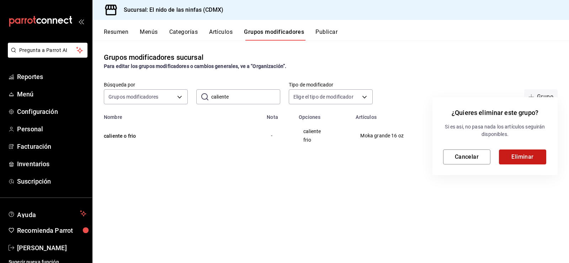
click at [511, 157] on button "Eliminar" at bounding box center [522, 156] width 47 height 15
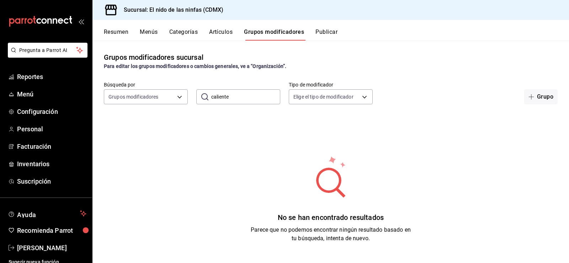
click at [234, 94] on input "caliente" at bounding box center [245, 97] width 69 height 14
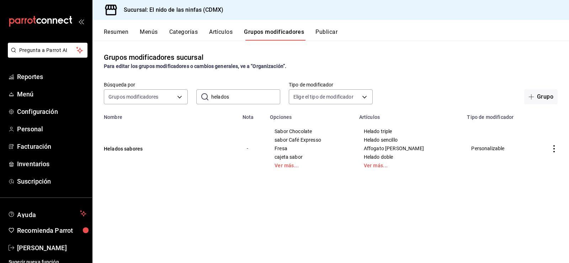
type input "helados"
click at [292, 167] on link "Ver más..." at bounding box center [311, 165] width 72 height 5
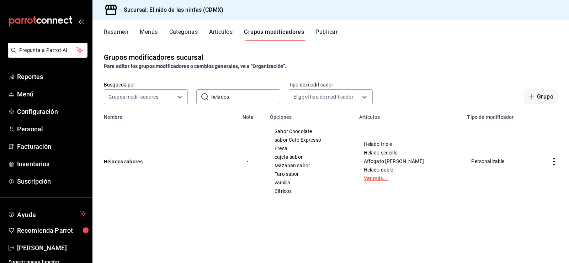
click at [376, 177] on link "Ver más..." at bounding box center [409, 178] width 90 height 5
click at [556, 159] on icon "actions" at bounding box center [554, 161] width 7 height 7
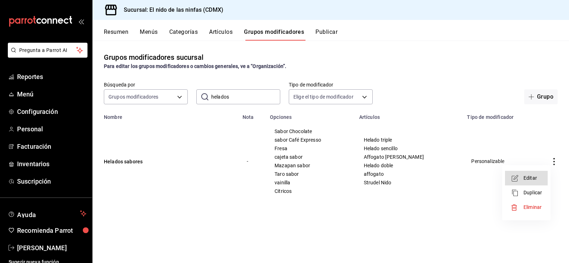
click at [530, 177] on span "Editar" at bounding box center [533, 177] width 19 height 7
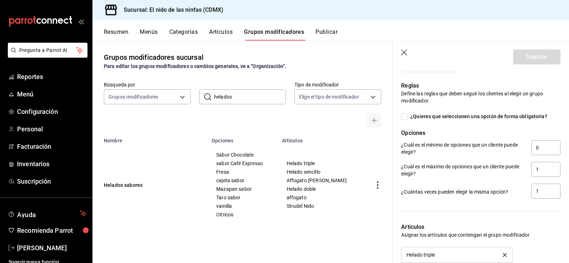
scroll to position [498, 0]
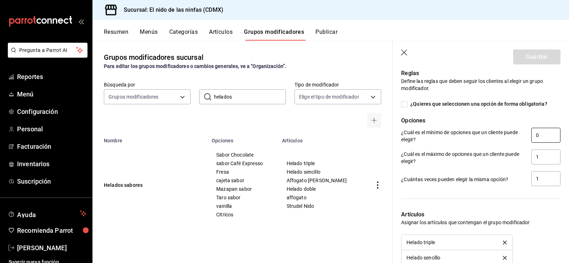
click at [535, 135] on input "0" at bounding box center [546, 135] width 29 height 15
type input "0"
type input "1"
click at [538, 162] on input "1" at bounding box center [546, 156] width 29 height 15
type input "3"
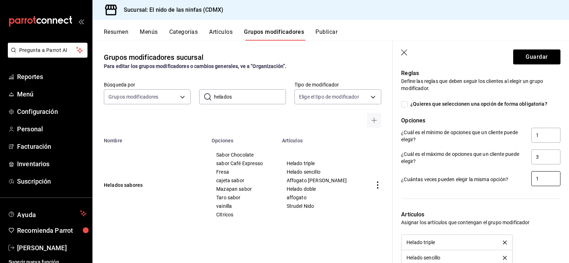
click at [545, 180] on input "1" at bounding box center [546, 178] width 29 height 15
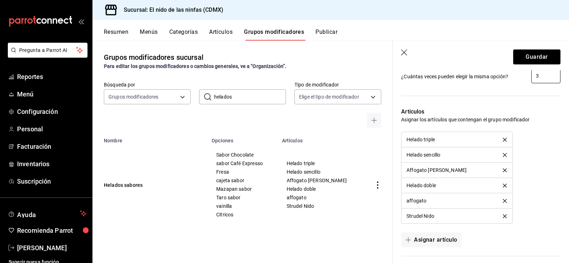
scroll to position [605, 0]
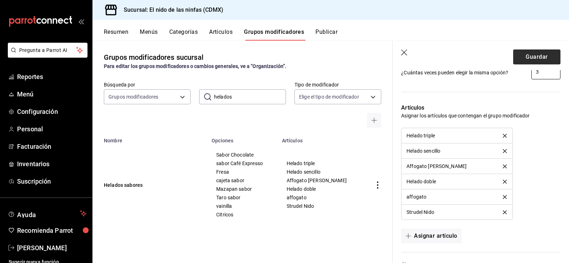
type input "3"
click at [520, 57] on button "Guardar" at bounding box center [537, 56] width 47 height 15
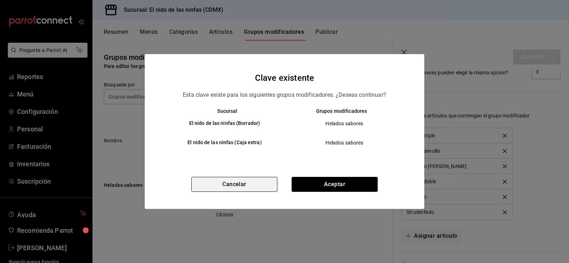
click at [220, 180] on button "Cancelar" at bounding box center [234, 184] width 86 height 15
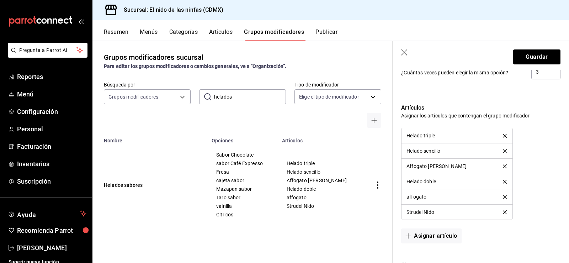
click at [503, 214] on icon "delete" at bounding box center [505, 212] width 4 height 4
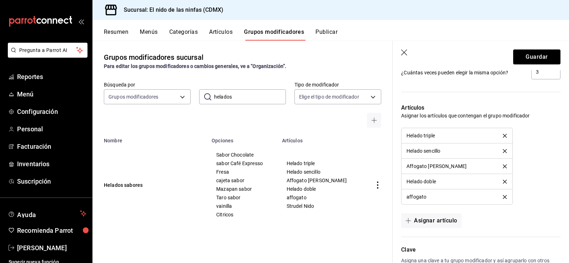
click at [406, 49] on icon "button" at bounding box center [404, 52] width 7 height 7
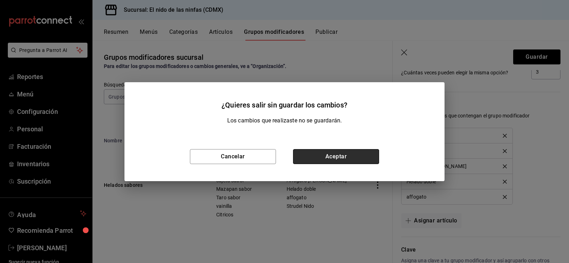
click at [353, 162] on button "Aceptar" at bounding box center [336, 156] width 86 height 15
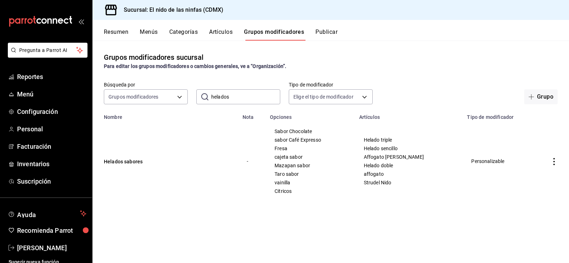
click at [551, 163] on icon "actions" at bounding box center [554, 161] width 7 height 7
click at [525, 180] on span "Editar" at bounding box center [533, 177] width 19 height 7
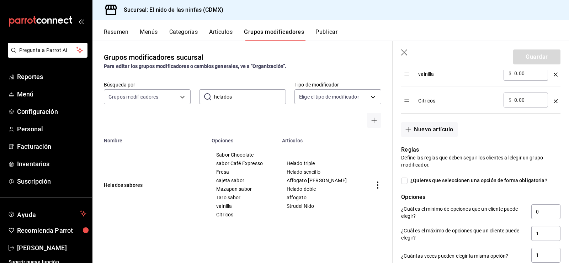
scroll to position [427, 0]
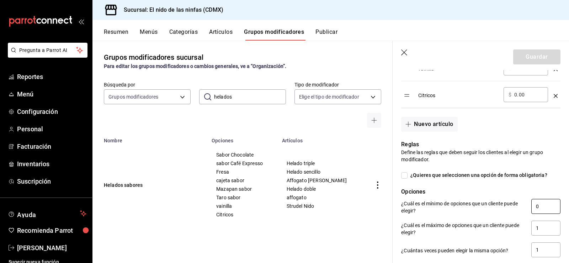
click at [539, 211] on input "0" at bounding box center [546, 206] width 29 height 15
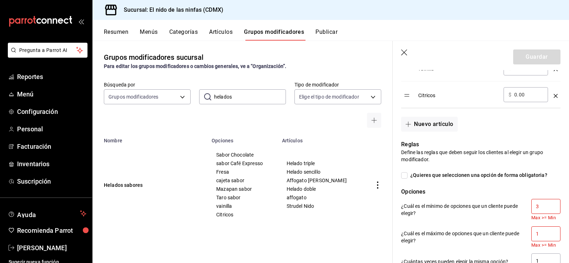
type input "2"
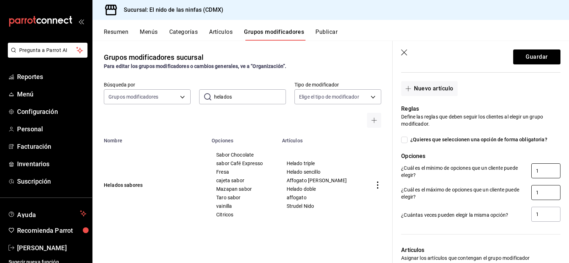
type input "1"
click at [546, 192] on input "1" at bounding box center [546, 192] width 29 height 15
type input "3"
click at [546, 224] on div at bounding box center [477, 230] width 168 height 15
click at [547, 215] on input "1" at bounding box center [546, 214] width 29 height 15
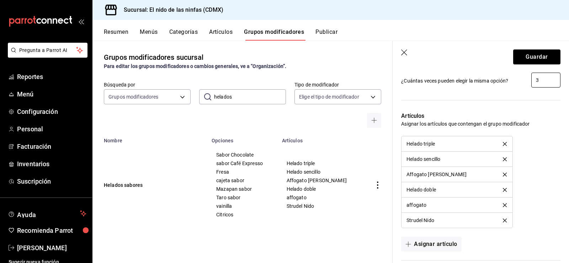
scroll to position [605, 0]
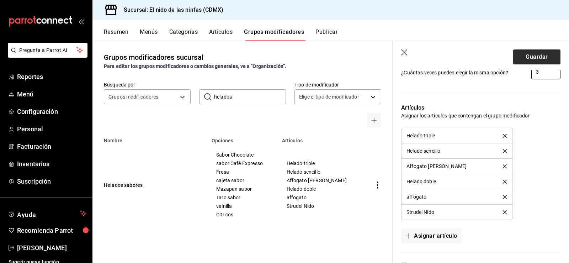
type input "3"
click at [527, 54] on button "Guardar" at bounding box center [537, 56] width 47 height 15
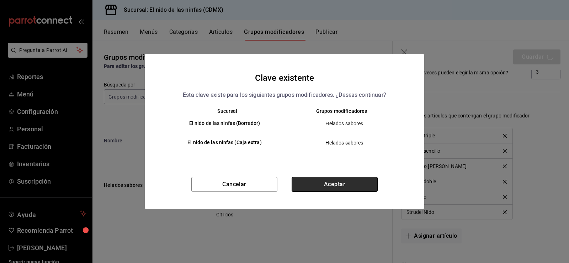
click at [322, 180] on button "Aceptar" at bounding box center [335, 184] width 86 height 15
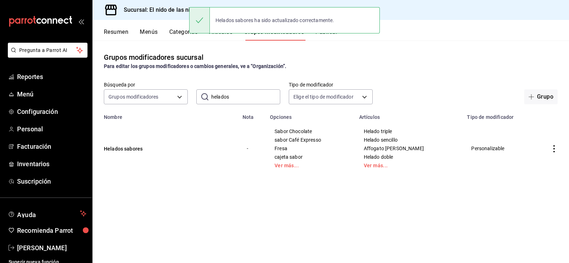
click at [240, 95] on input "helados" at bounding box center [245, 97] width 69 height 14
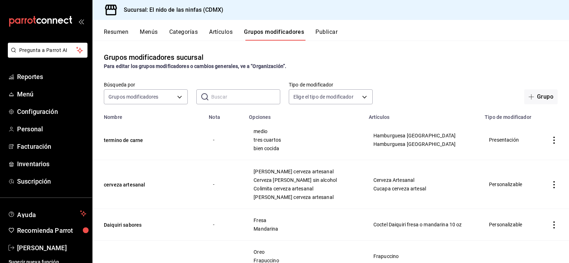
click at [218, 32] on button "Artículos" at bounding box center [220, 34] width 23 height 12
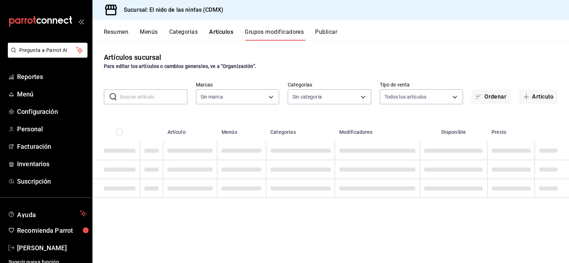
type input "d2e7f705-a92e-4b5a-9c7a-3f8867cbe88b"
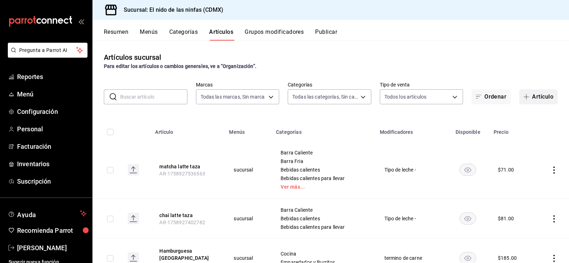
type input "5c205893-a101-45fe-a5e9-0d3a7003fba1,4b68dad8-5fea-4f89-9963-c0d84c3836ef,d07fc…"
click at [534, 97] on button "Artículo" at bounding box center [539, 96] width 38 height 15
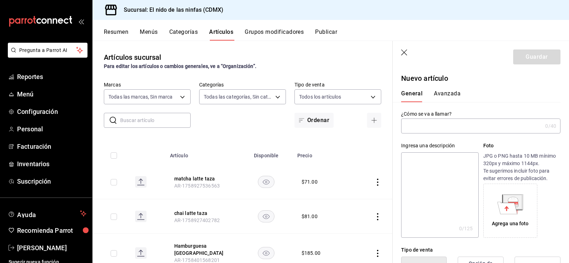
click at [404, 50] on icon "button" at bounding box center [404, 52] width 7 height 7
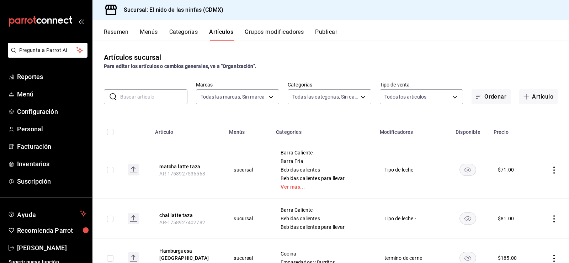
click at [154, 95] on input "text" at bounding box center [153, 97] width 67 height 14
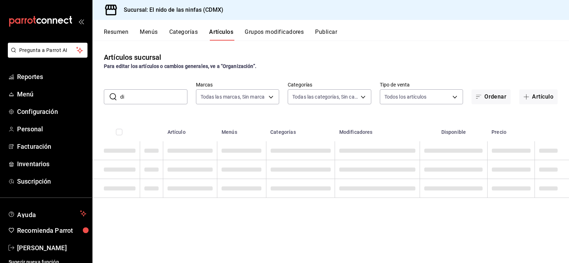
type input "d"
type input "taro"
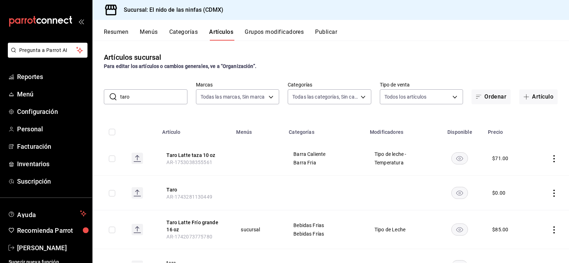
click at [174, 97] on input "taro" at bounding box center [153, 97] width 67 height 14
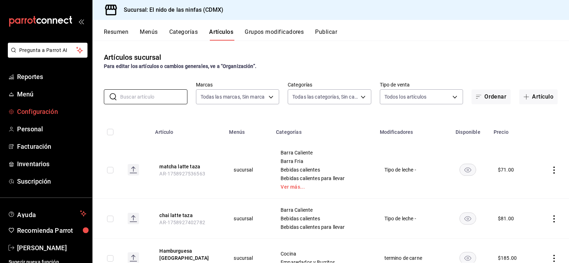
click at [34, 106] on link "Configuración" at bounding box center [46, 111] width 92 height 15
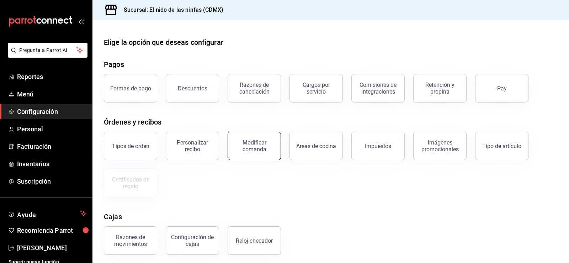
click at [247, 143] on div "Modificar comanda" at bounding box center [254, 146] width 44 height 14
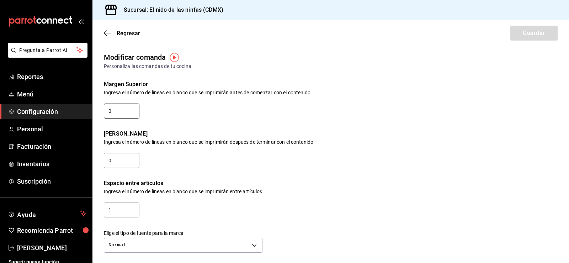
click at [134, 109] on input "0" at bounding box center [122, 111] width 36 height 15
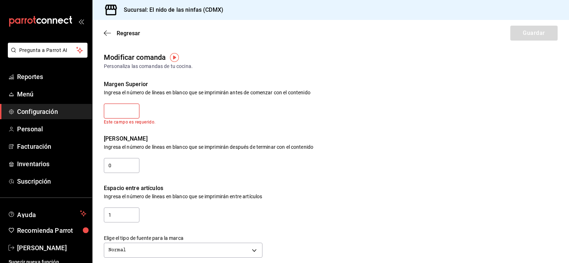
type input "3"
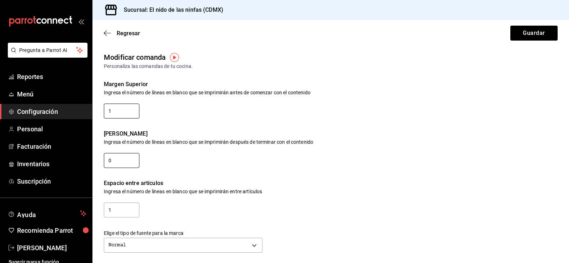
type input "1"
click at [132, 157] on input "0" at bounding box center [122, 160] width 36 height 15
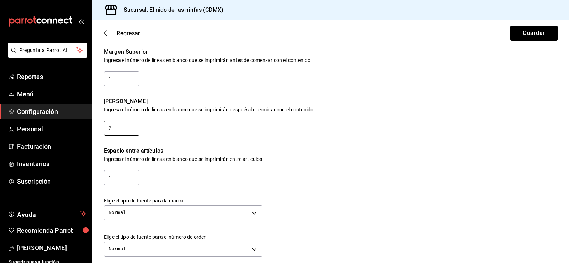
scroll to position [71, 0]
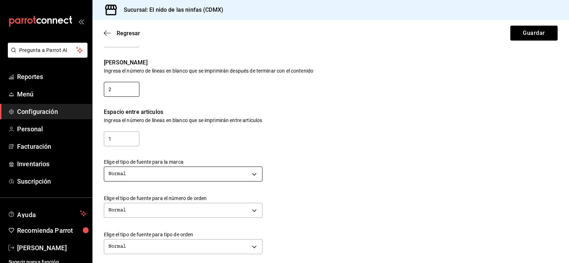
type input "2"
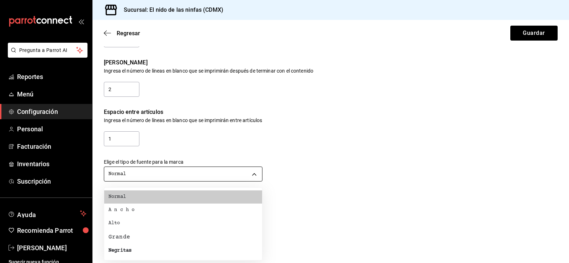
click at [136, 170] on body "Pregunta a Parrot AI Reportes Menú Configuración Personal Facturación Inventari…" at bounding box center [284, 131] width 569 height 263
click at [123, 236] on div "Grande" at bounding box center [120, 237] width 22 height 9
type input "BIG"
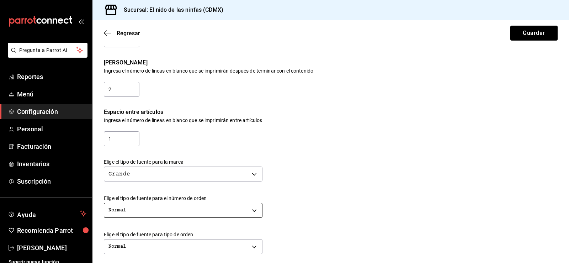
click at [148, 210] on body "Pregunta a Parrot AI Reportes Menú Configuración Personal Facturación Inventari…" at bounding box center [284, 131] width 569 height 263
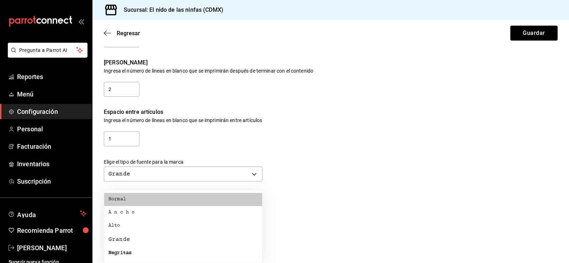
click at [128, 237] on div "Grande" at bounding box center [120, 239] width 22 height 9
type input "BIG"
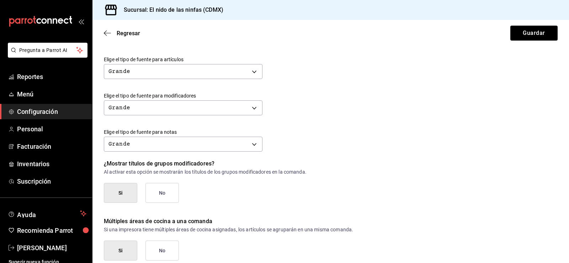
scroll to position [270, 0]
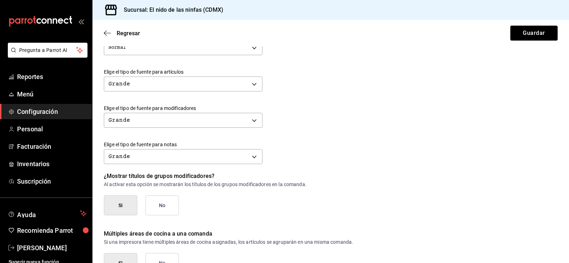
click at [125, 200] on button "Si" at bounding box center [120, 205] width 33 height 20
click at [162, 206] on button "No" at bounding box center [162, 205] width 33 height 20
click at [240, 188] on div "¿Mostrar títulos de grupos modificadores? Al activar esta opción se mostrarán l…" at bounding box center [324, 187] width 468 height 58
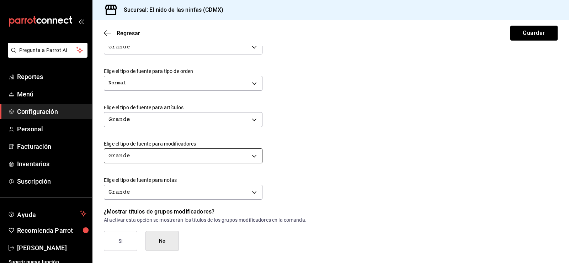
scroll to position [199, 0]
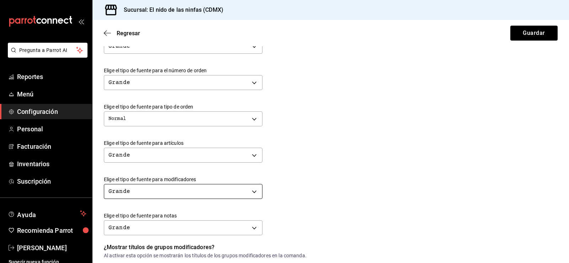
click at [200, 189] on body "Pregunta a Parrot AI Reportes Menú Configuración Personal Facturación Inventari…" at bounding box center [284, 131] width 569 height 263
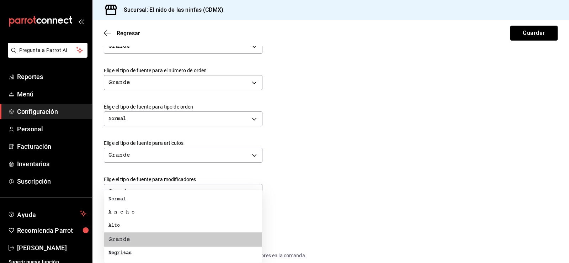
click at [127, 252] on div "Negritas" at bounding box center [120, 253] width 23 height 7
type input "BOLD"
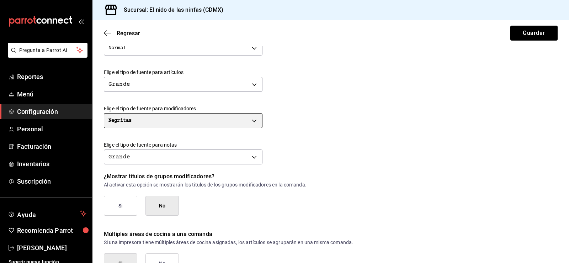
scroll to position [270, 0]
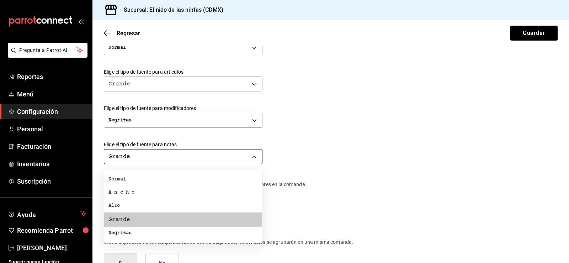
click at [240, 153] on body "Pregunta a Parrot AI Reportes Menú Configuración Personal Facturación Inventari…" at bounding box center [284, 131] width 569 height 263
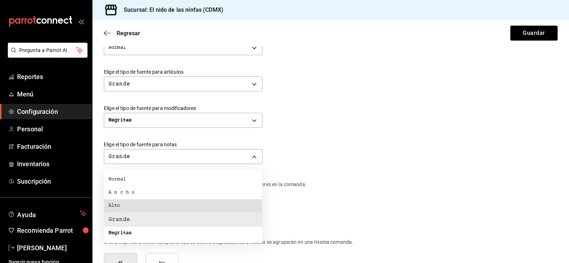
click at [123, 208] on li "Alto" at bounding box center [183, 205] width 158 height 13
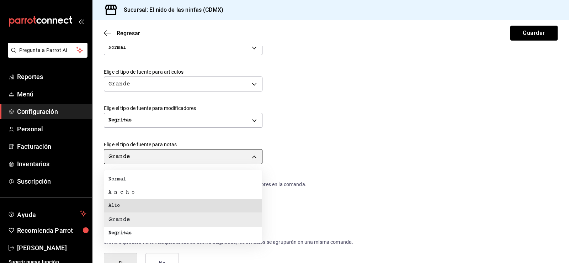
type input "TALL"
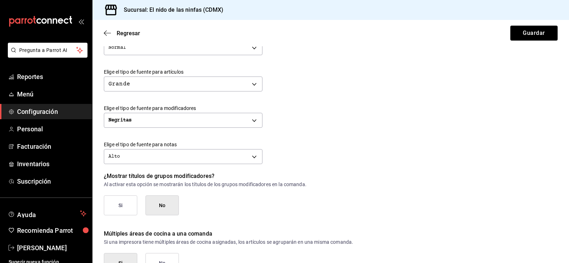
click at [359, 154] on div "Alto TALL" at bounding box center [331, 155] width 454 height 19
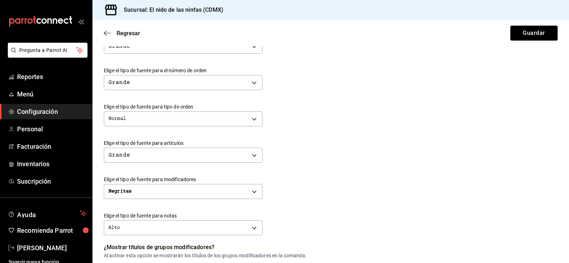
scroll to position [163, 0]
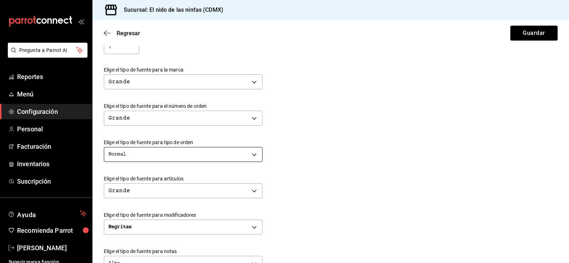
click at [215, 151] on body "Pregunta a Parrot AI Reportes Menú Configuración Personal Facturación Inventari…" at bounding box center [284, 131] width 569 height 263
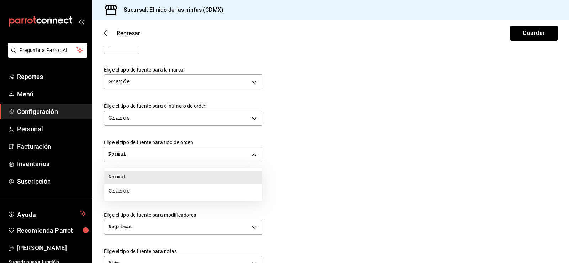
click at [162, 178] on li "Normal" at bounding box center [183, 177] width 158 height 13
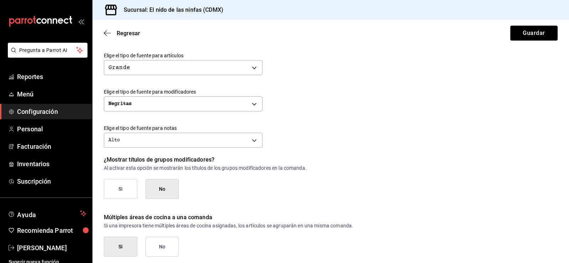
scroll to position [306, 0]
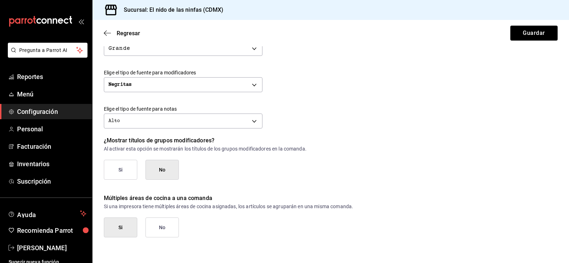
click at [281, 180] on div "Múltiples áreas de cocina a una comanda Si una impresora tiene múltiples áreas …" at bounding box center [324, 209] width 468 height 58
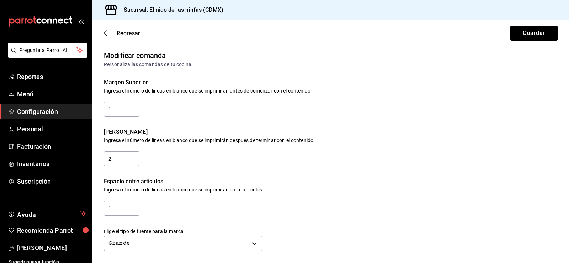
scroll to position [0, 0]
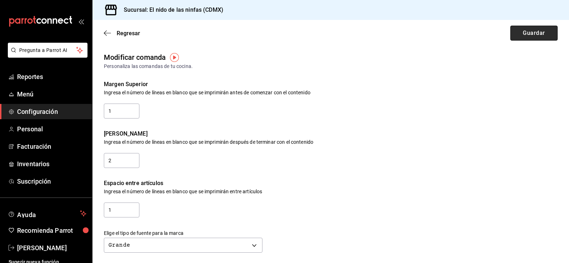
click at [519, 33] on button "Guardar" at bounding box center [534, 33] width 47 height 15
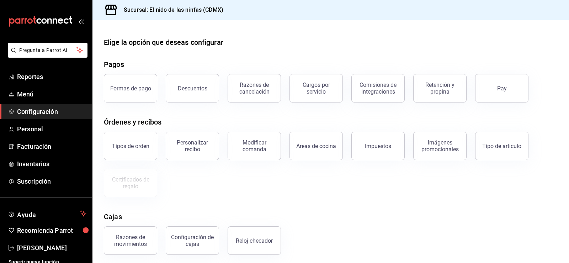
click at [246, 98] on button "Razones de cancelación" at bounding box center [254, 88] width 53 height 28
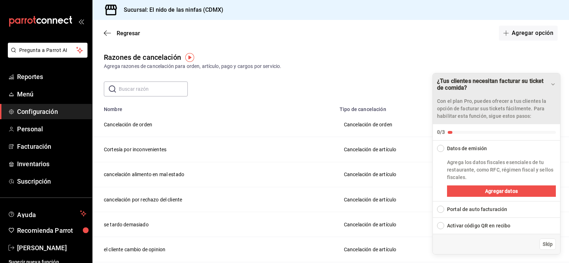
click at [553, 84] on icon "Drag to move checklist" at bounding box center [553, 84] width 3 height 1
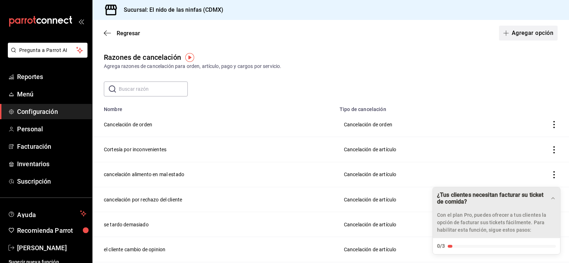
click at [514, 38] on button "Agregar opción" at bounding box center [528, 33] width 59 height 15
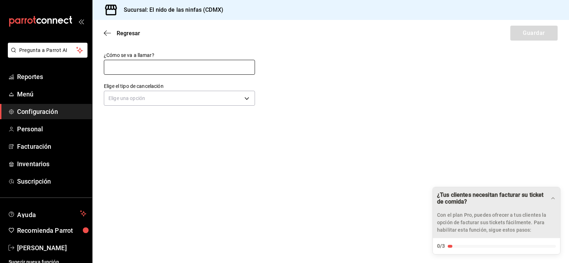
click at [211, 70] on input "text" at bounding box center [179, 67] width 151 height 15
type input "cancelacion por pruebas sistema"
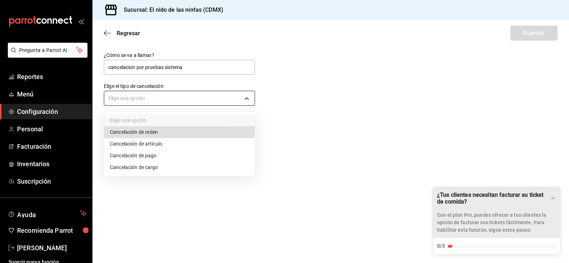
click at [248, 95] on body "Pregunta a Parrot AI Reportes Menú Configuración Personal Facturación Inventari…" at bounding box center [284, 131] width 569 height 263
click at [167, 144] on li "Cancelación de artículo" at bounding box center [179, 144] width 151 height 12
type input "ORDER_ITEM"
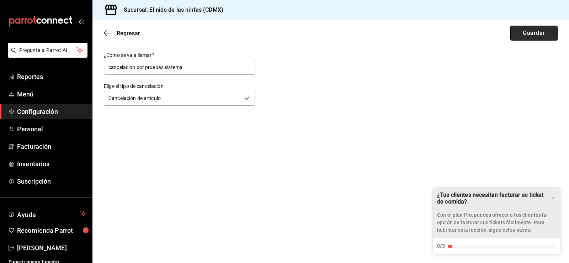
click at [524, 30] on button "Guardar" at bounding box center [534, 33] width 47 height 15
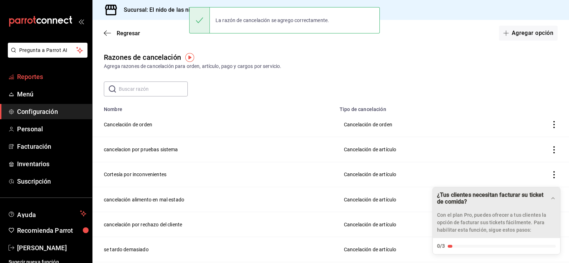
click at [29, 77] on span "Reportes" at bounding box center [51, 77] width 69 height 10
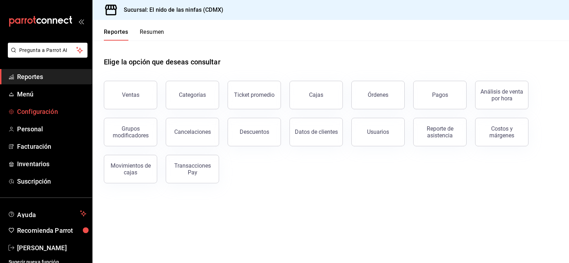
click at [24, 111] on span "Configuración" at bounding box center [51, 112] width 69 height 10
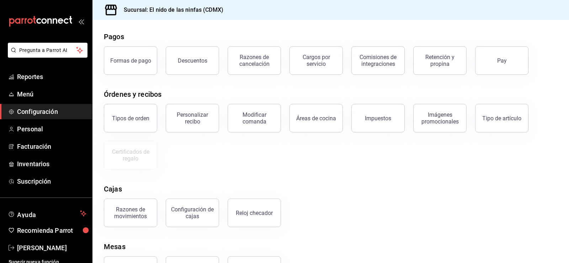
scroll to position [36, 0]
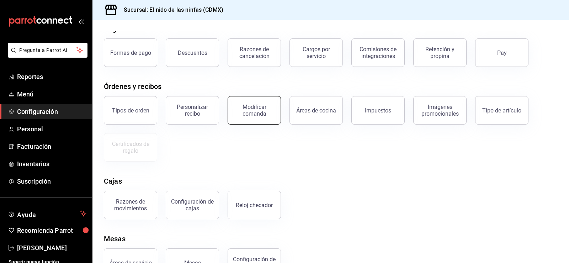
click at [249, 116] on div "Modificar comanda" at bounding box center [254, 111] width 44 height 14
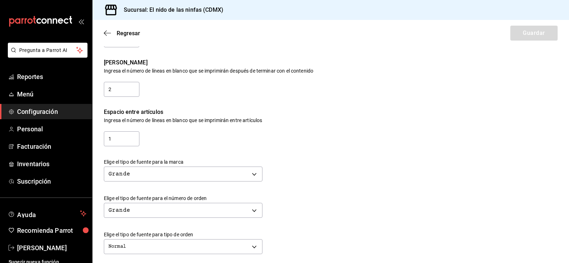
scroll to position [107, 0]
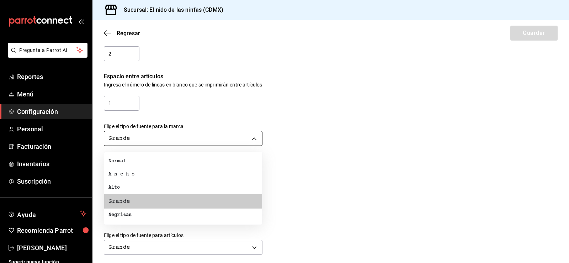
click at [186, 137] on body "Pregunta a Parrot AI Reportes Menú Configuración Personal Facturación Inventari…" at bounding box center [284, 131] width 569 height 263
click at [120, 187] on div "Alto" at bounding box center [115, 187] width 12 height 7
type input "TALL"
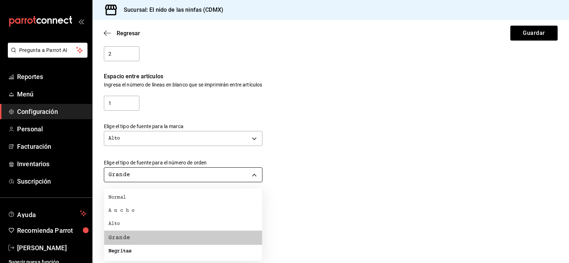
click at [215, 175] on body "Pregunta a Parrot AI Reportes Menú Configuración Personal Facturación Inventari…" at bounding box center [284, 131] width 569 height 263
click at [120, 222] on div "Alto" at bounding box center [115, 223] width 12 height 7
type input "TALL"
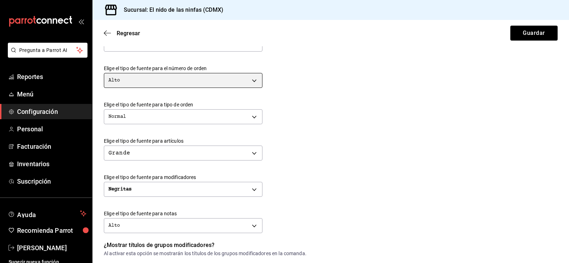
scroll to position [214, 0]
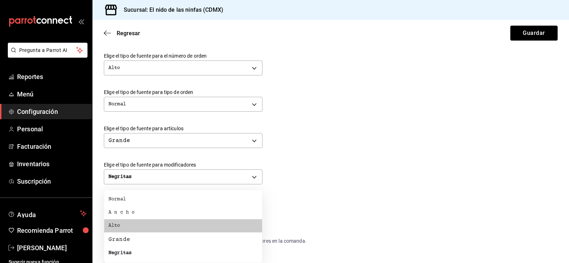
click at [193, 210] on body "Pregunta a Parrot AI Reportes Menú Configuración Personal Facturación Inventari…" at bounding box center [284, 131] width 569 height 263
click at [128, 198] on li "Normal" at bounding box center [183, 199] width 158 height 13
type input "NORMAL"
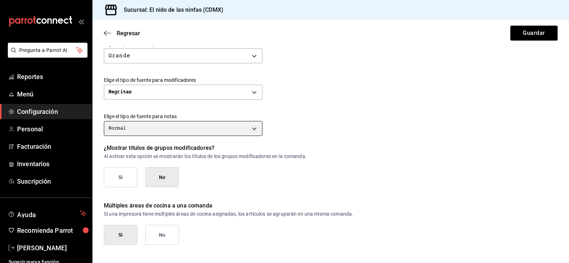
scroll to position [306, 0]
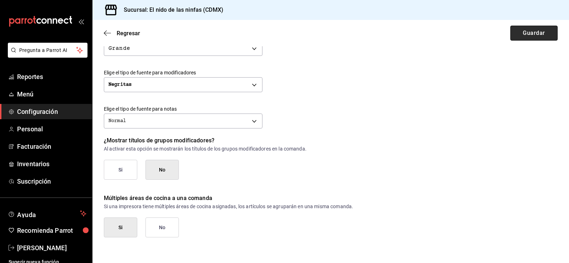
click at [526, 33] on button "Guardar" at bounding box center [534, 33] width 47 height 15
